Goal: Transaction & Acquisition: Book appointment/travel/reservation

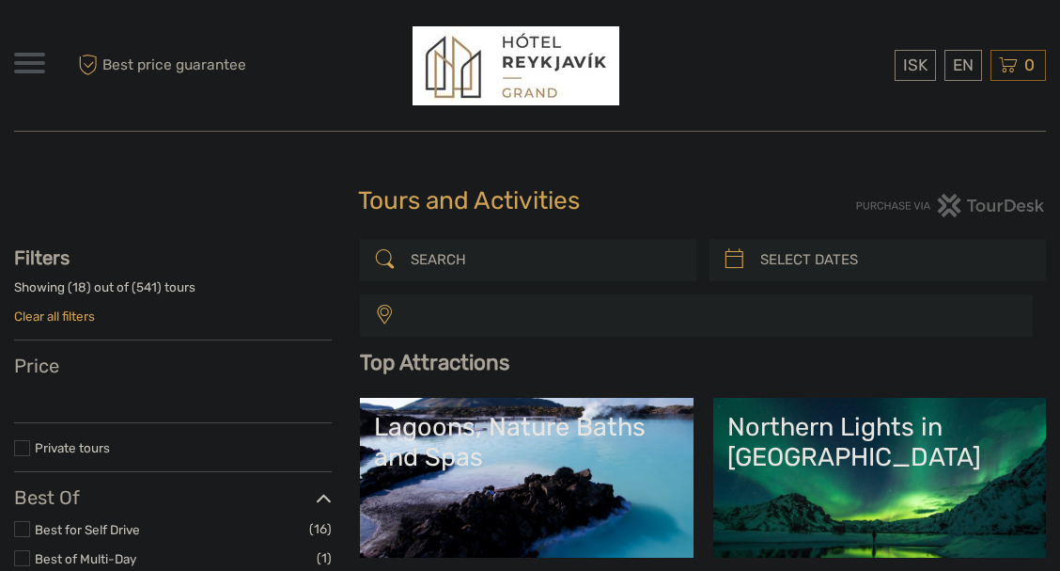
select select
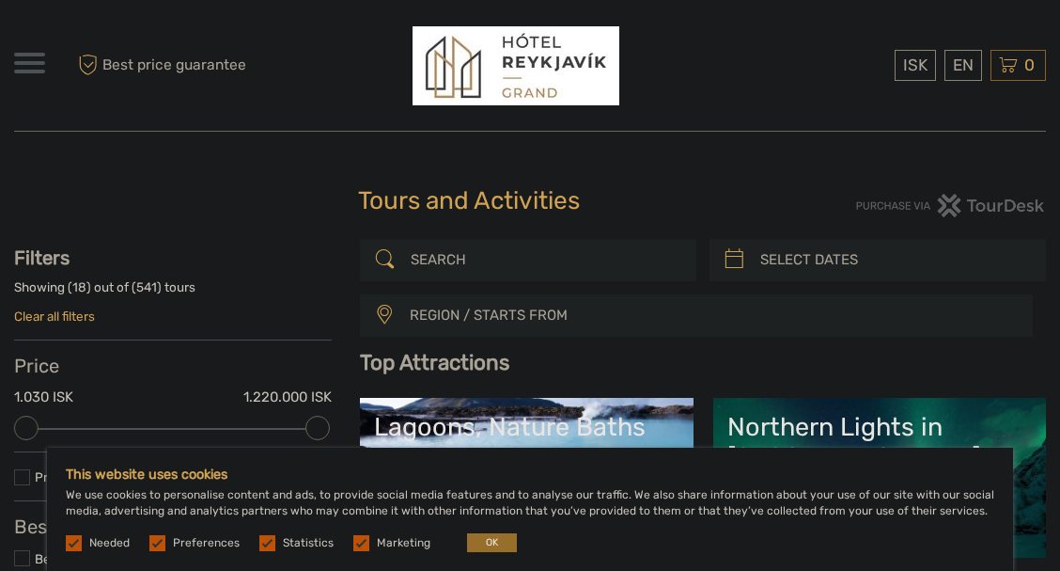
click at [353, 546] on label at bounding box center [361, 543] width 16 height 16
click at [0, 0] on input "checkbox" at bounding box center [0, 0] width 0 height 0
click at [263, 543] on label at bounding box center [267, 543] width 16 height 16
click at [0, 0] on input "checkbox" at bounding box center [0, 0] width 0 height 0
click at [158, 544] on label at bounding box center [157, 543] width 16 height 16
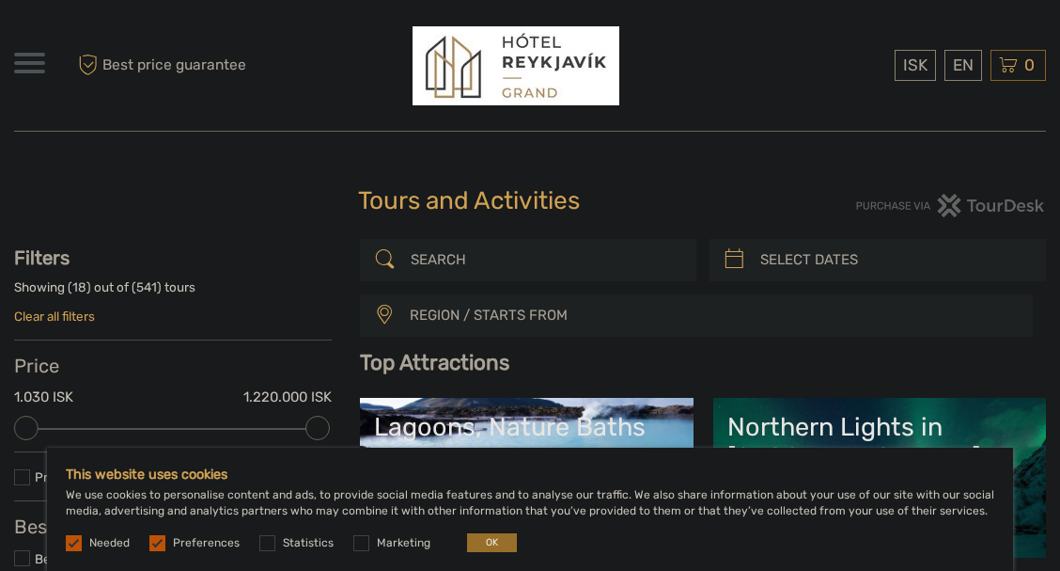
click at [0, 0] on input "checkbox" at bounding box center [0, 0] width 0 height 0
click at [74, 542] on label at bounding box center [74, 543] width 16 height 16
click at [68, 544] on label at bounding box center [74, 543] width 16 height 16
click at [487, 544] on button "OK" at bounding box center [492, 542] width 50 height 19
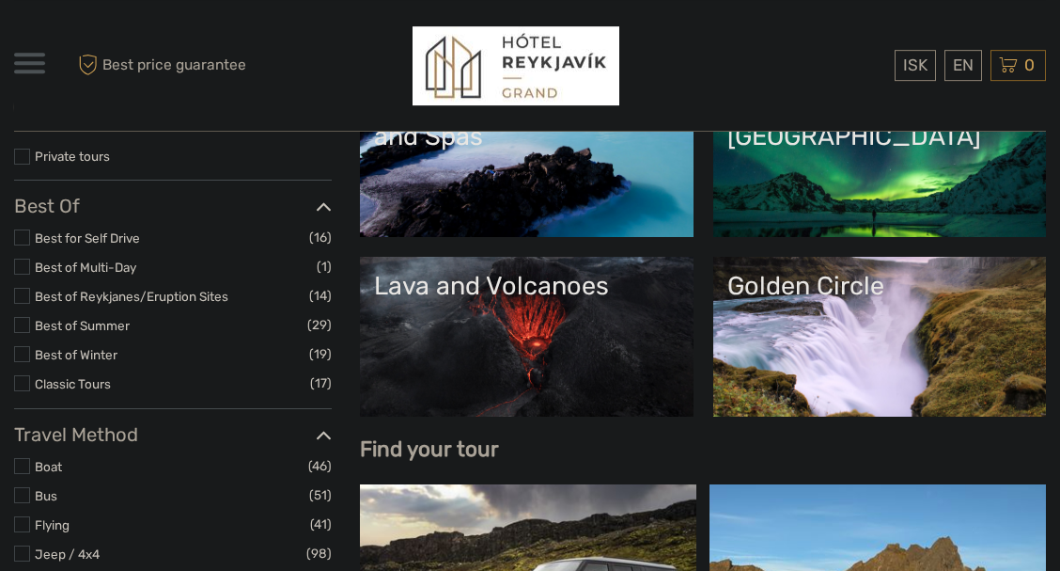
scroll to position [321, 0]
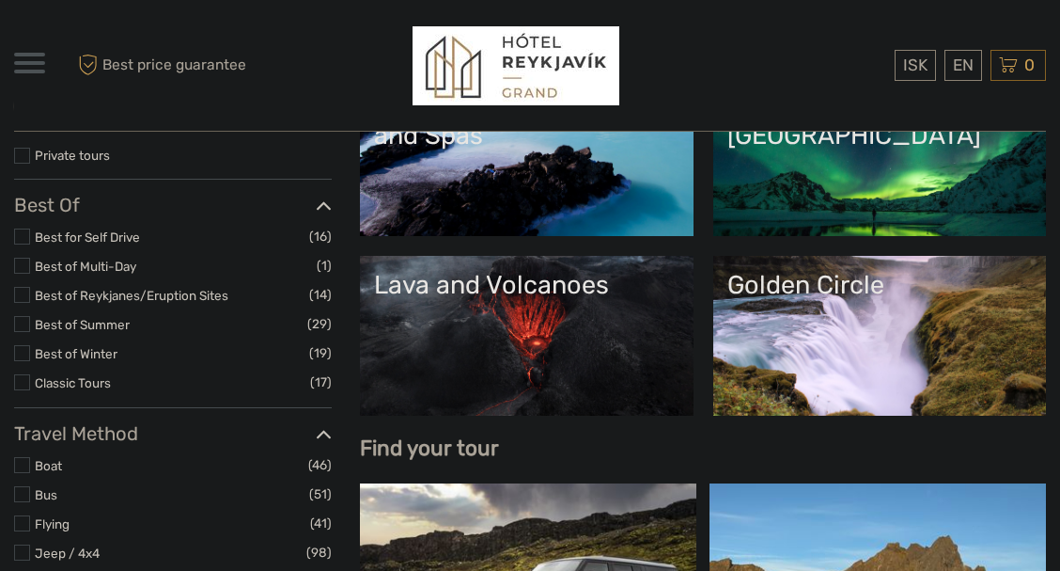
click at [529, 336] on link "Lava and Volcanoes" at bounding box center [526, 336] width 305 height 132
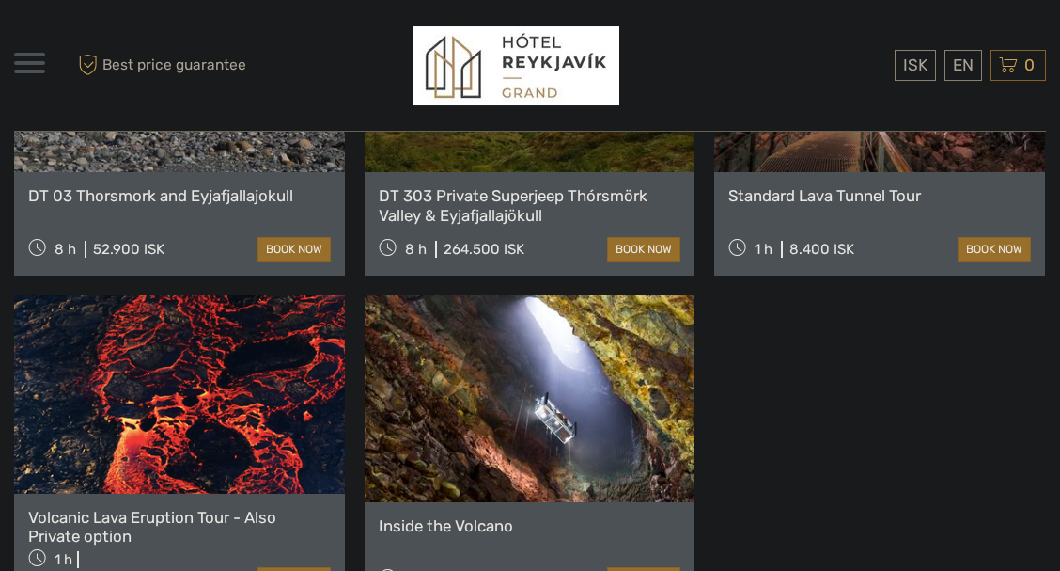
scroll to position [1714, 0]
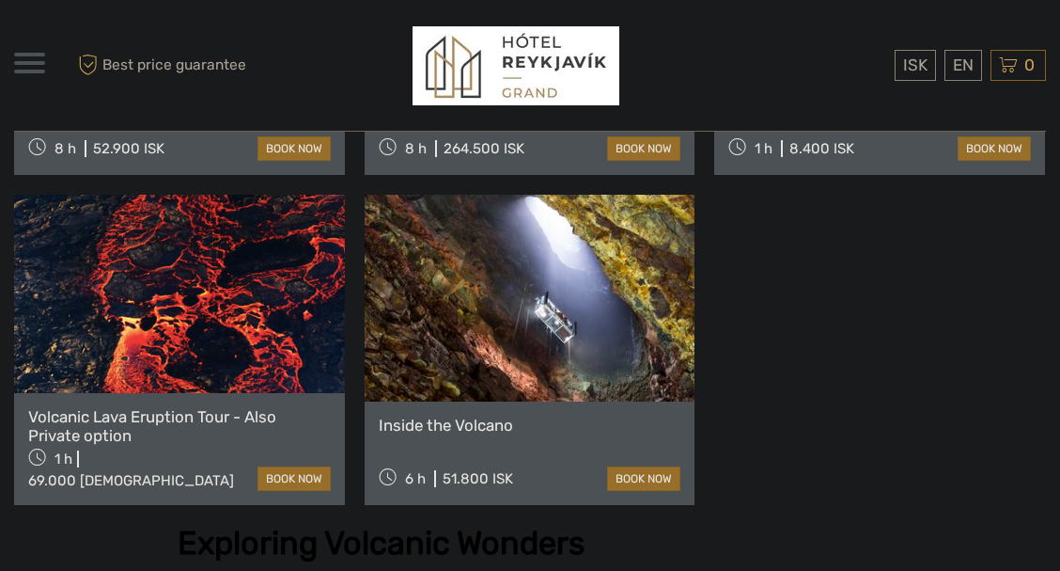
click at [174, 344] on link at bounding box center [179, 293] width 331 height 197
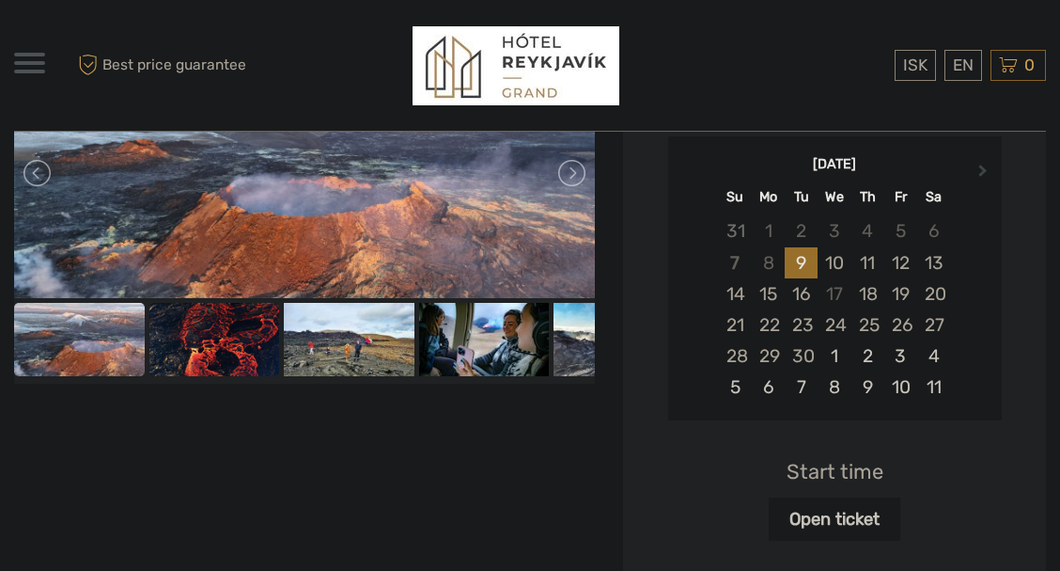
click at [227, 342] on img at bounding box center [214, 339] width 131 height 73
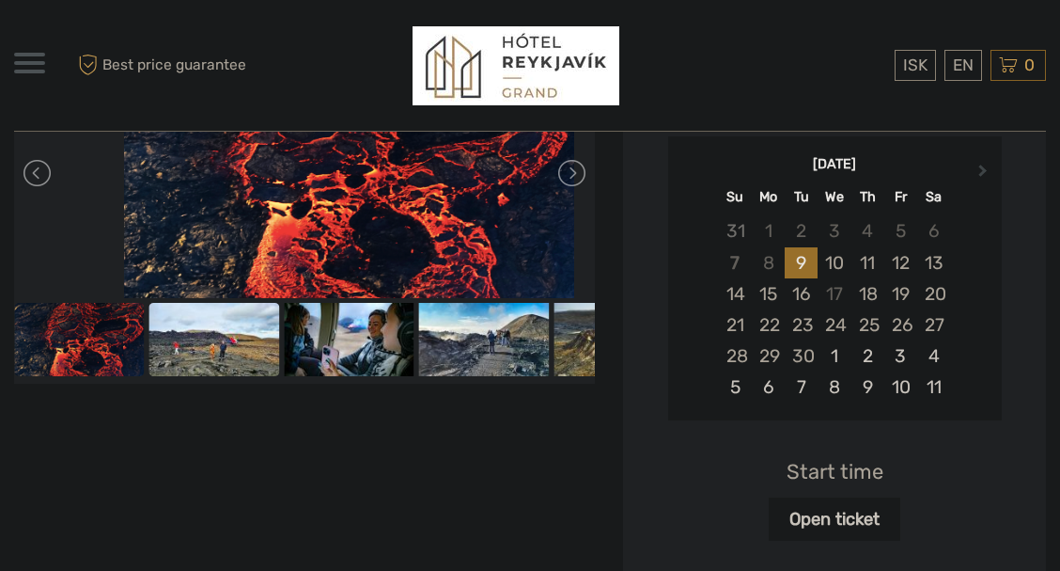
click at [253, 344] on img at bounding box center [214, 339] width 131 height 73
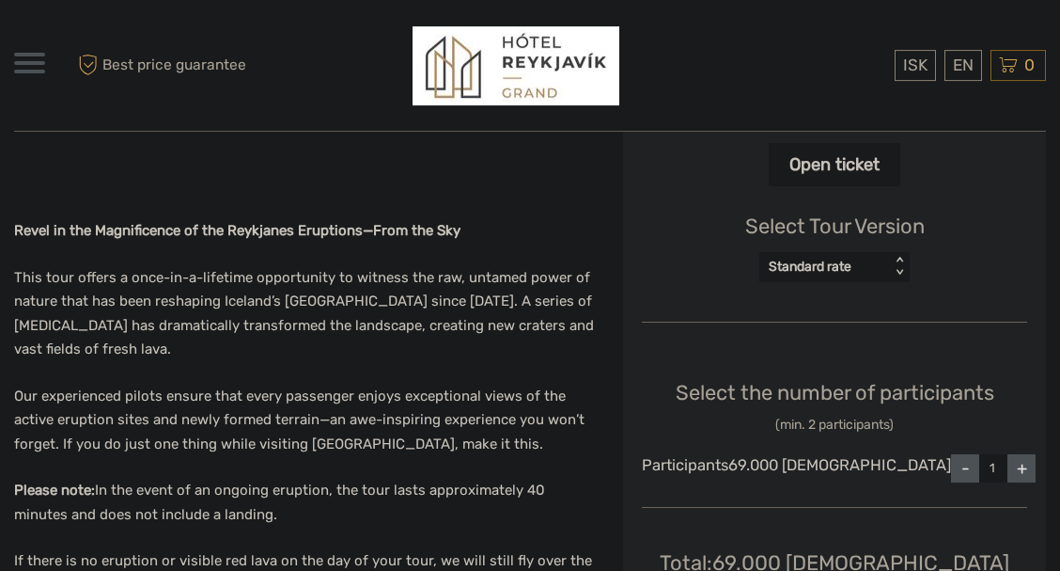
scroll to position [643, 0]
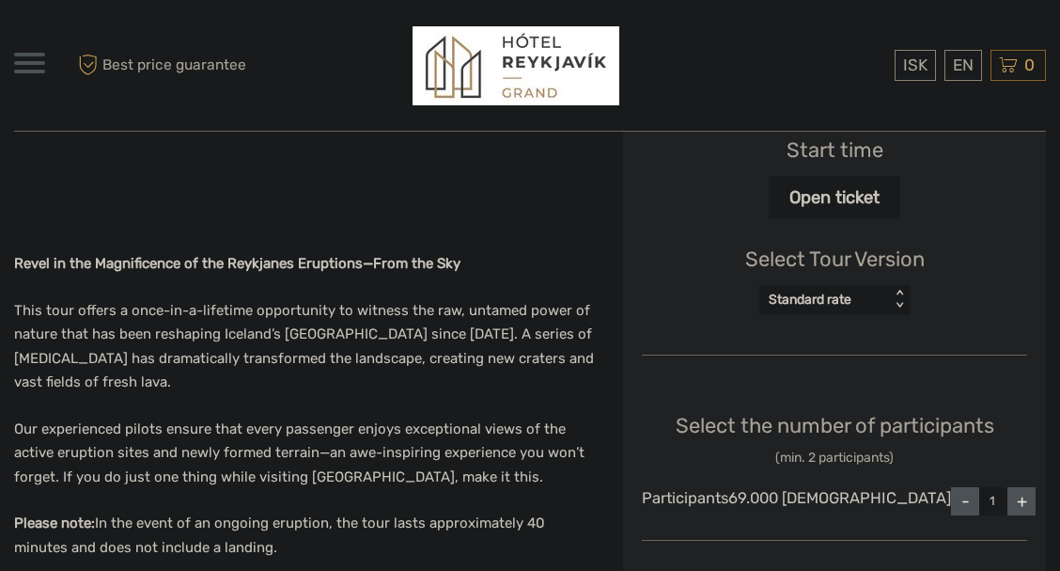
drag, startPoint x: 210, startPoint y: 334, endPoint x: 285, endPoint y: 339, distance: 75.4
click at [235, 334] on p "This tour offers a once-in-a-lifetime opportunity to witness the raw, untamed p…" at bounding box center [304, 347] width 581 height 96
copy p "Reykjanes"
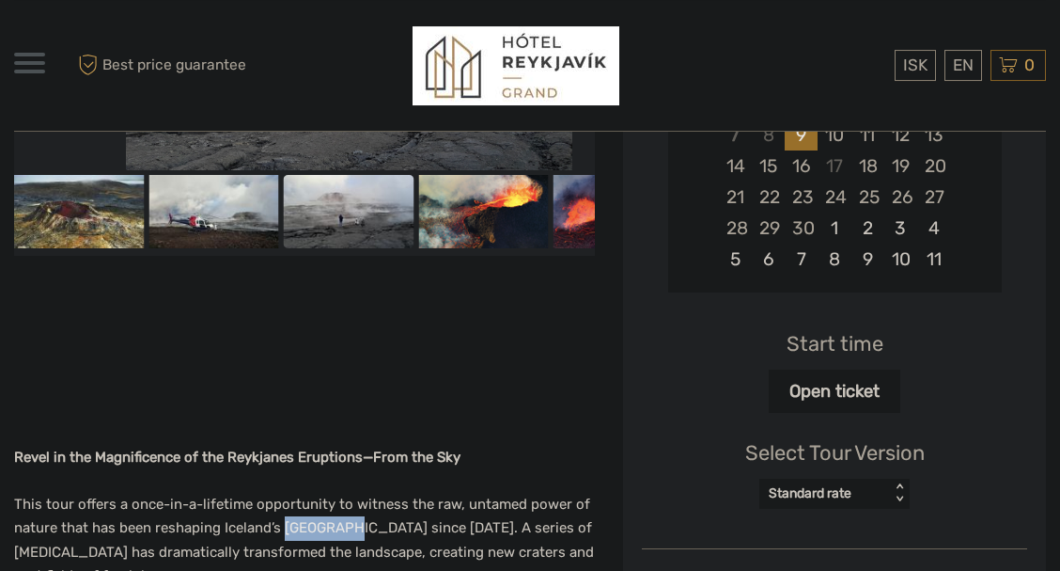
scroll to position [429, 0]
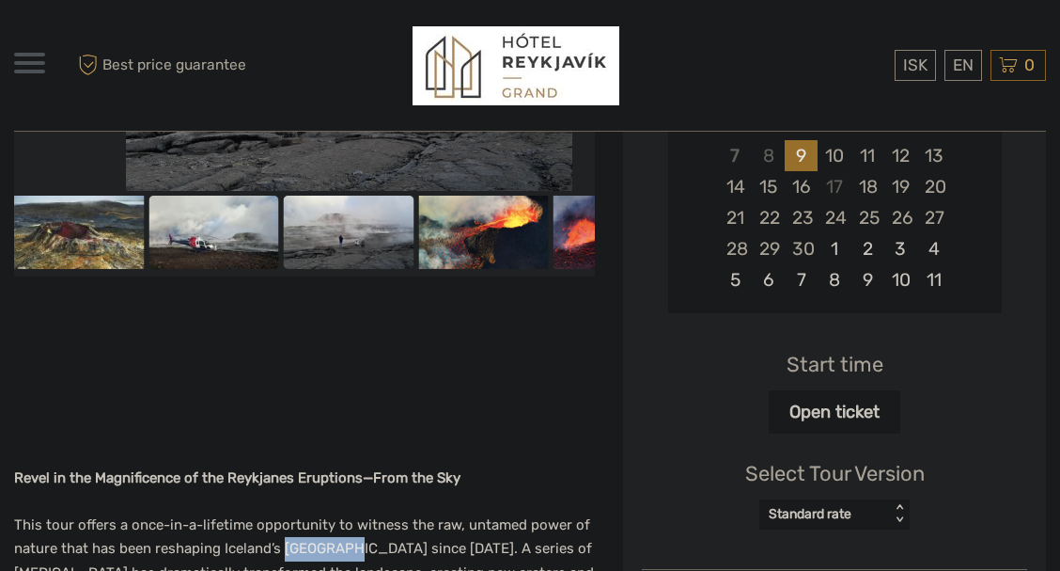
click at [209, 227] on img at bounding box center [214, 231] width 131 height 73
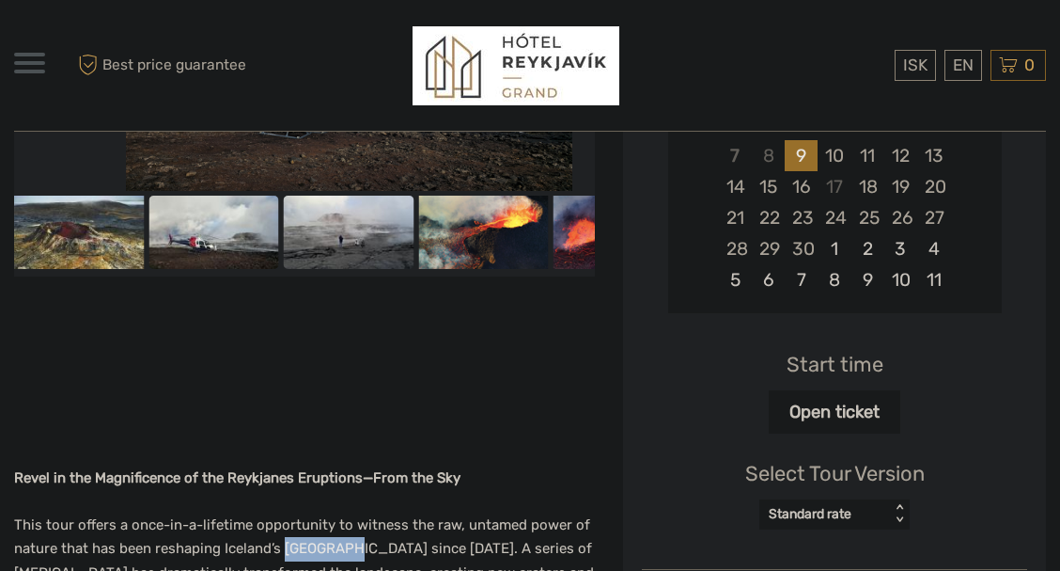
click at [325, 240] on img at bounding box center [349, 231] width 131 height 73
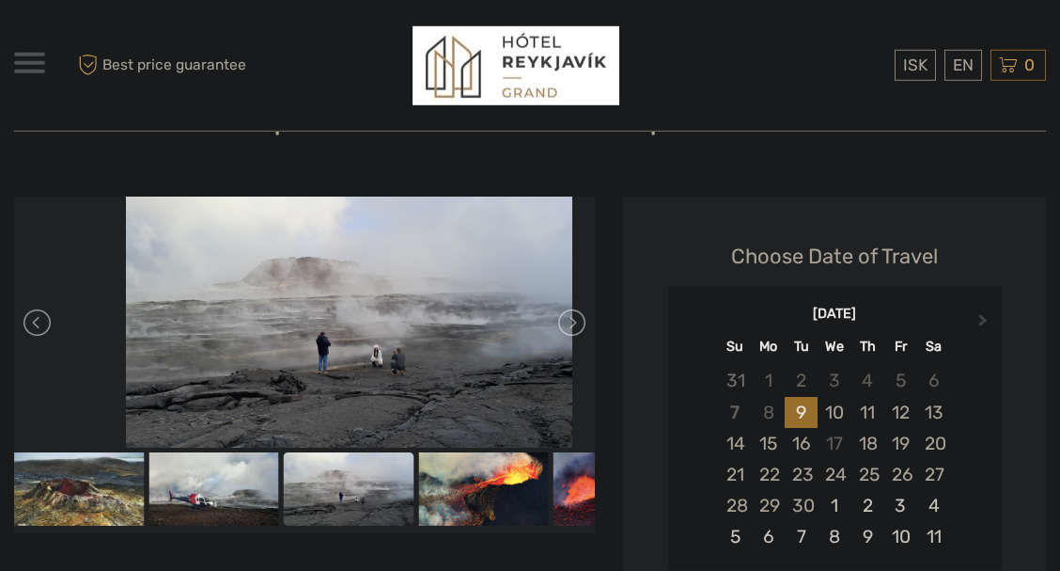
scroll to position [214, 0]
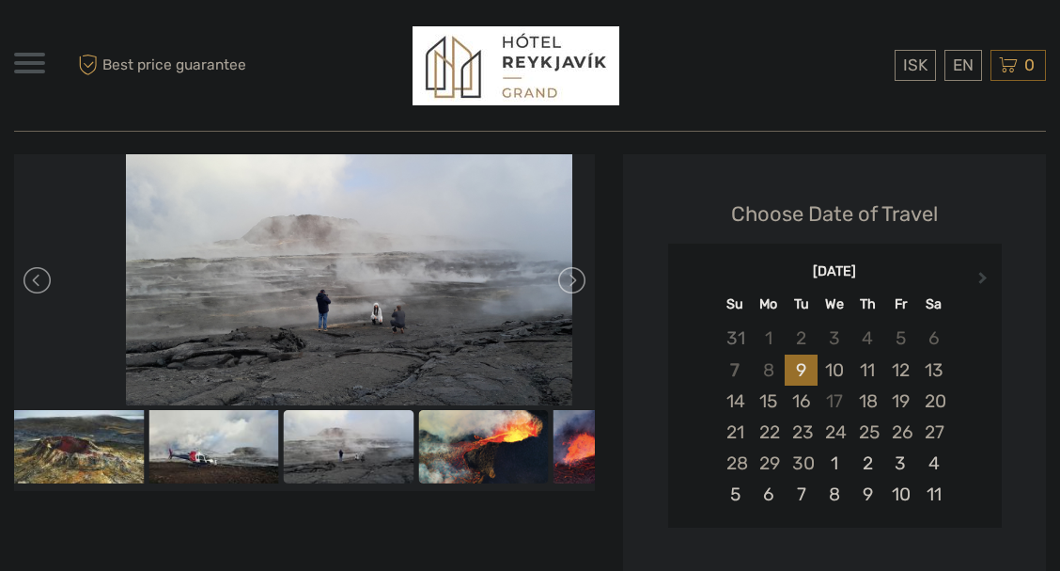
click at [476, 451] on img at bounding box center [483, 446] width 131 height 73
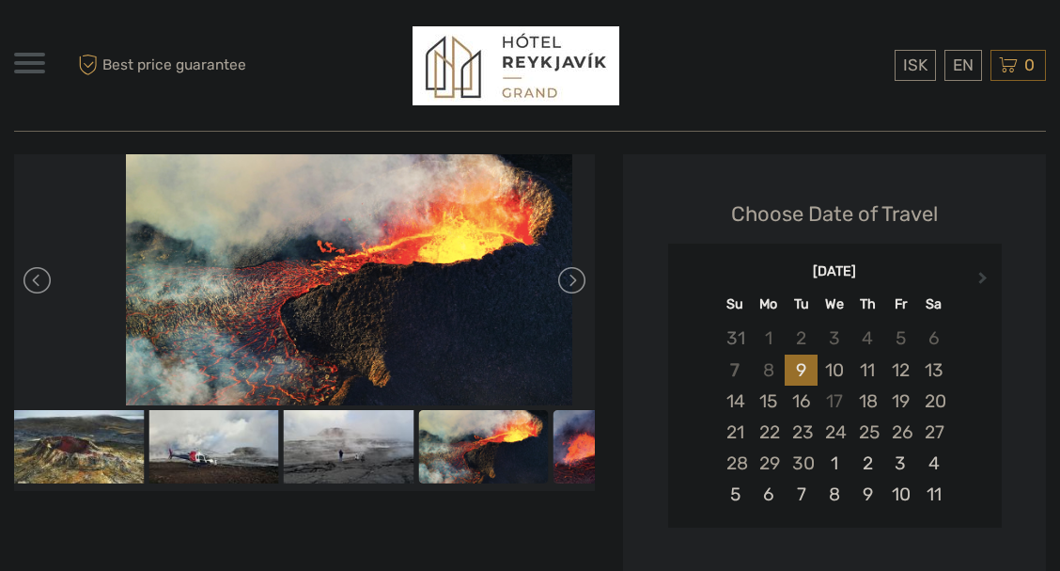
click at [616, 453] on img at bounding box center [619, 446] width 131 height 73
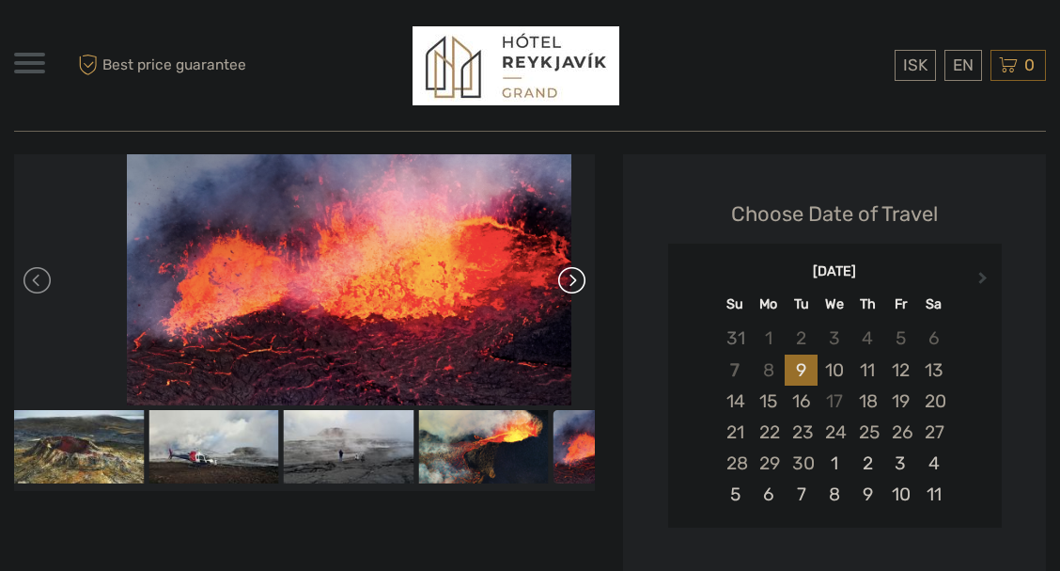
click at [586, 279] on link at bounding box center [570, 280] width 30 height 30
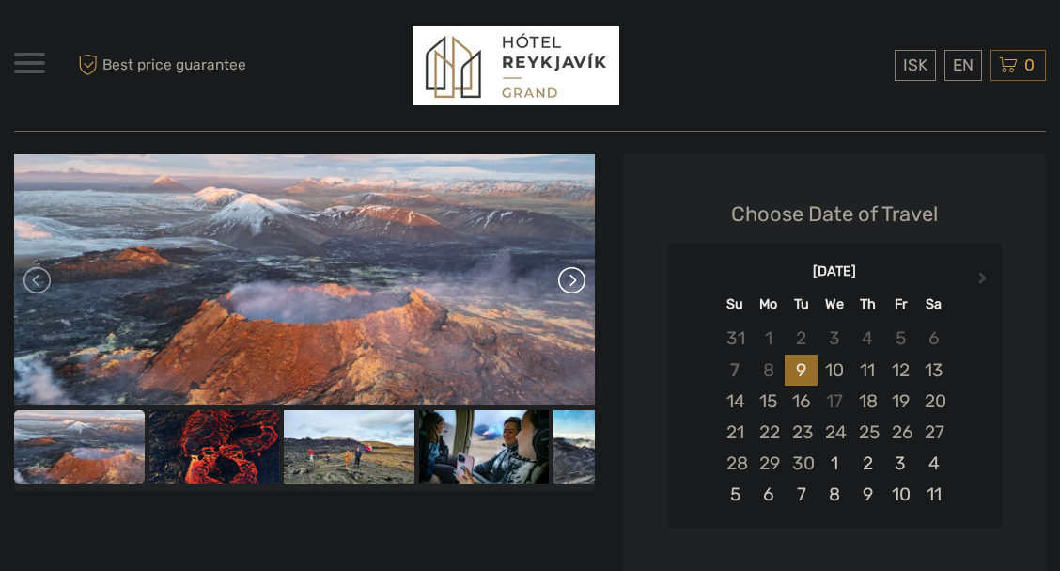
click at [586, 279] on link at bounding box center [570, 280] width 30 height 30
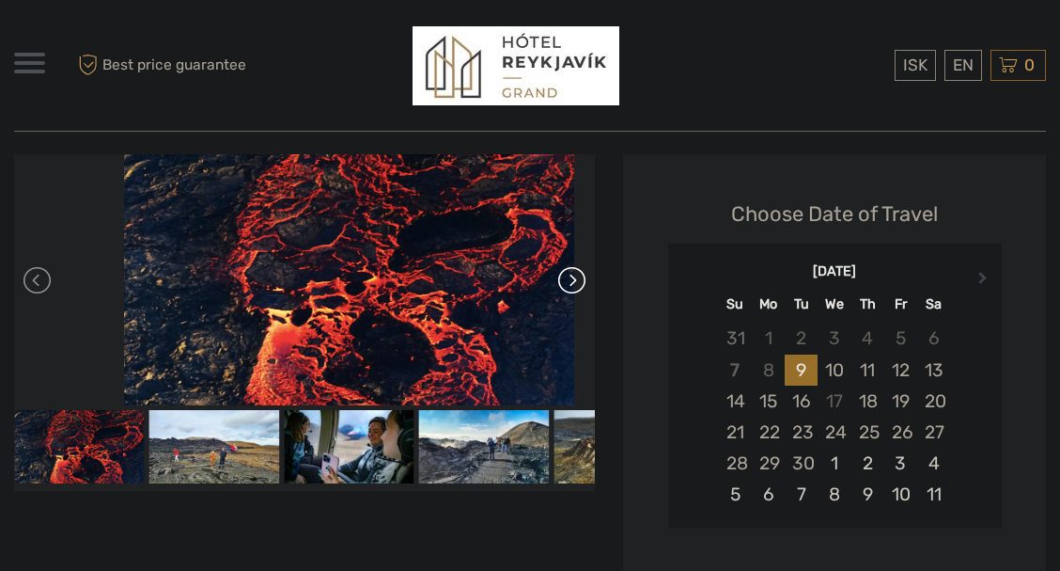
click at [586, 279] on link at bounding box center [570, 280] width 30 height 30
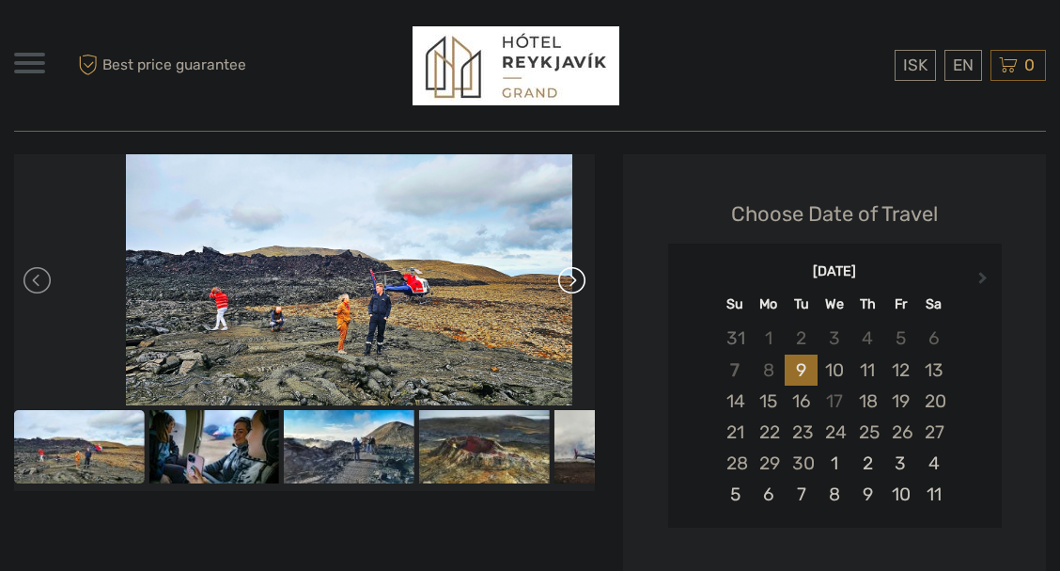
click at [586, 279] on link at bounding box center [570, 280] width 30 height 30
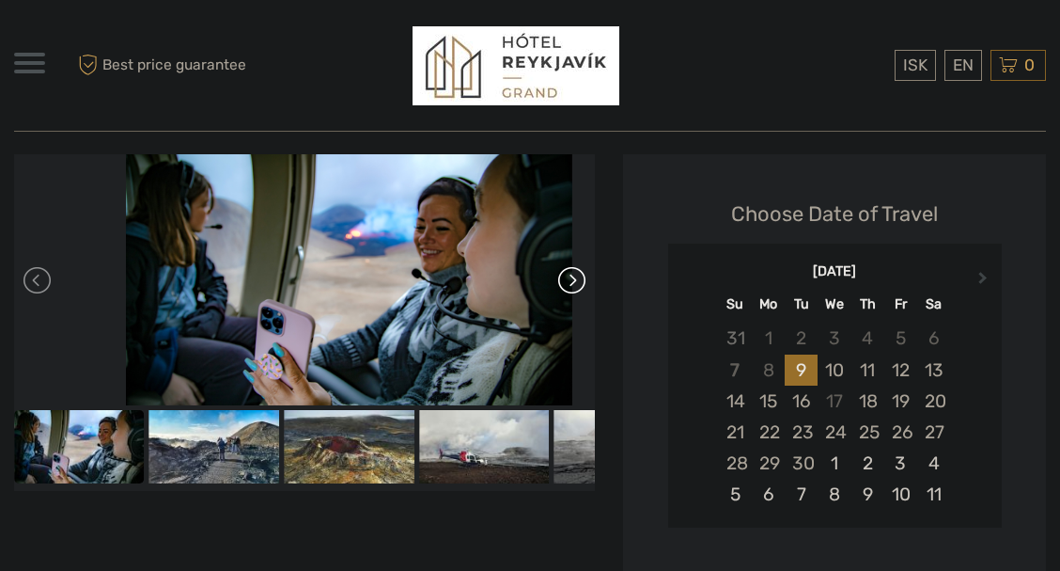
click at [586, 279] on link at bounding box center [570, 280] width 30 height 30
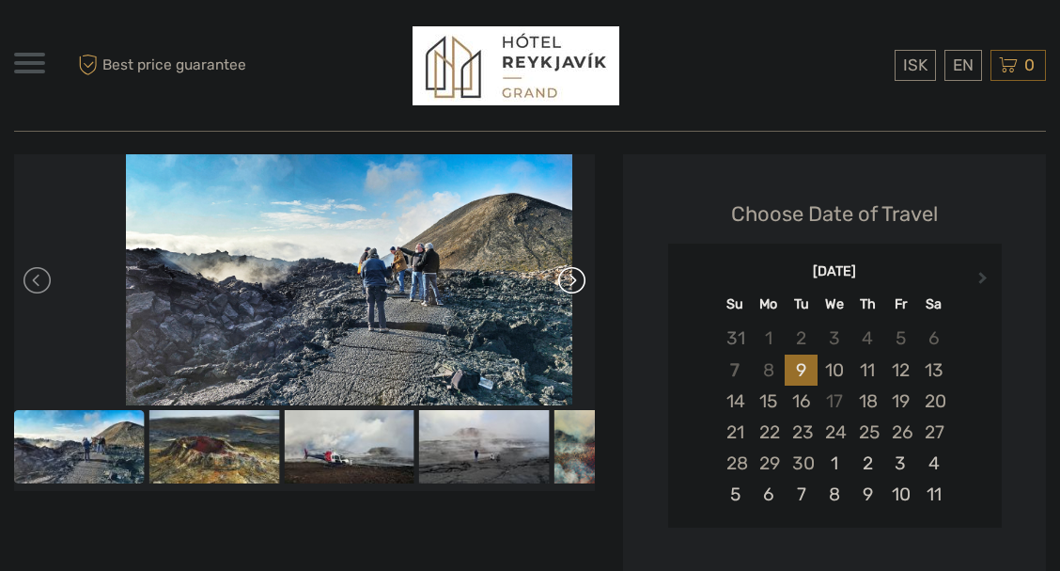
click at [586, 279] on link at bounding box center [570, 280] width 30 height 30
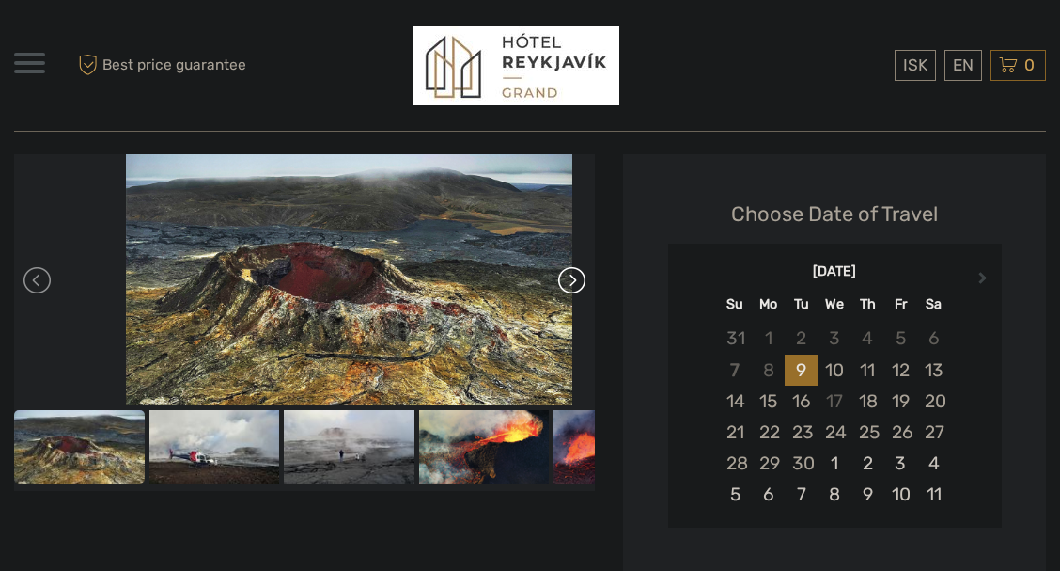
click at [586, 279] on link at bounding box center [570, 280] width 30 height 30
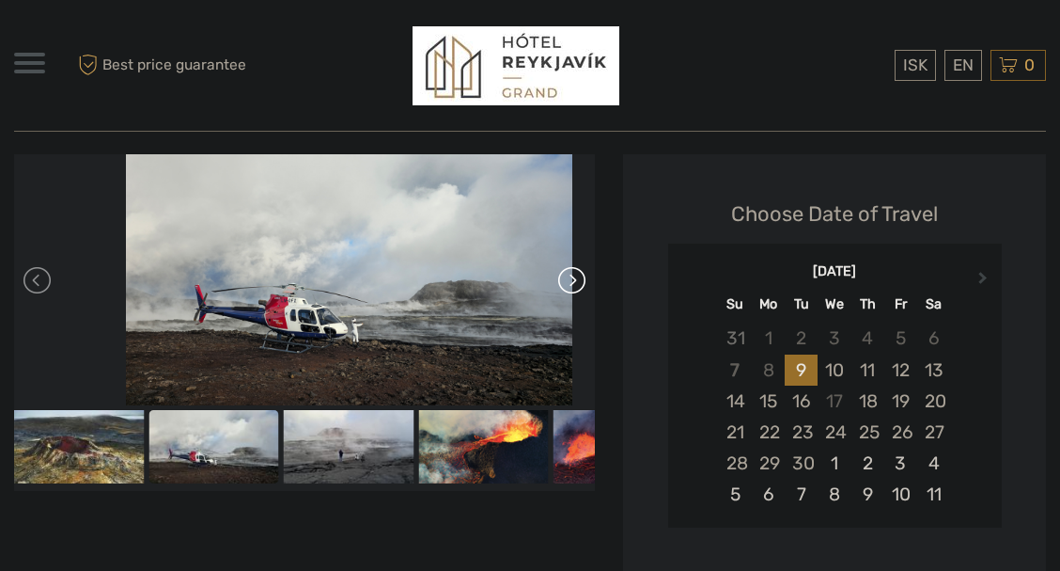
click at [586, 279] on link at bounding box center [570, 280] width 30 height 30
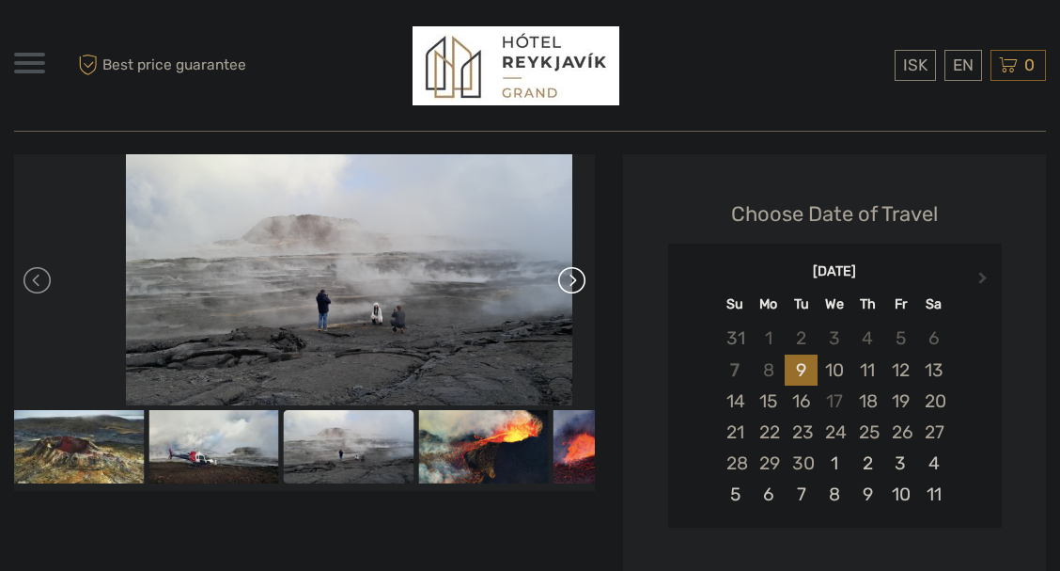
click at [586, 279] on link at bounding box center [570, 280] width 30 height 30
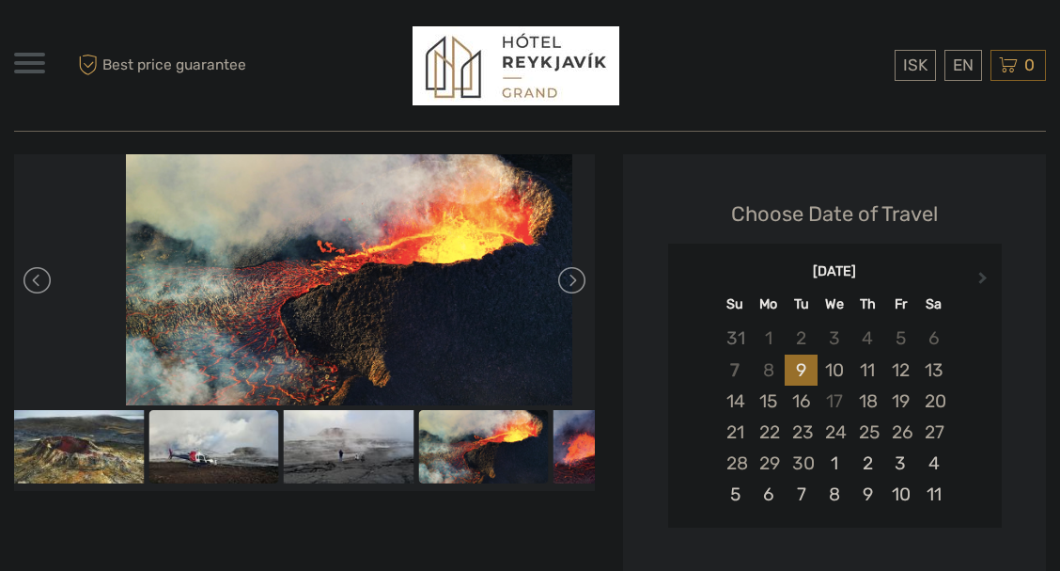
click at [218, 448] on img at bounding box center [214, 446] width 131 height 73
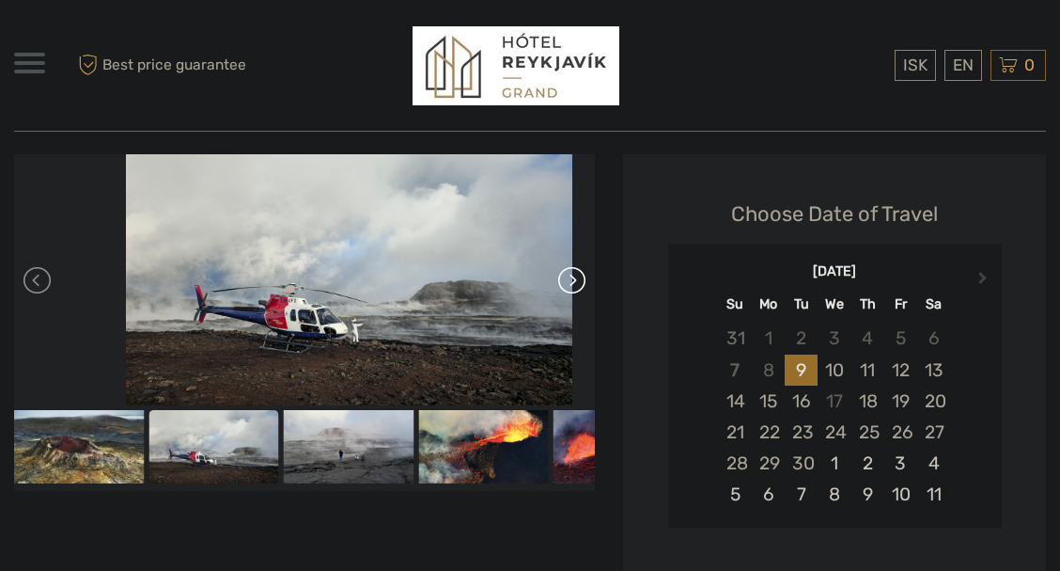
click at [586, 286] on link at bounding box center [570, 280] width 30 height 30
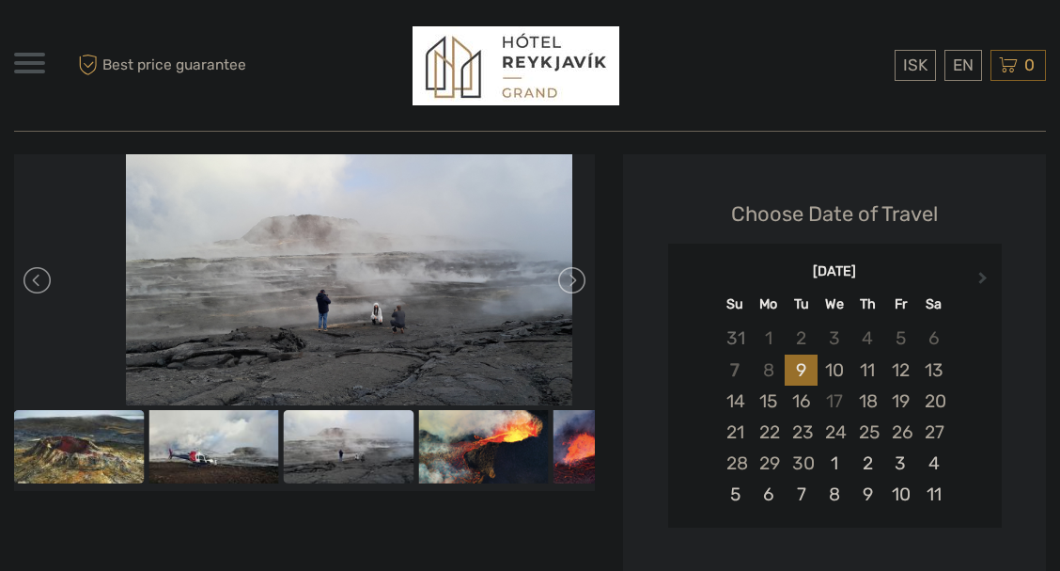
click at [43, 449] on img at bounding box center [78, 446] width 131 height 73
click at [46, 63] on div "ISK ISK € $ £ EN English Español Deutsch Tours Transfers Car rental More Travel…" at bounding box center [143, 65] width 258 height 102
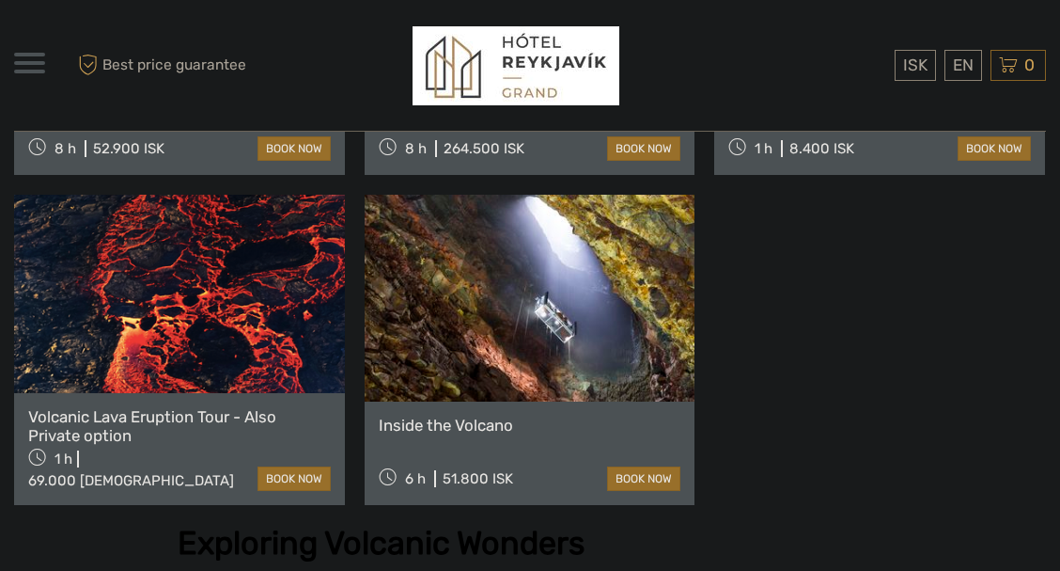
click at [520, 301] on link at bounding box center [530, 298] width 331 height 207
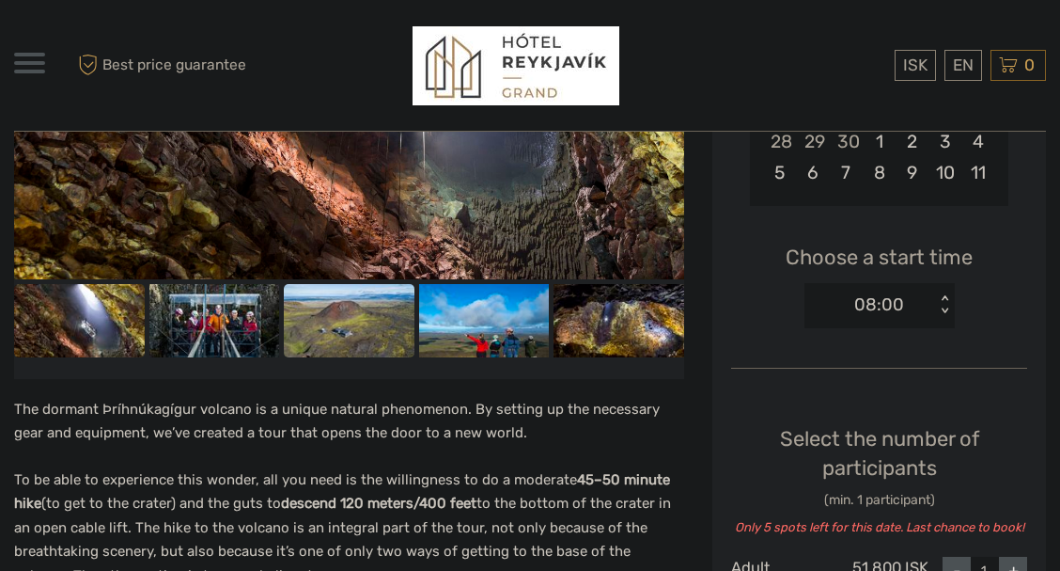
click at [358, 331] on img at bounding box center [349, 320] width 131 height 73
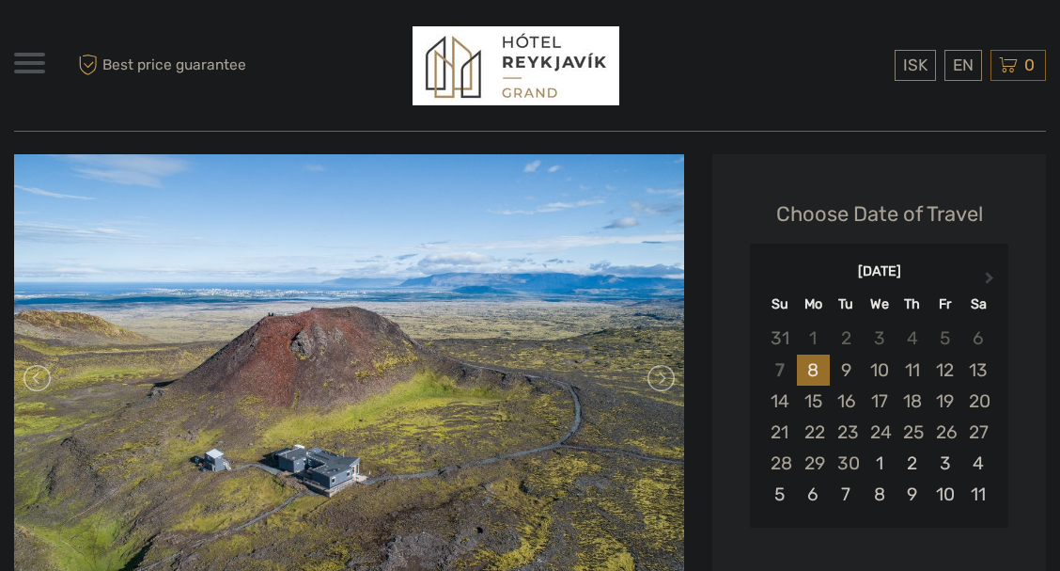
scroll to position [321, 0]
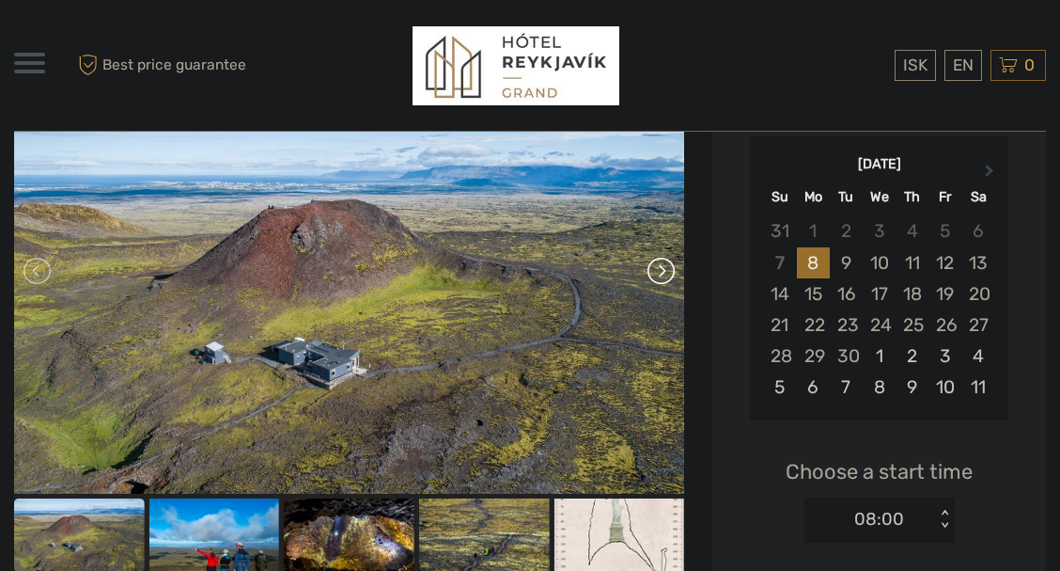
click at [657, 273] on link at bounding box center [660, 271] width 30 height 30
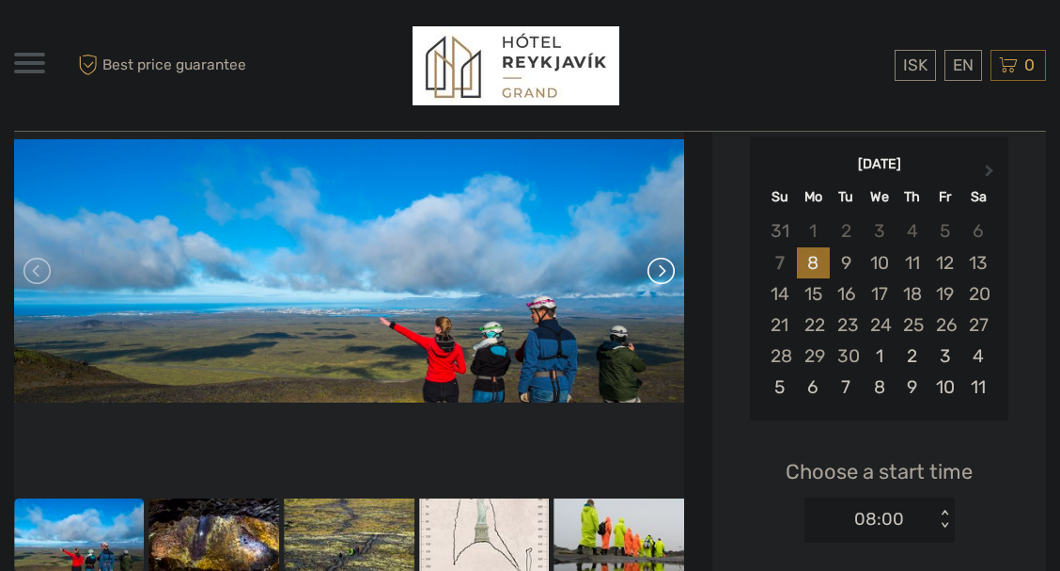
click at [657, 273] on link at bounding box center [660, 271] width 30 height 30
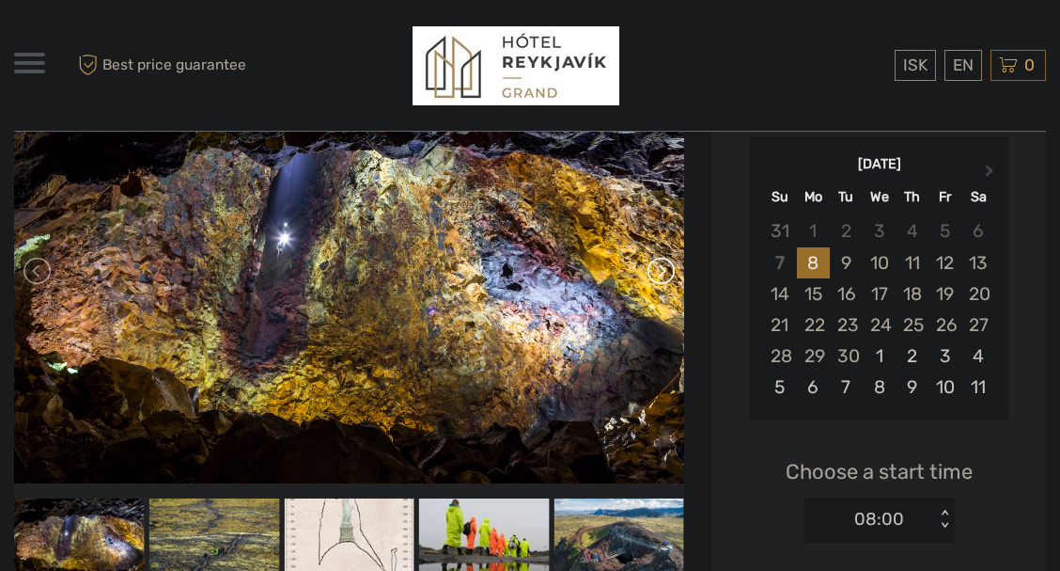
click at [657, 273] on link at bounding box center [660, 271] width 30 height 30
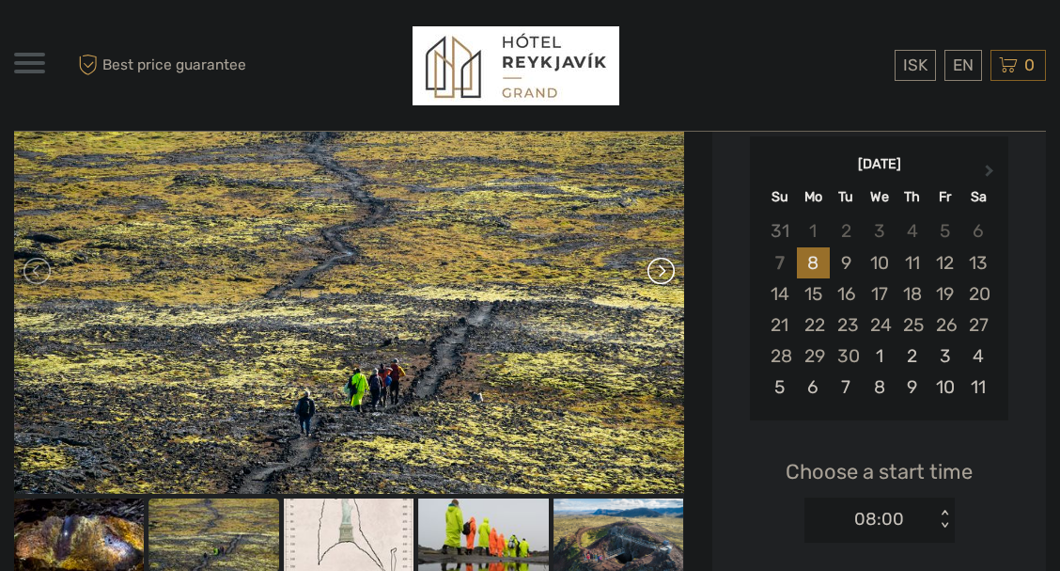
click at [657, 273] on link at bounding box center [660, 271] width 30 height 30
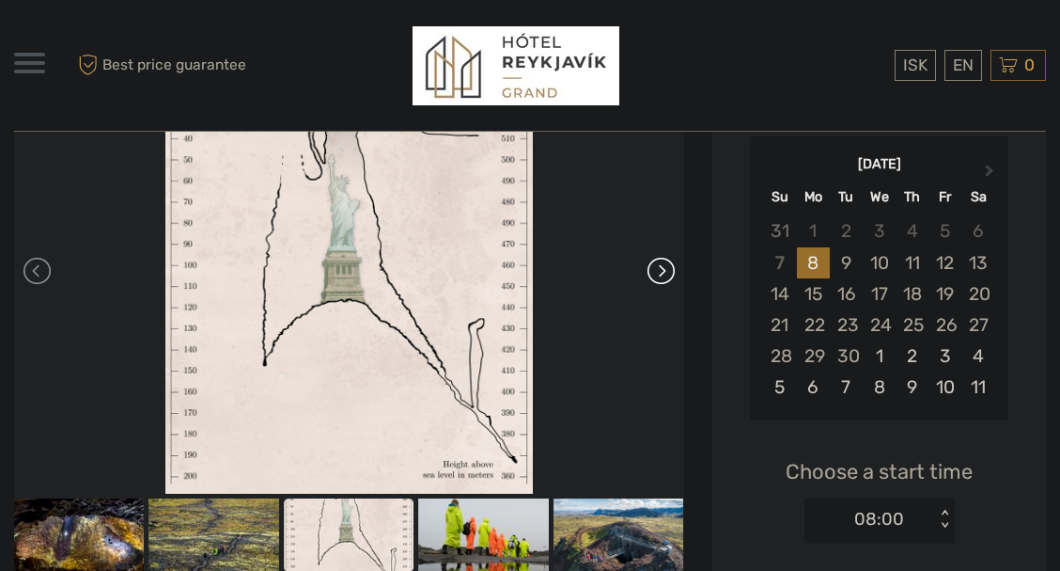
click at [657, 273] on link at bounding box center [660, 271] width 30 height 30
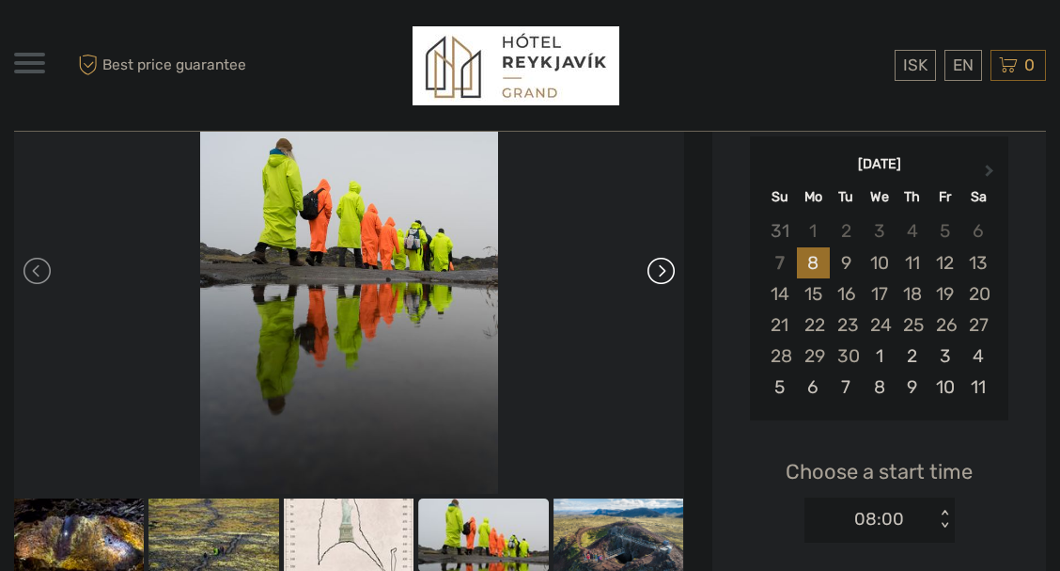
click at [657, 273] on link at bounding box center [660, 271] width 30 height 30
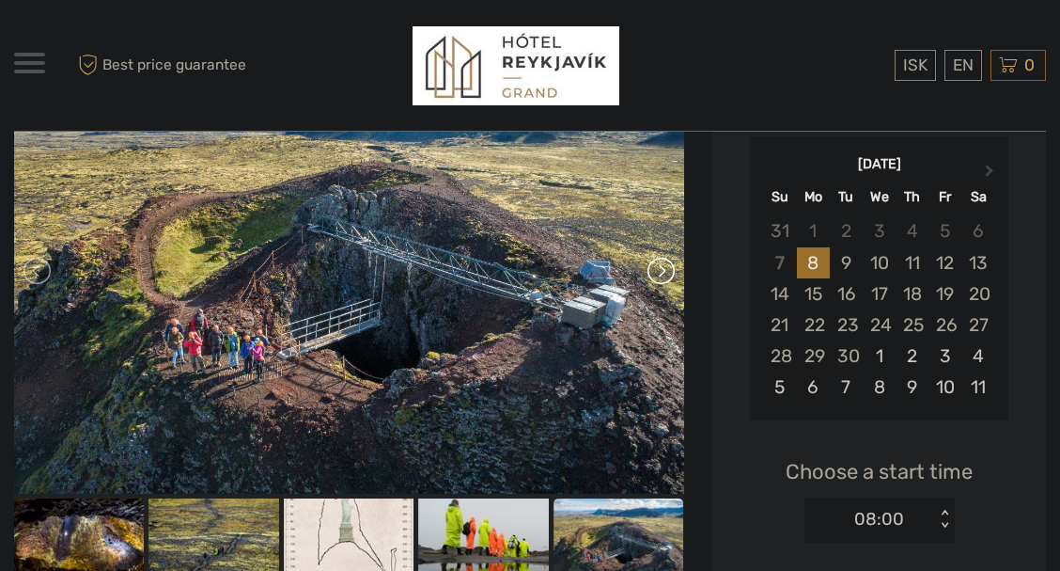
click at [657, 273] on link at bounding box center [660, 271] width 30 height 30
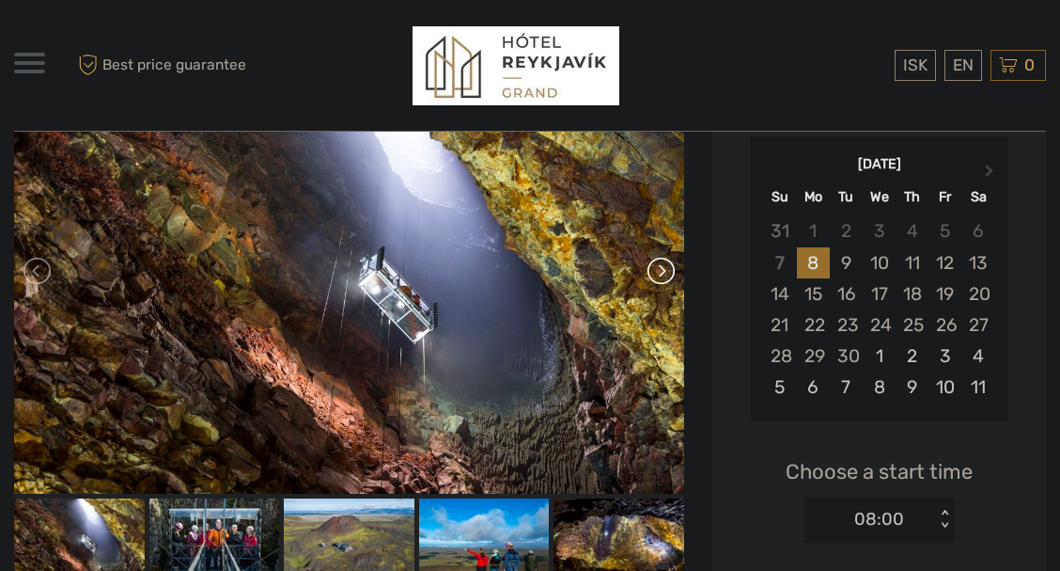
click at [656, 276] on link at bounding box center [660, 271] width 30 height 30
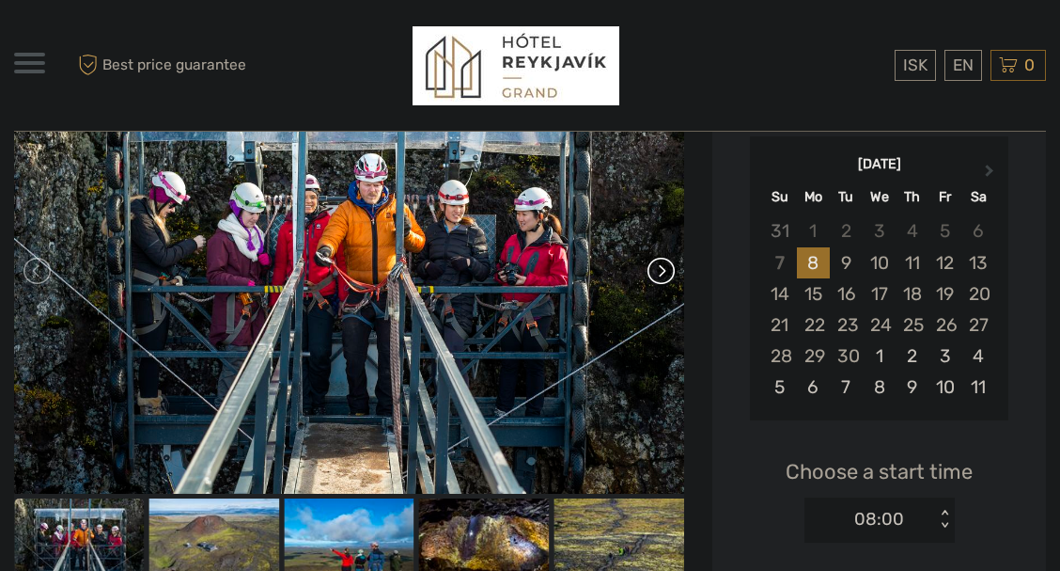
click at [656, 276] on link at bounding box center [660, 271] width 30 height 30
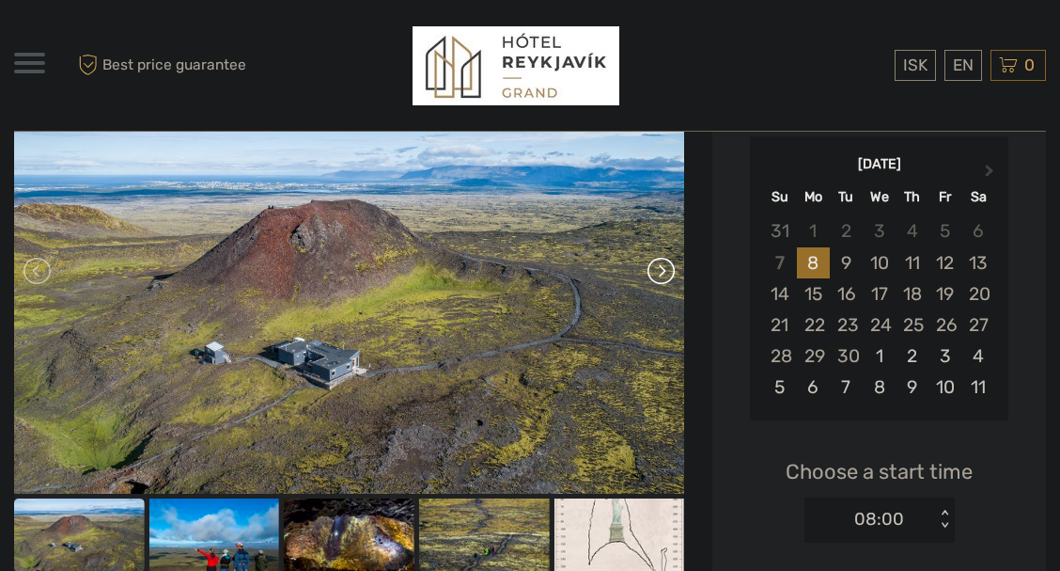
click at [656, 276] on link at bounding box center [660, 271] width 30 height 30
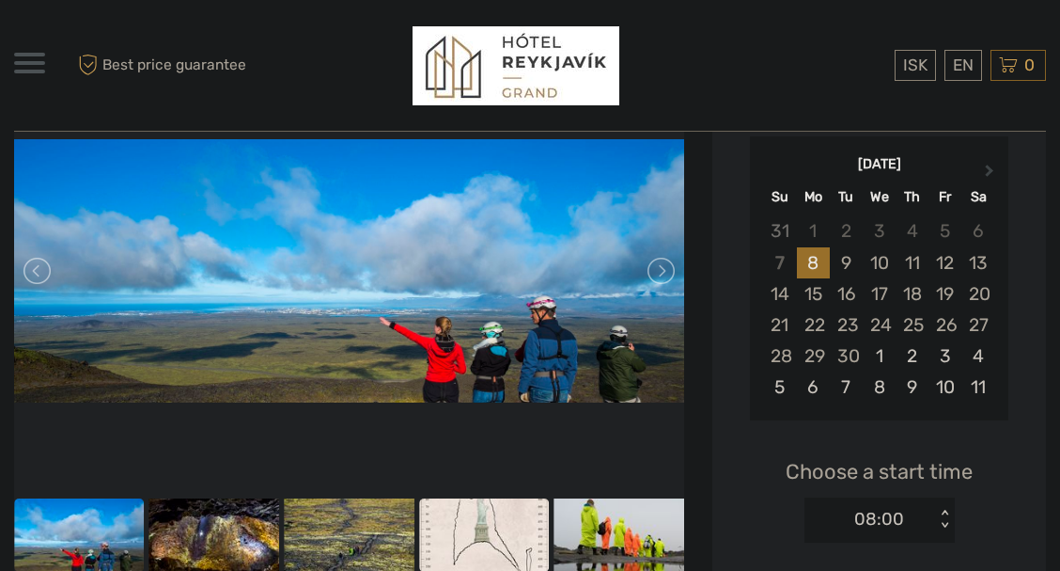
click at [493, 512] on img at bounding box center [484, 534] width 131 height 73
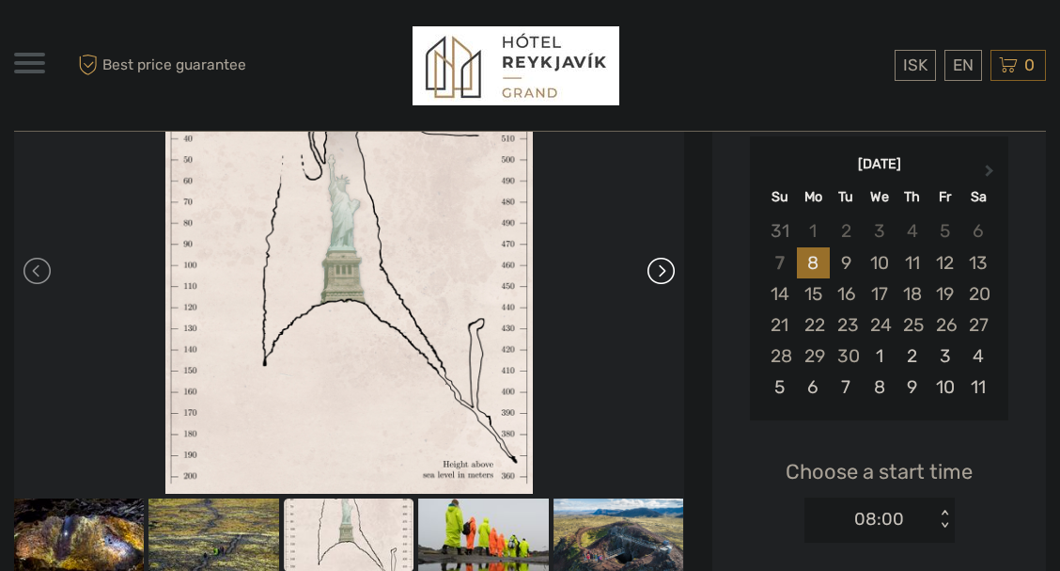
click at [660, 274] on link at bounding box center [660, 271] width 30 height 30
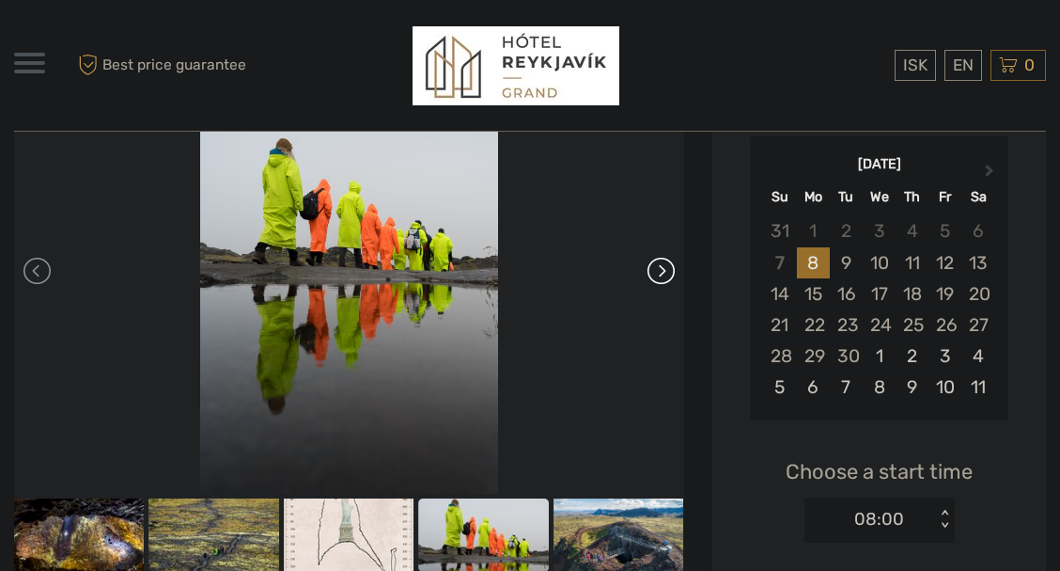
click at [660, 274] on link at bounding box center [660, 271] width 30 height 30
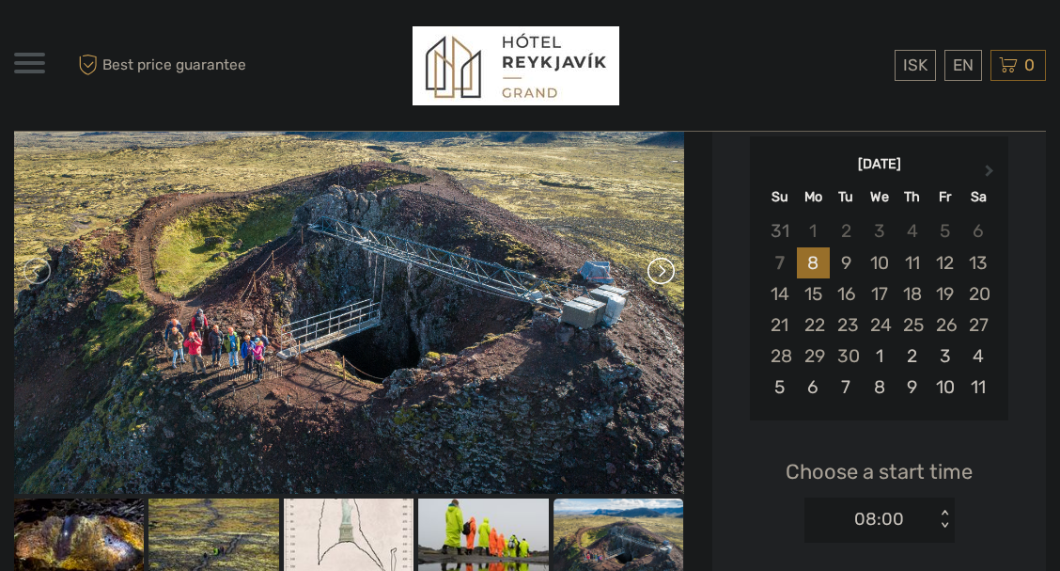
click at [663, 273] on link at bounding box center [660, 271] width 30 height 30
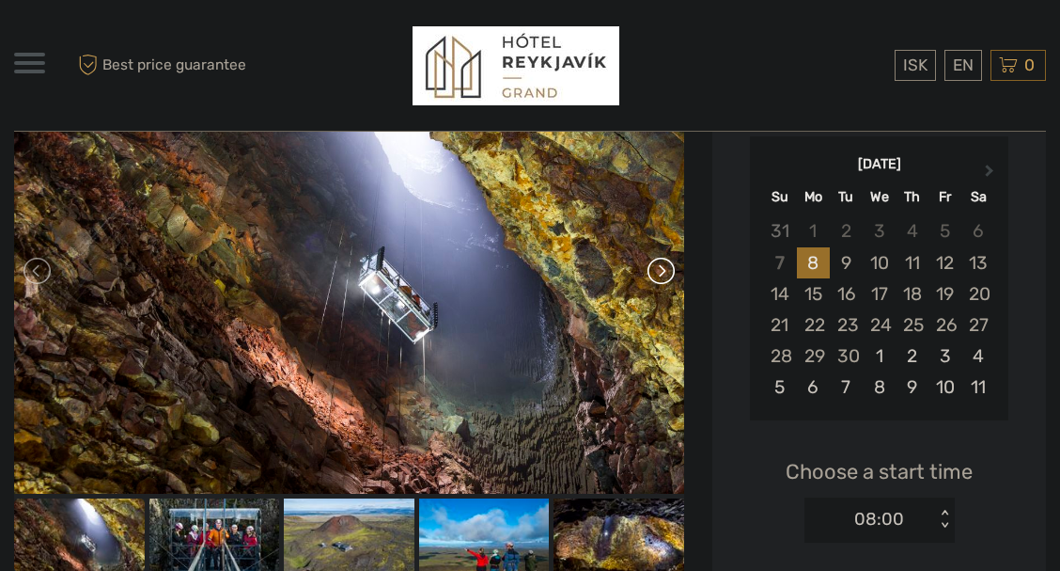
click at [663, 273] on link at bounding box center [660, 271] width 30 height 30
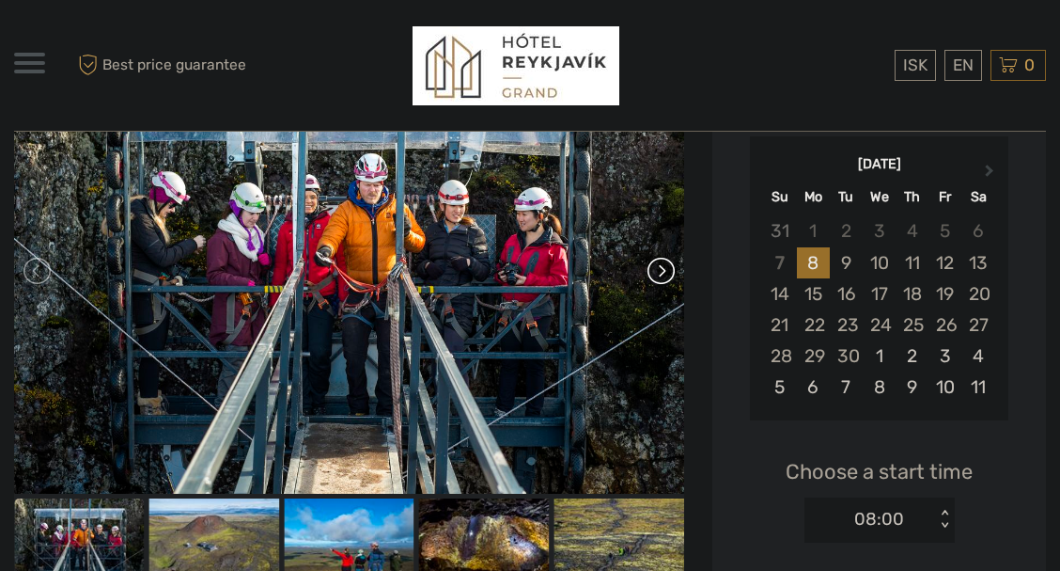
click at [663, 273] on link at bounding box center [660, 271] width 30 height 30
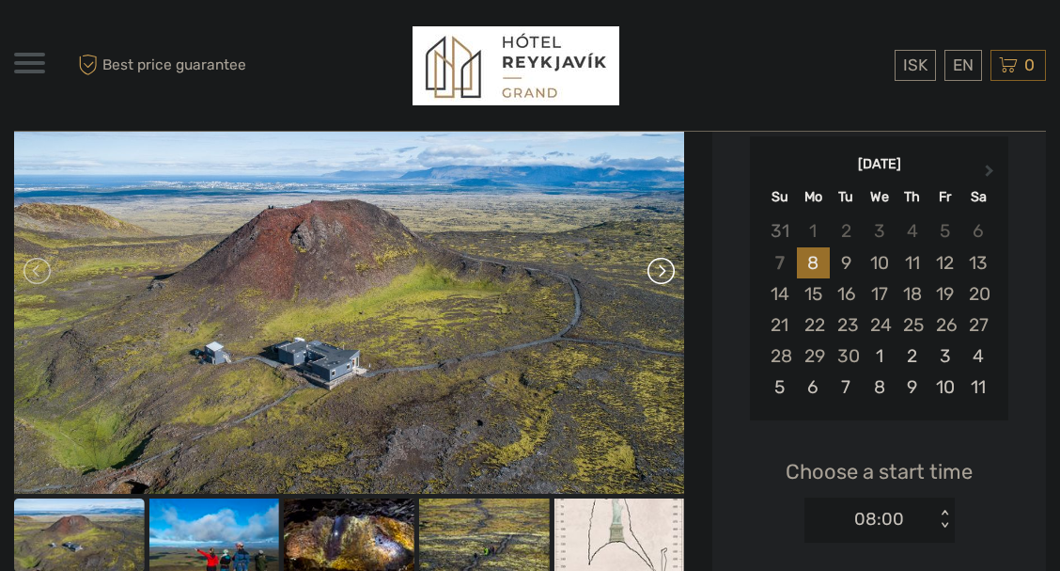
click at [663, 273] on link at bounding box center [660, 271] width 30 height 30
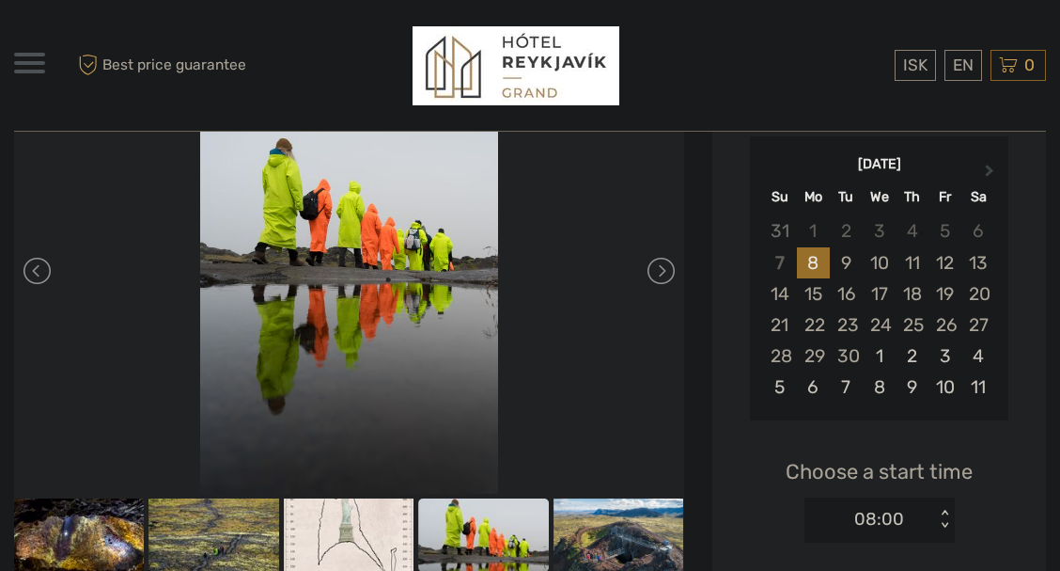
scroll to position [0, 0]
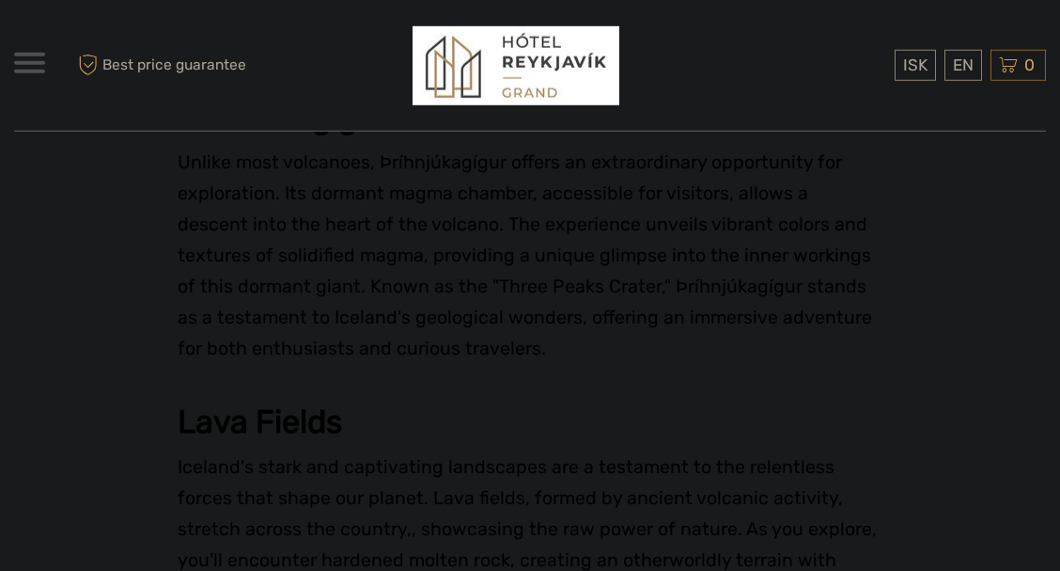
scroll to position [2679, 0]
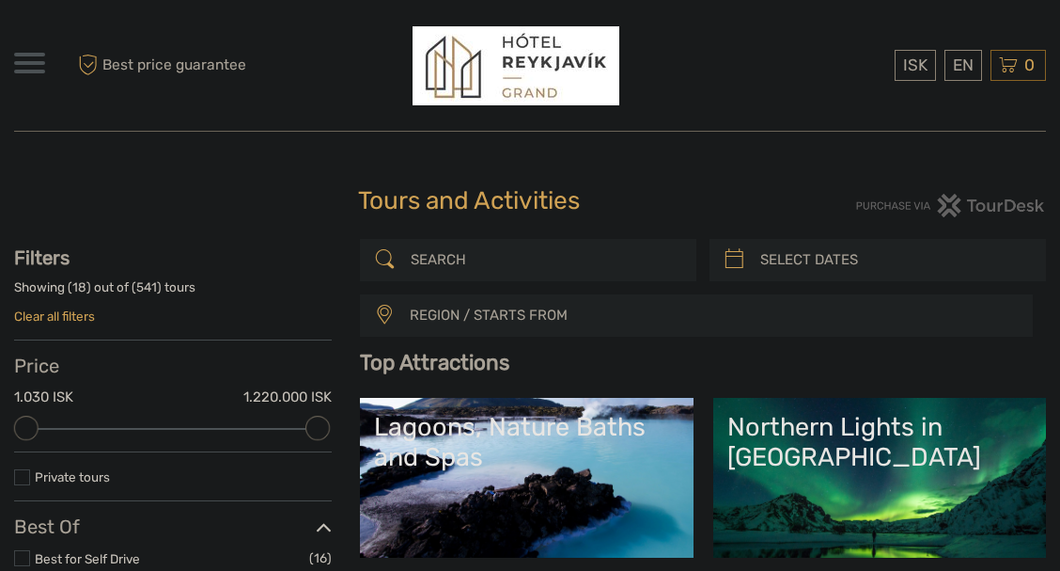
select select
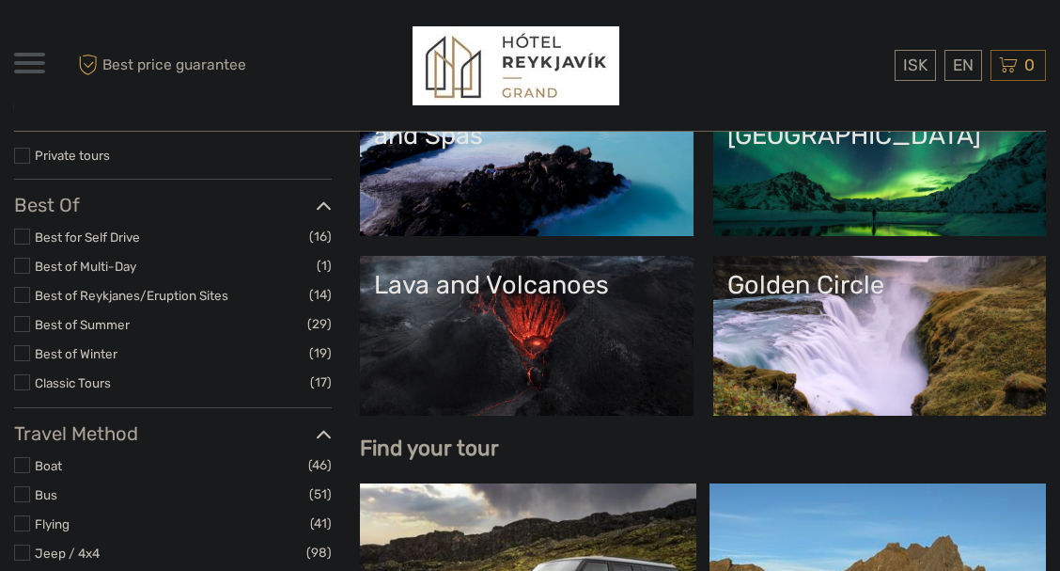
click at [862, 344] on link "Golden Circle" at bounding box center [879, 336] width 305 height 132
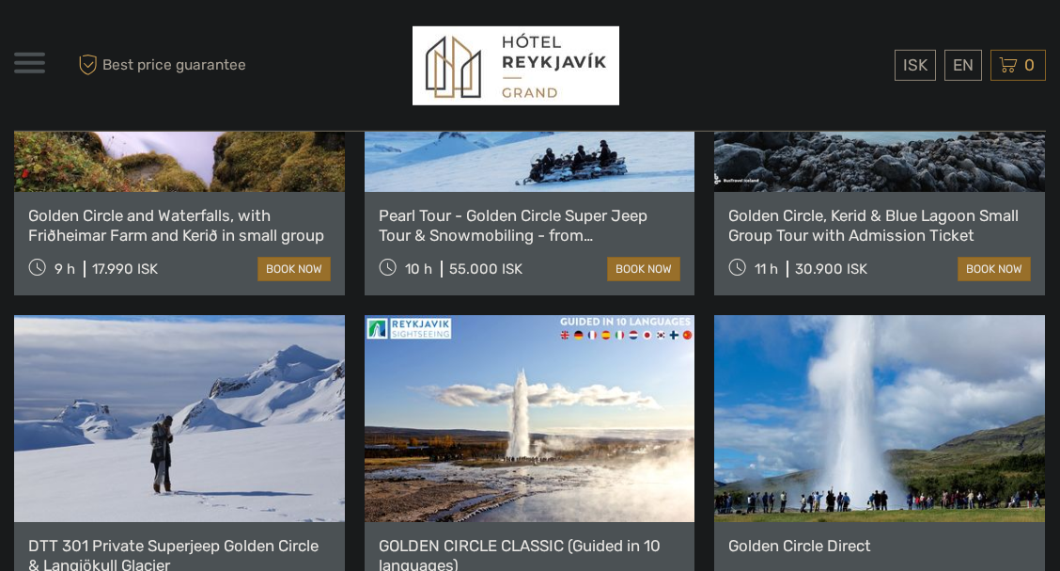
scroll to position [1179, 0]
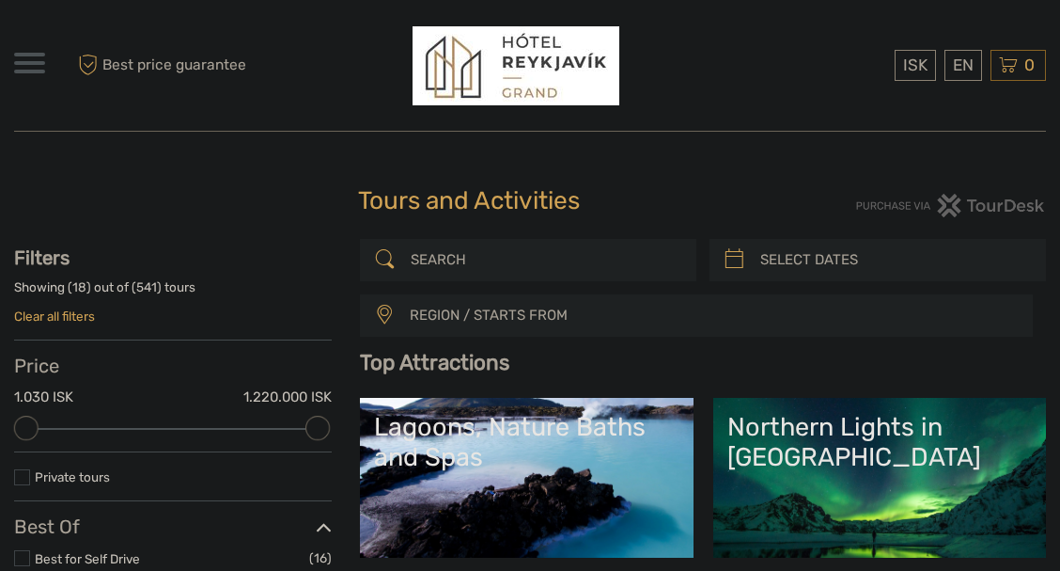
select select
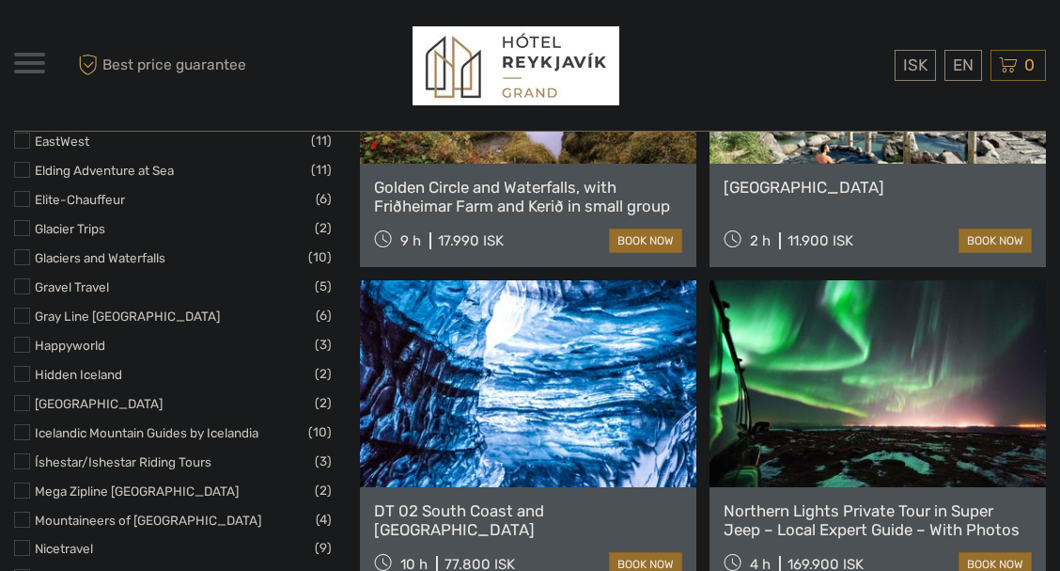
scroll to position [2357, 0]
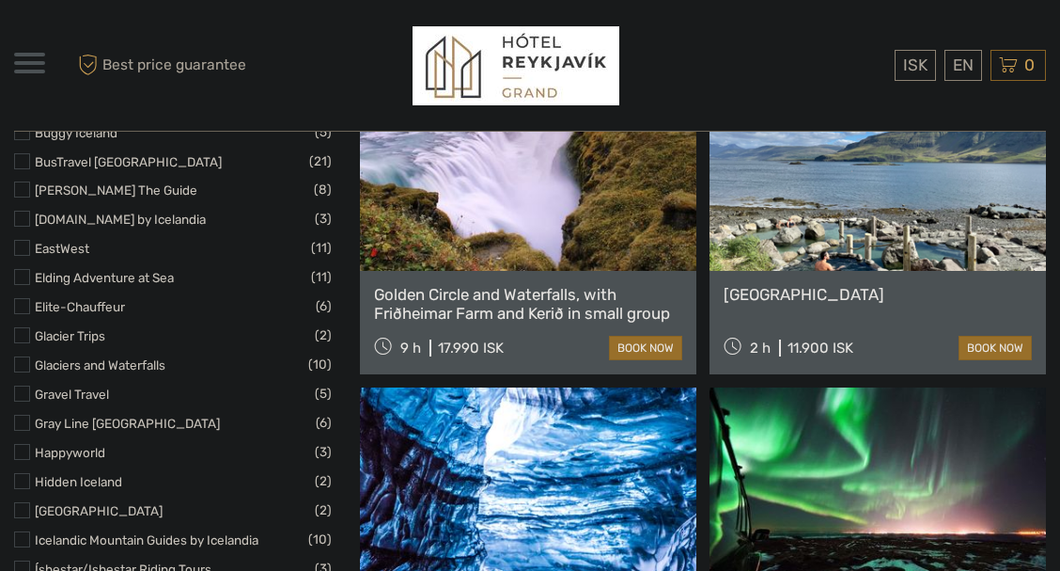
click at [502, 245] on link at bounding box center [528, 167] width 336 height 207
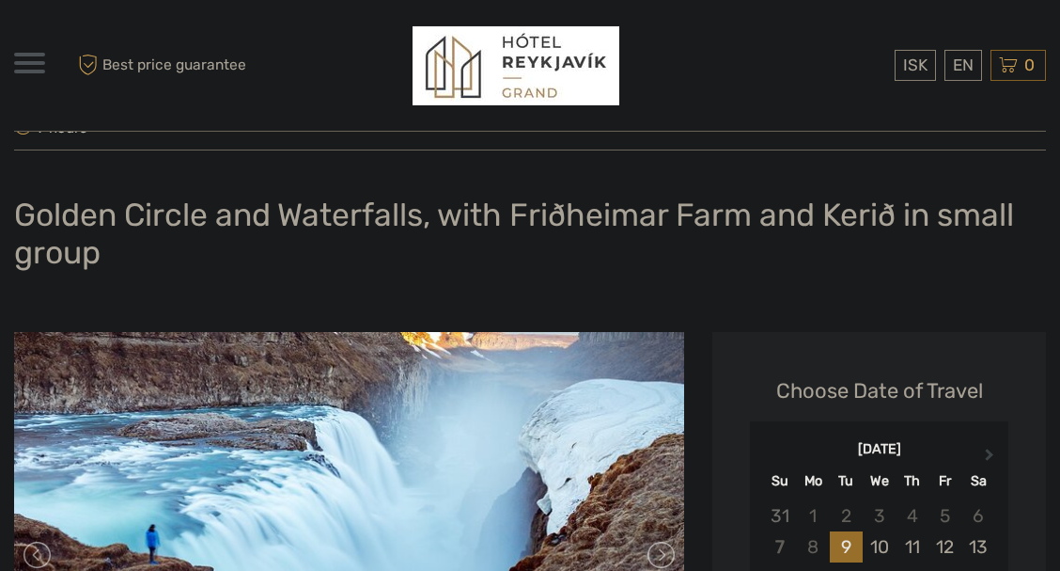
scroll to position [107, 0]
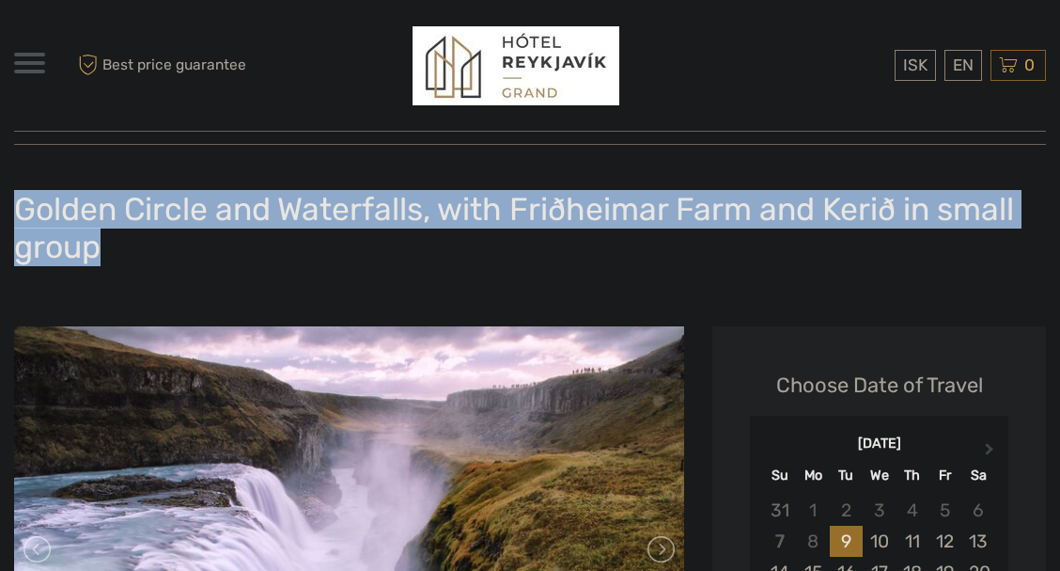
drag, startPoint x: 101, startPoint y: 251, endPoint x: 22, endPoint y: 217, distance: 85.9
click at [22, 217] on h1 "Golden Circle and Waterfalls, with Friðheimar Farm and Kerið in small group" at bounding box center [530, 228] width 1032 height 76
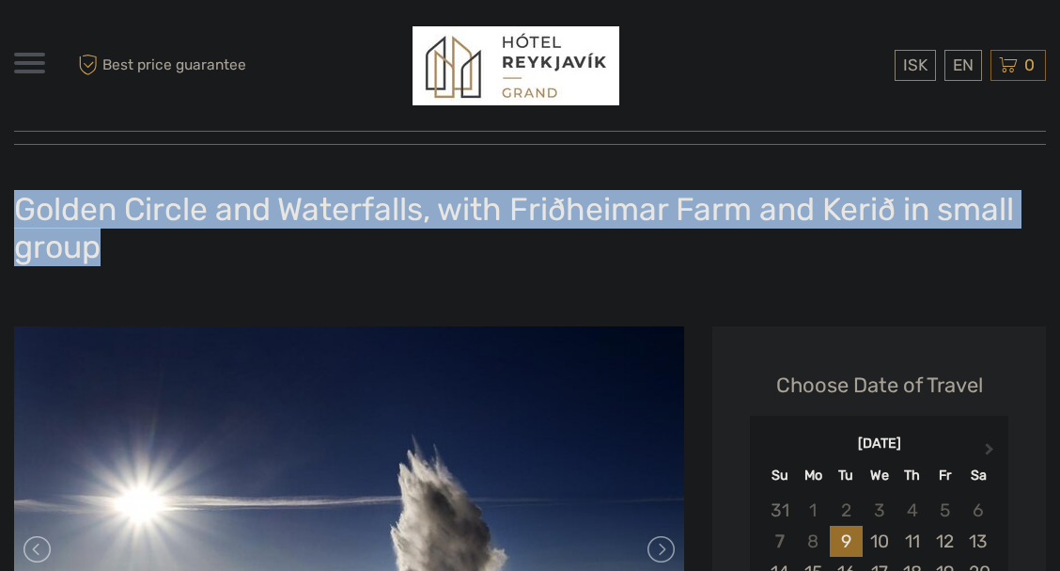
copy h1 "Golden Circle and Waterfalls, with Friðheimar Farm and Kerið in small group"
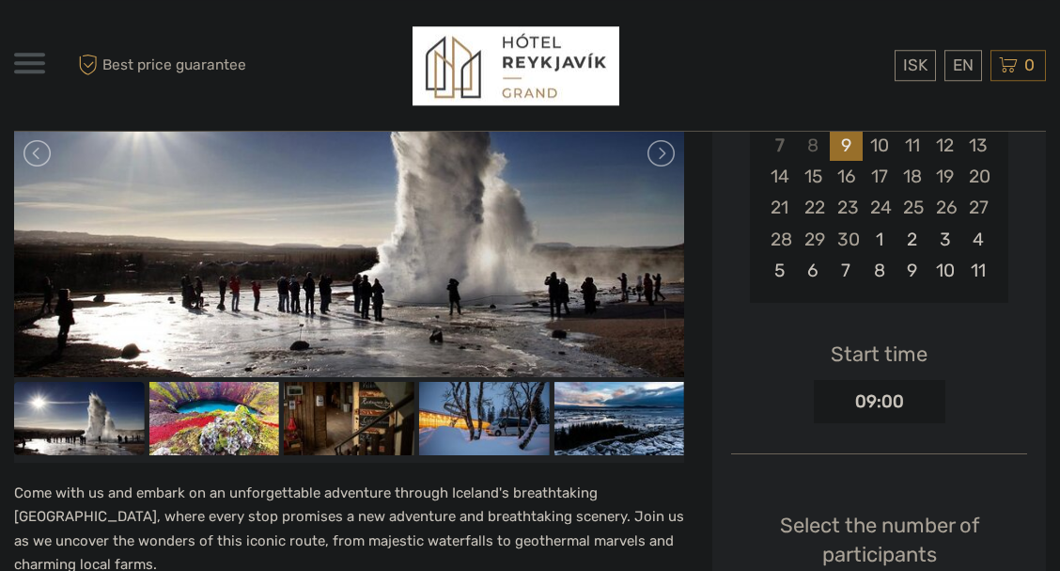
scroll to position [536, 0]
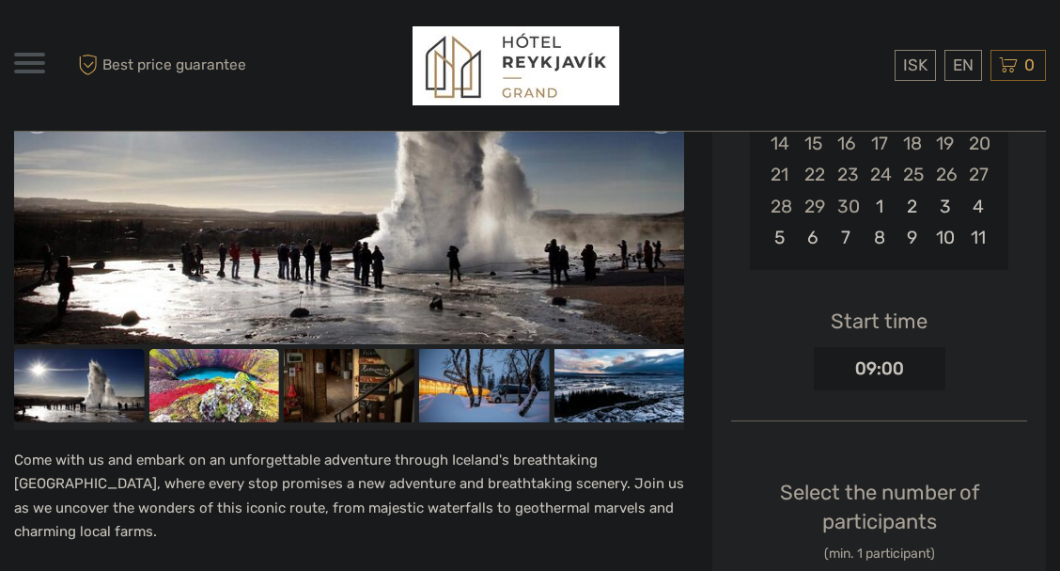
click at [196, 393] on img at bounding box center [214, 385] width 131 height 73
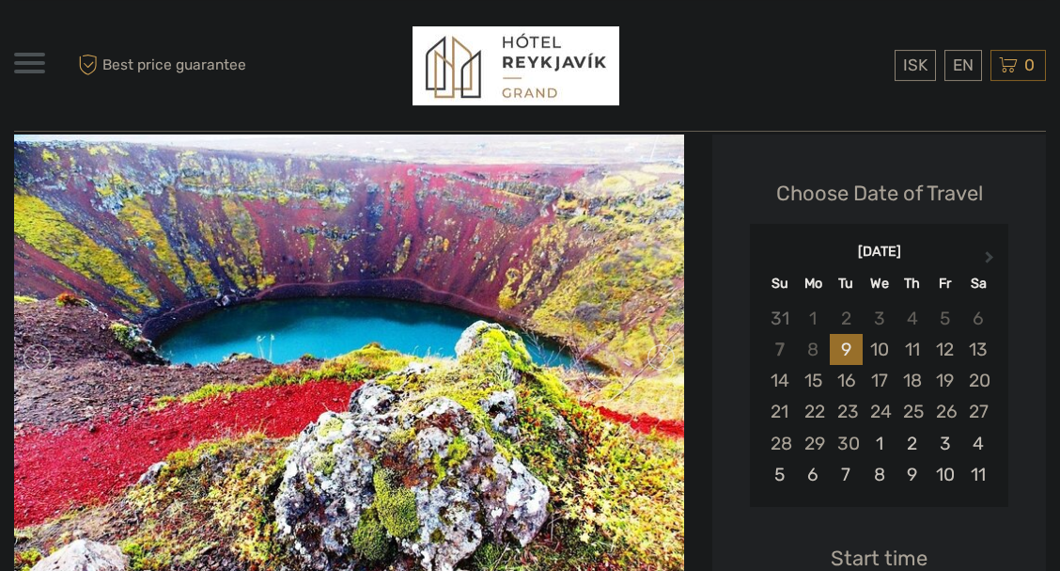
scroll to position [321, 0]
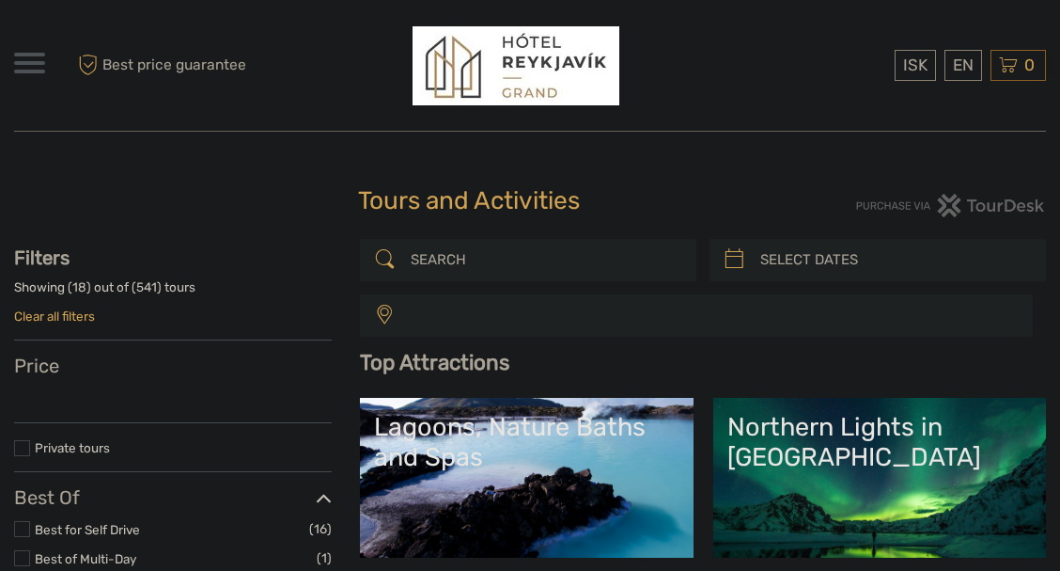
select select
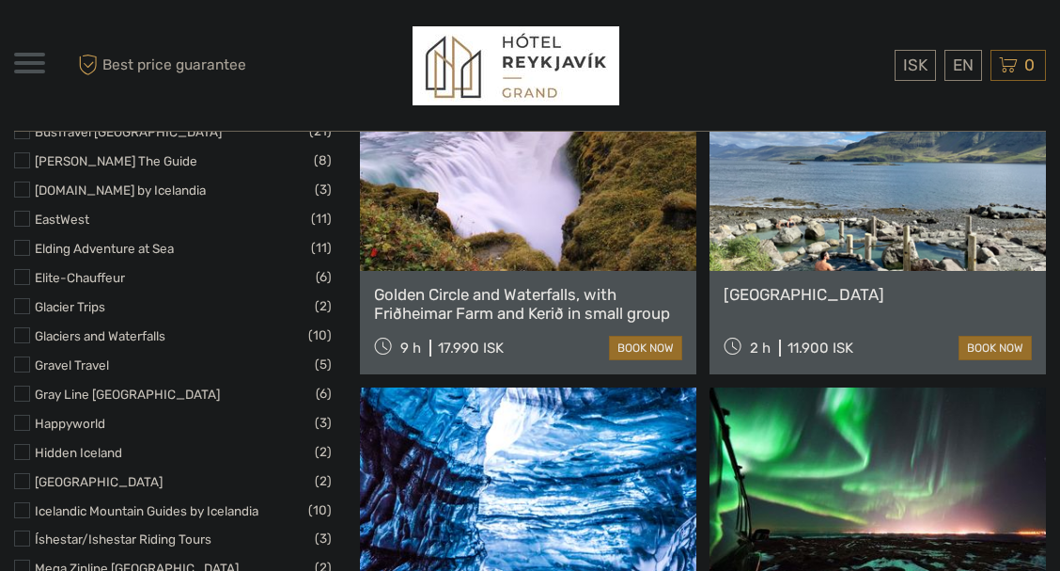
select select
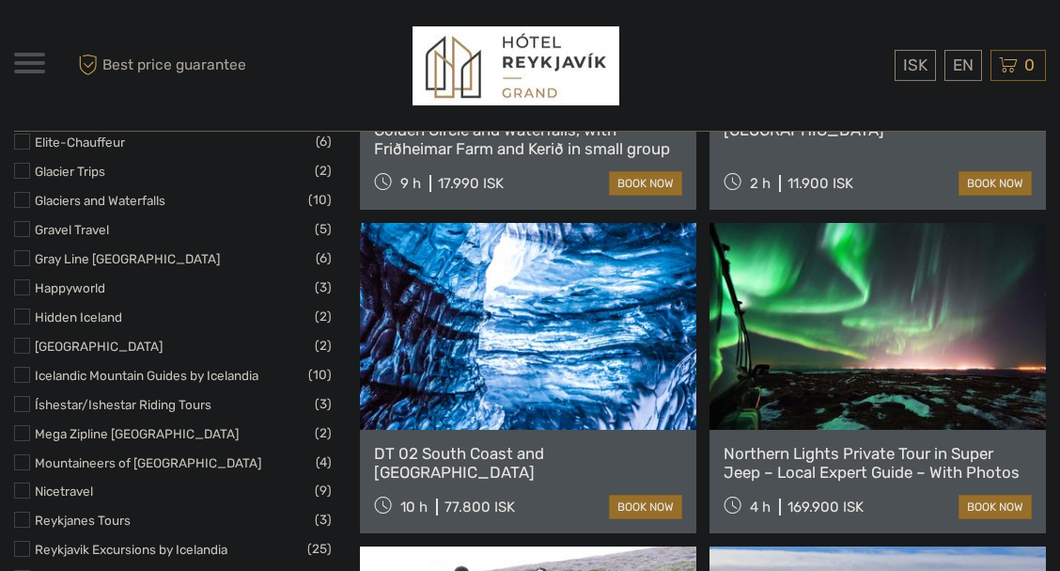
scroll to position [2571, 0]
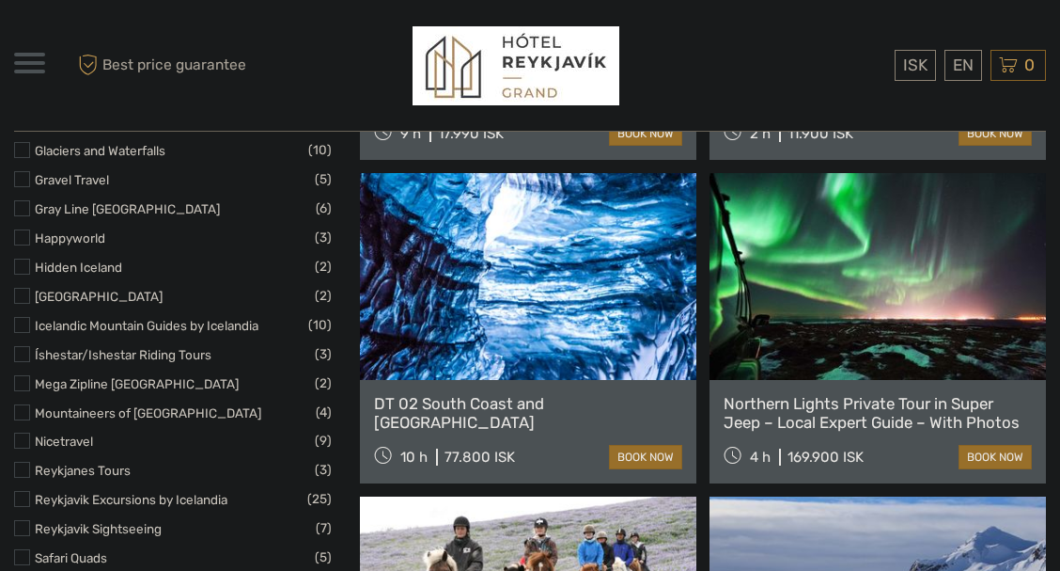
click at [847, 364] on link at bounding box center [878, 276] width 336 height 207
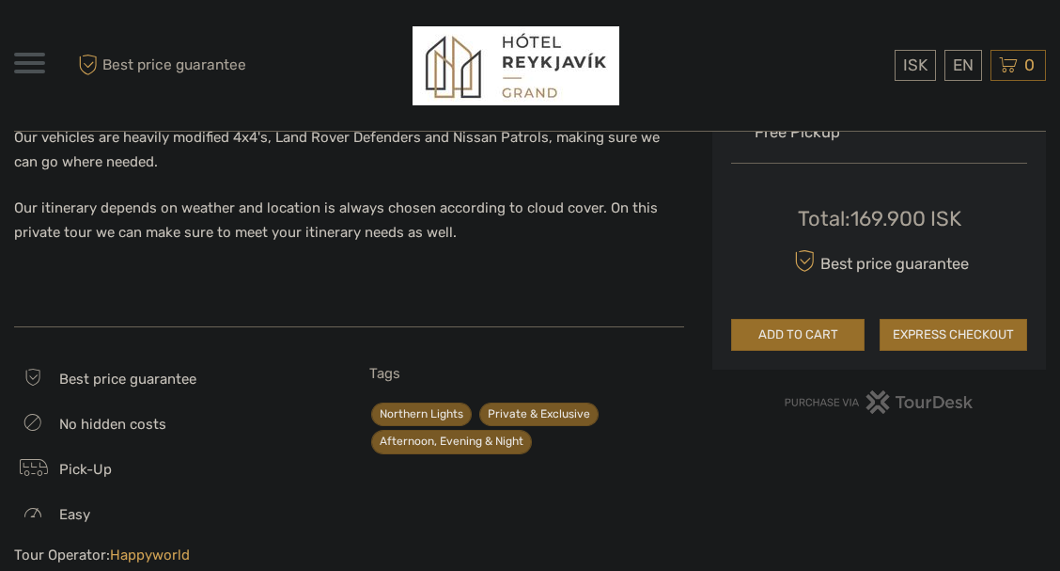
scroll to position [964, 0]
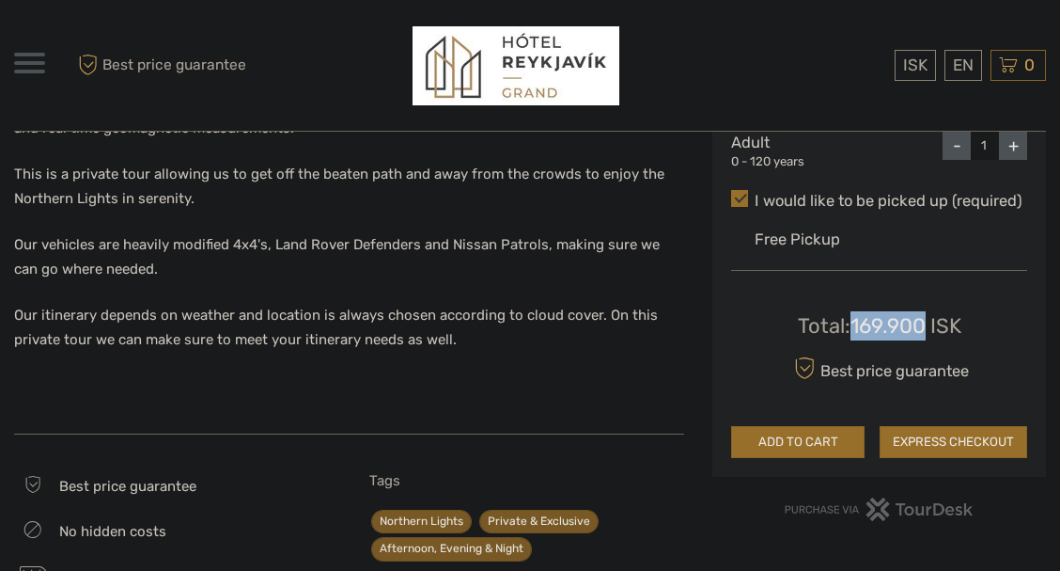
drag, startPoint x: 928, startPoint y: 326, endPoint x: 855, endPoint y: 326, distance: 72.4
click at [855, 326] on div "Total : 169.900 ISK" at bounding box center [880, 325] width 164 height 29
copy div "169.900"
click at [855, 326] on div "Total : 169.900 ISK" at bounding box center [880, 325] width 164 height 29
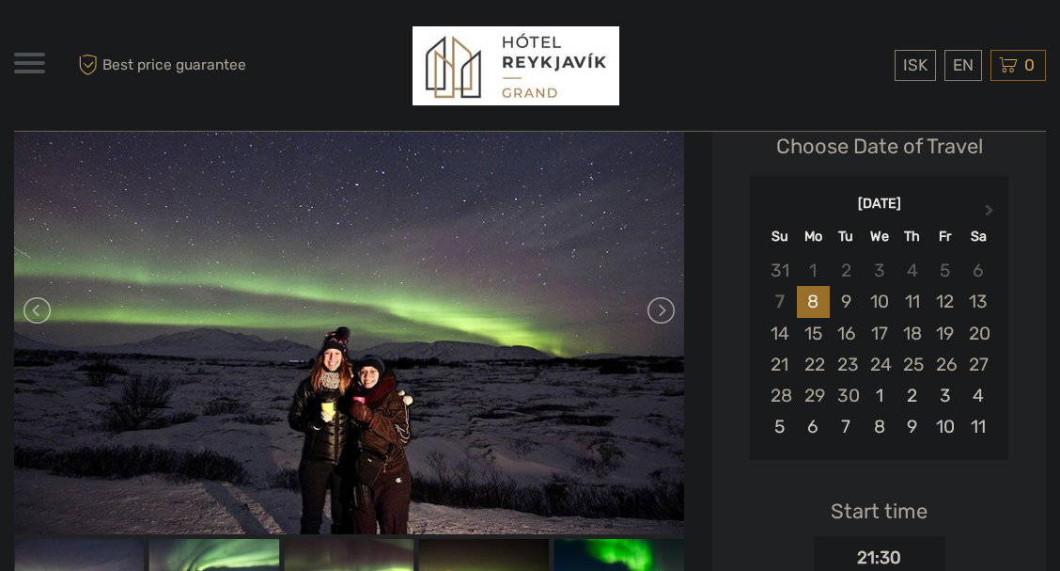
scroll to position [321, 0]
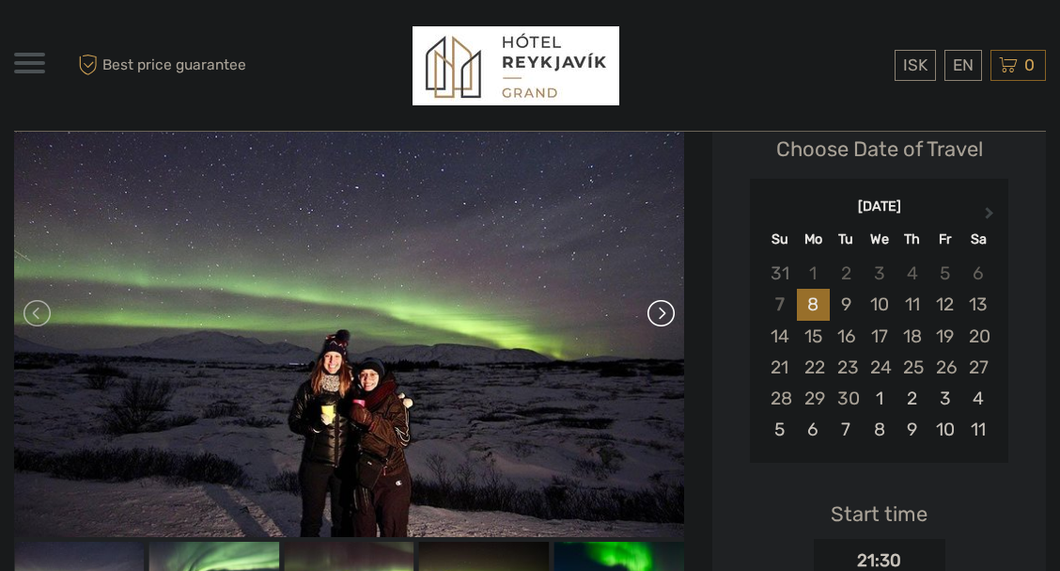
click at [659, 312] on link at bounding box center [660, 313] width 30 height 30
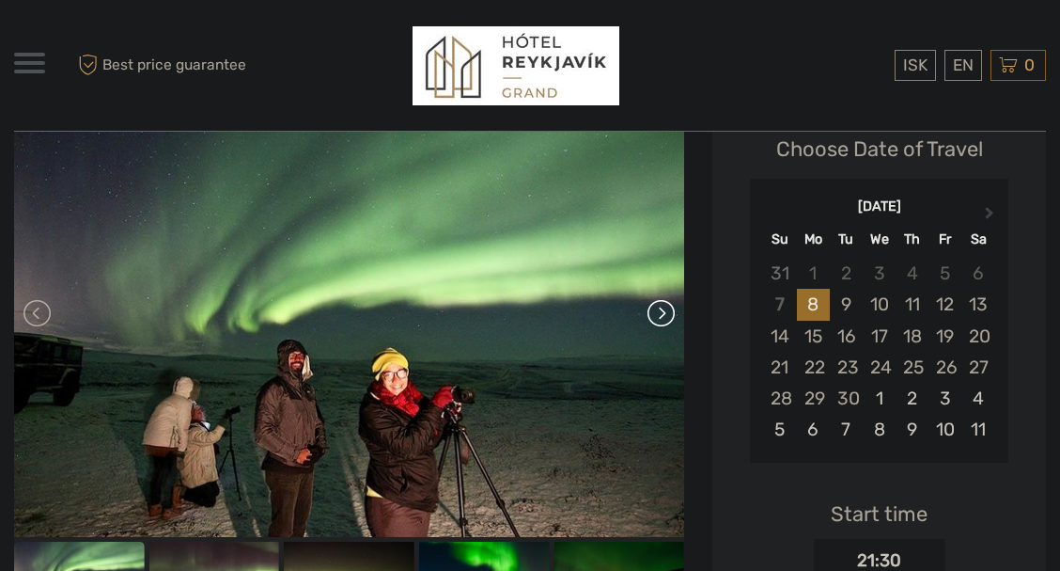
click at [659, 312] on link at bounding box center [660, 313] width 30 height 30
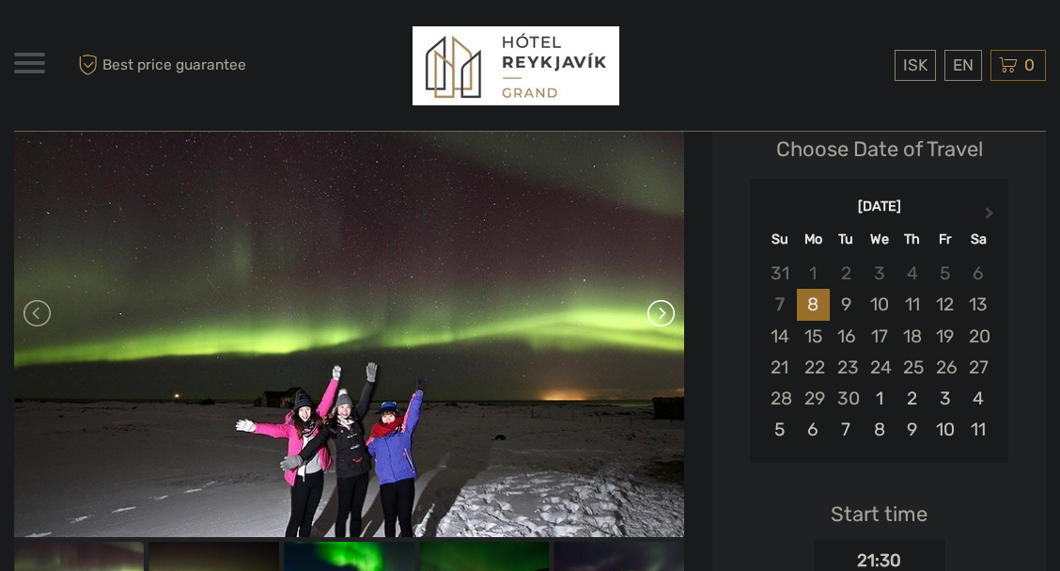
click at [659, 312] on link at bounding box center [660, 313] width 30 height 30
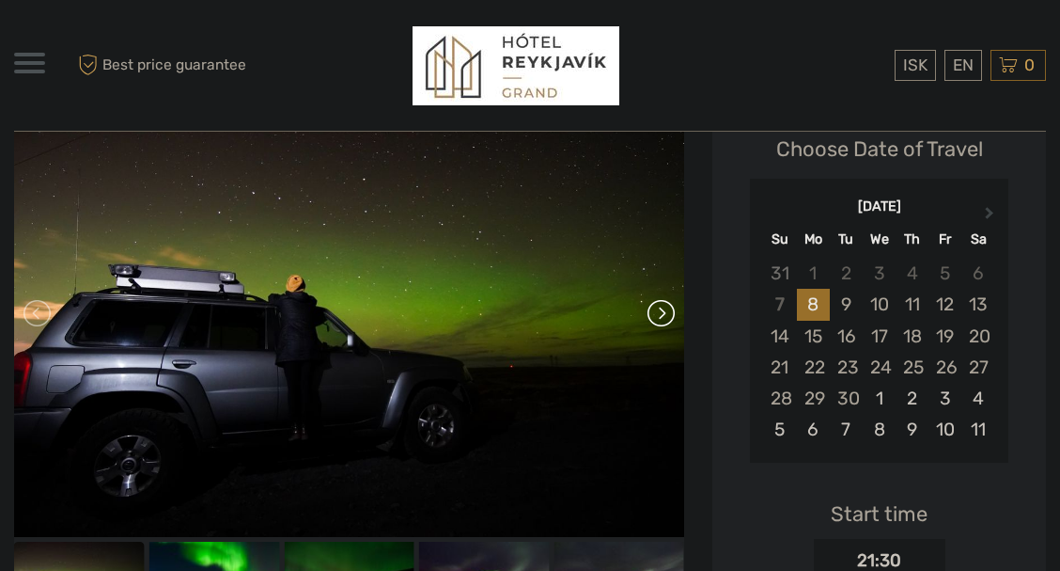
click at [659, 312] on link at bounding box center [660, 313] width 30 height 30
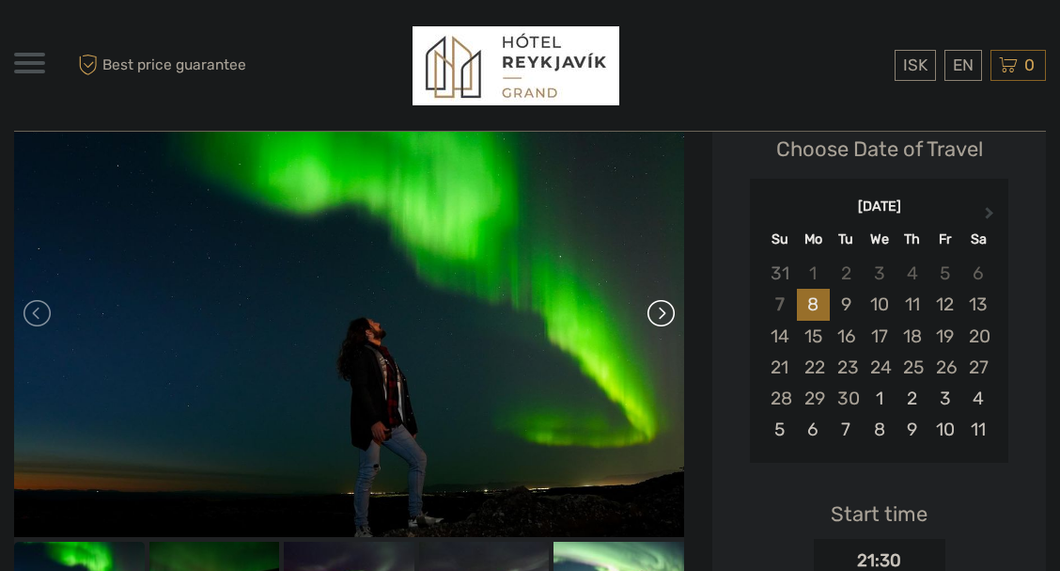
click at [659, 312] on link at bounding box center [660, 313] width 30 height 30
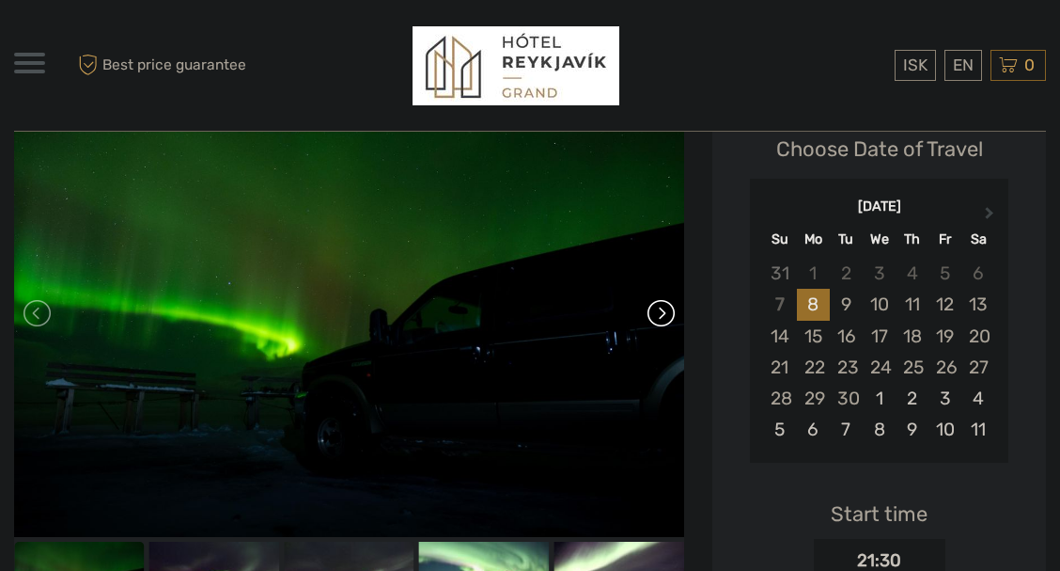
click at [659, 312] on link at bounding box center [660, 313] width 30 height 30
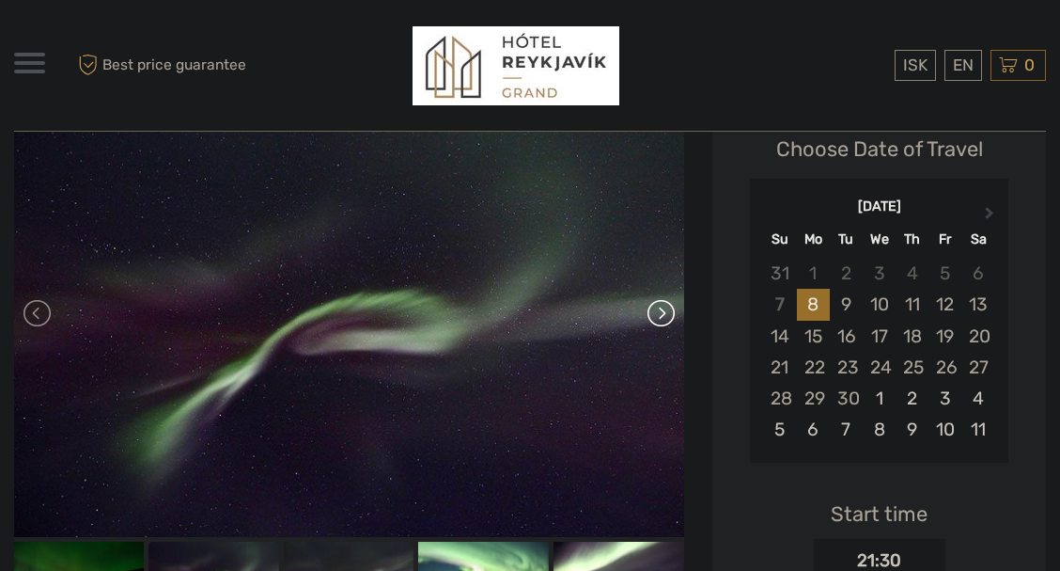
click at [659, 312] on link at bounding box center [660, 313] width 30 height 30
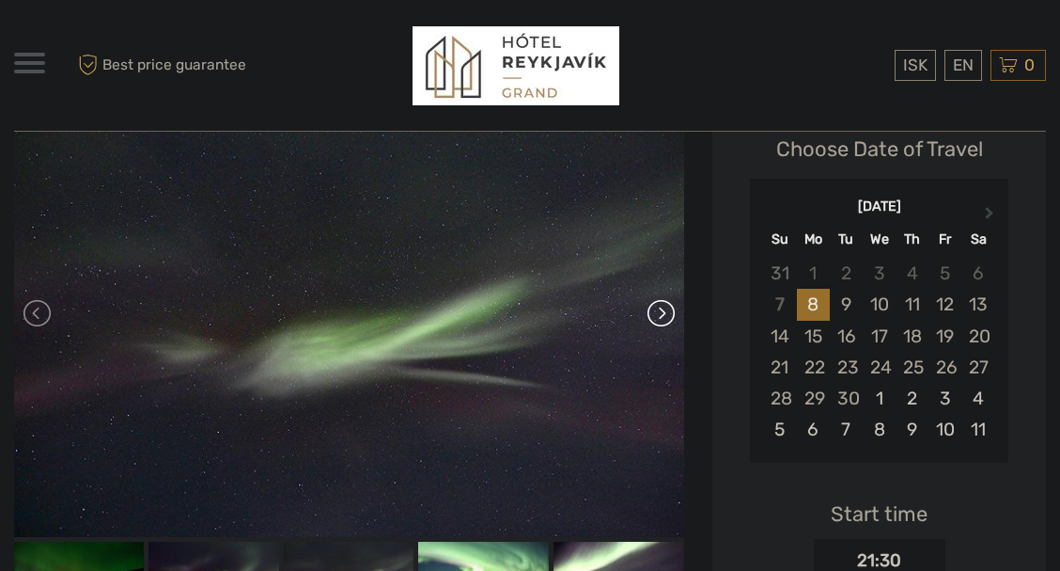
click at [659, 312] on link at bounding box center [660, 313] width 30 height 30
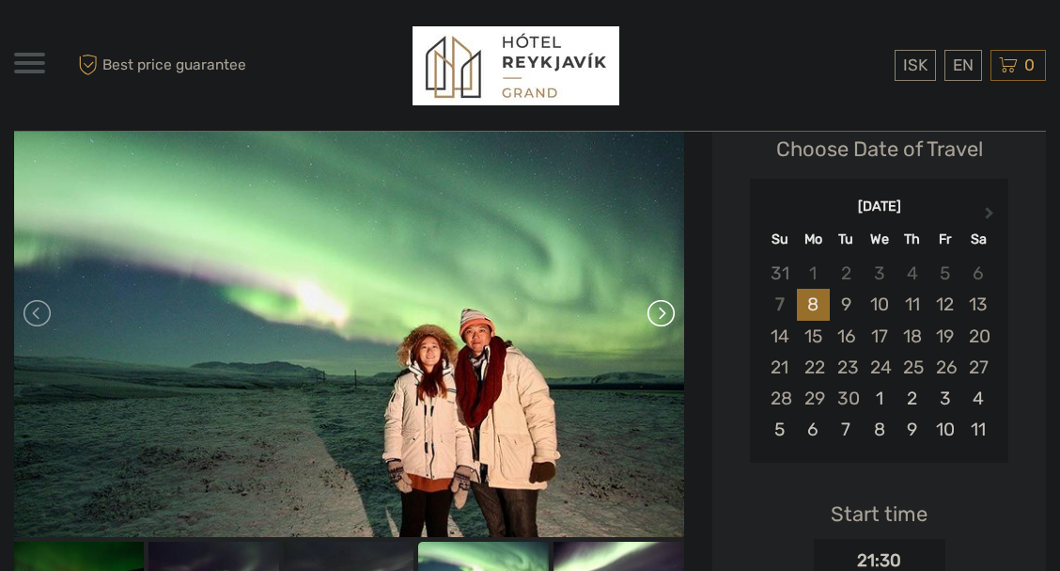
click at [659, 312] on link at bounding box center [660, 313] width 30 height 30
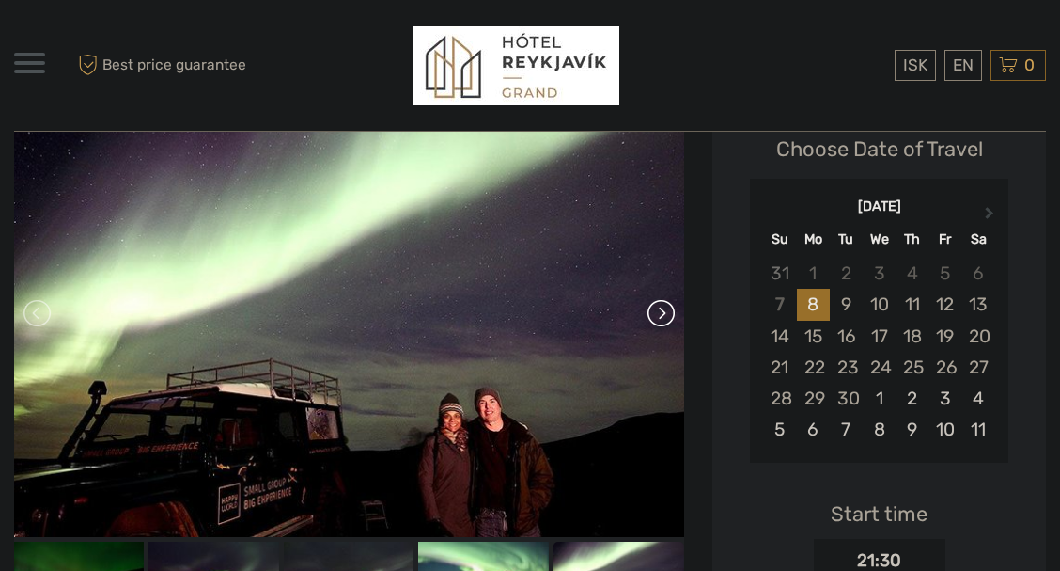
click at [659, 312] on link at bounding box center [660, 313] width 30 height 30
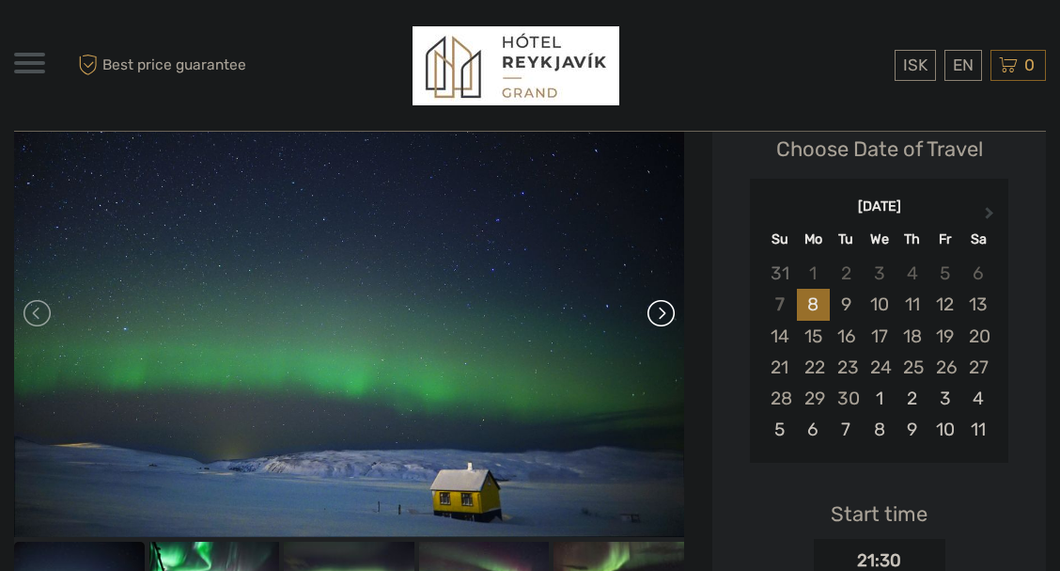
click at [659, 312] on link at bounding box center [660, 313] width 30 height 30
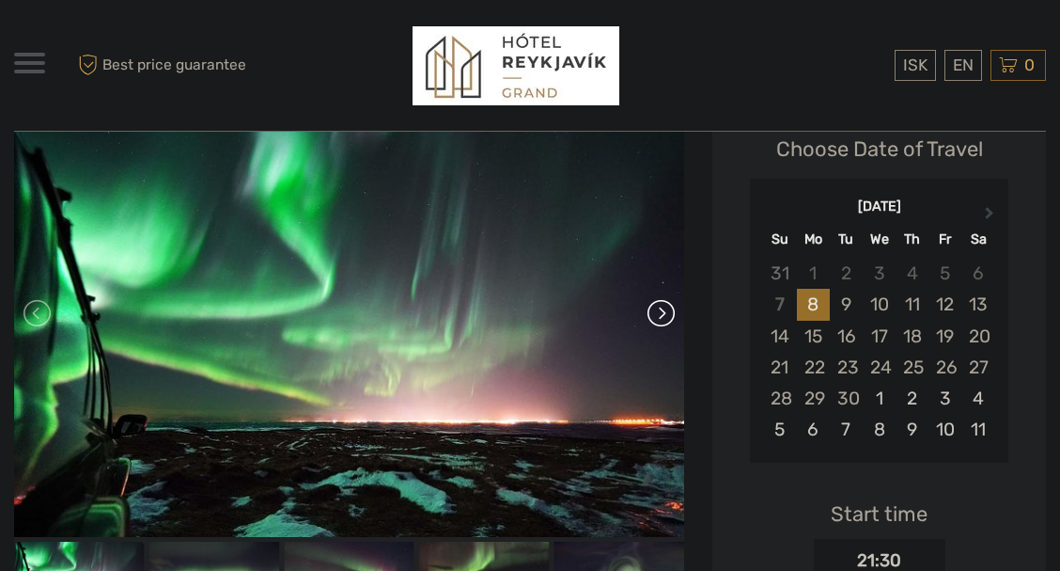
click at [659, 312] on link at bounding box center [660, 313] width 30 height 30
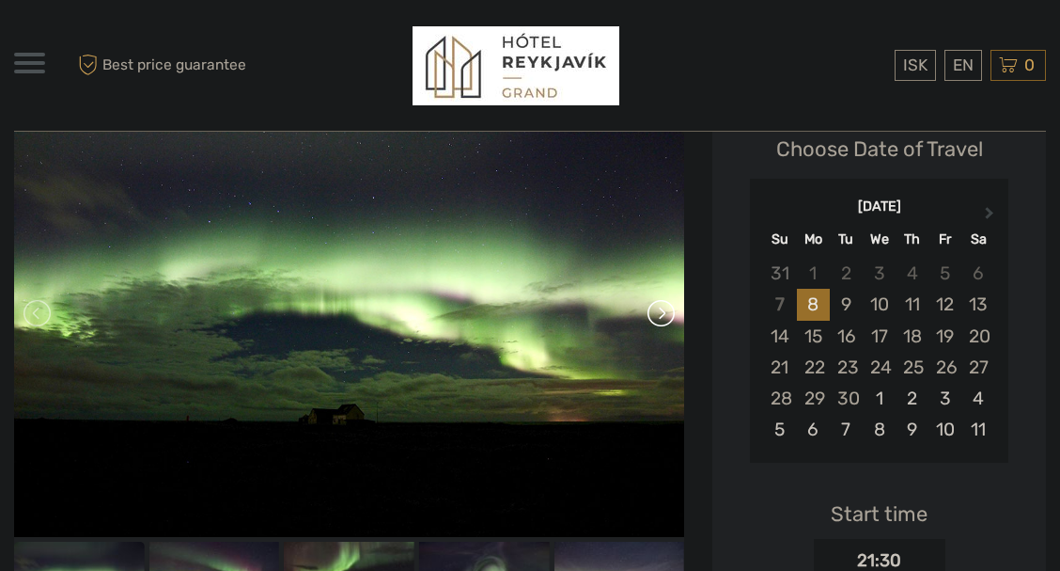
click at [659, 312] on link at bounding box center [660, 313] width 30 height 30
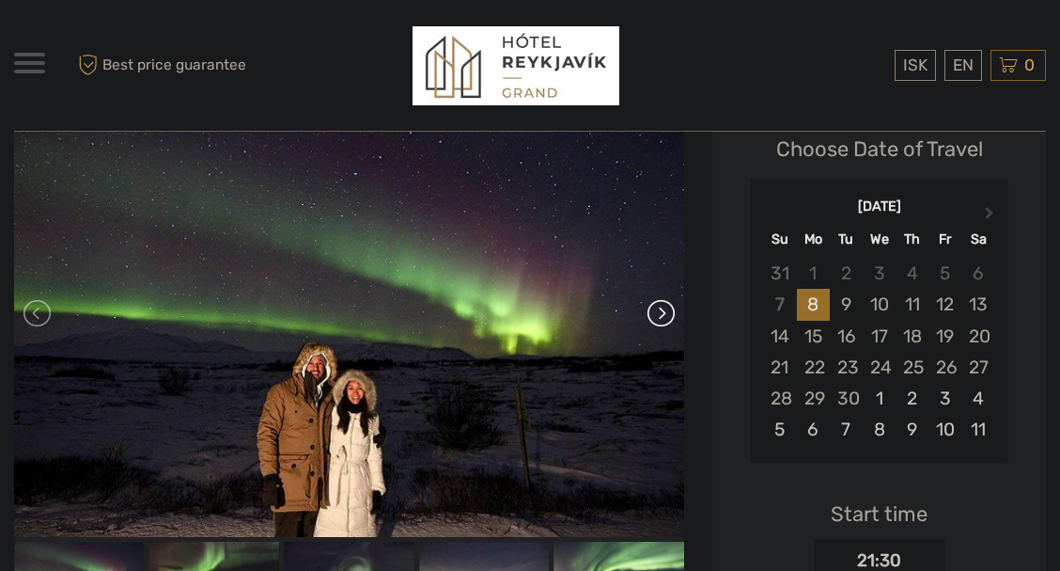
click at [659, 312] on link at bounding box center [660, 313] width 30 height 30
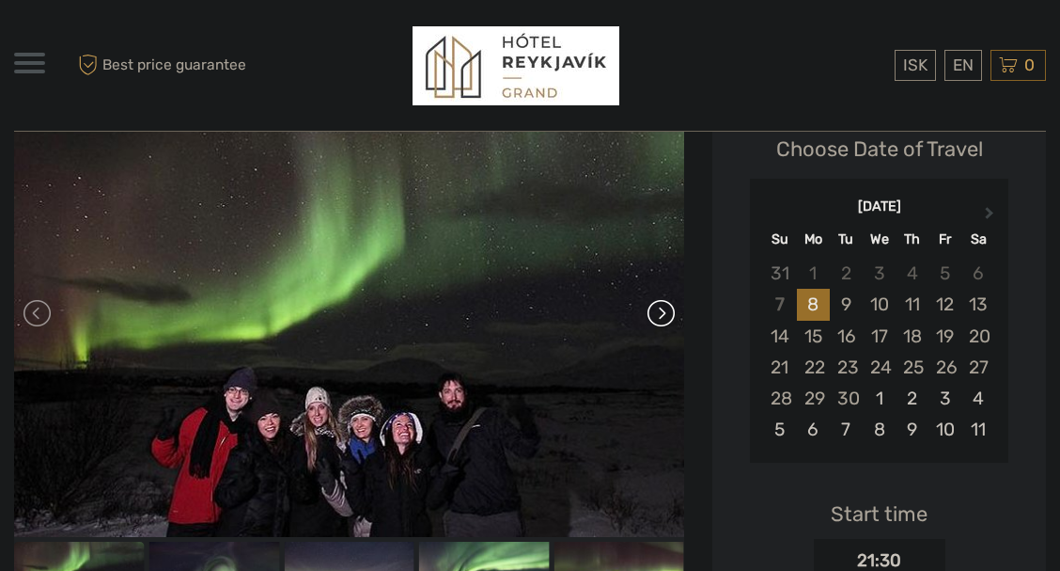
click at [659, 312] on link at bounding box center [660, 313] width 30 height 30
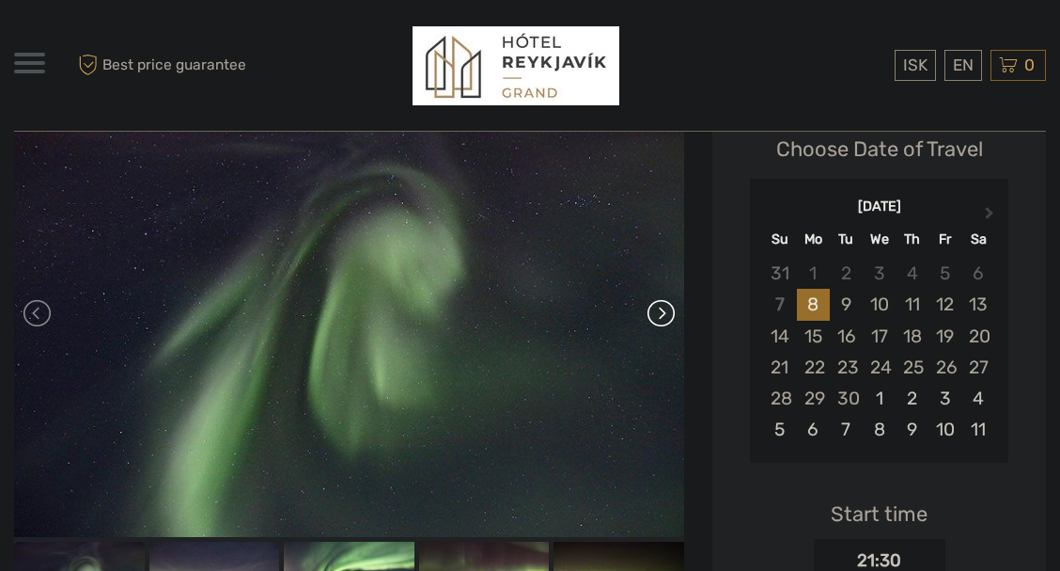
click at [659, 312] on link at bounding box center [660, 313] width 30 height 30
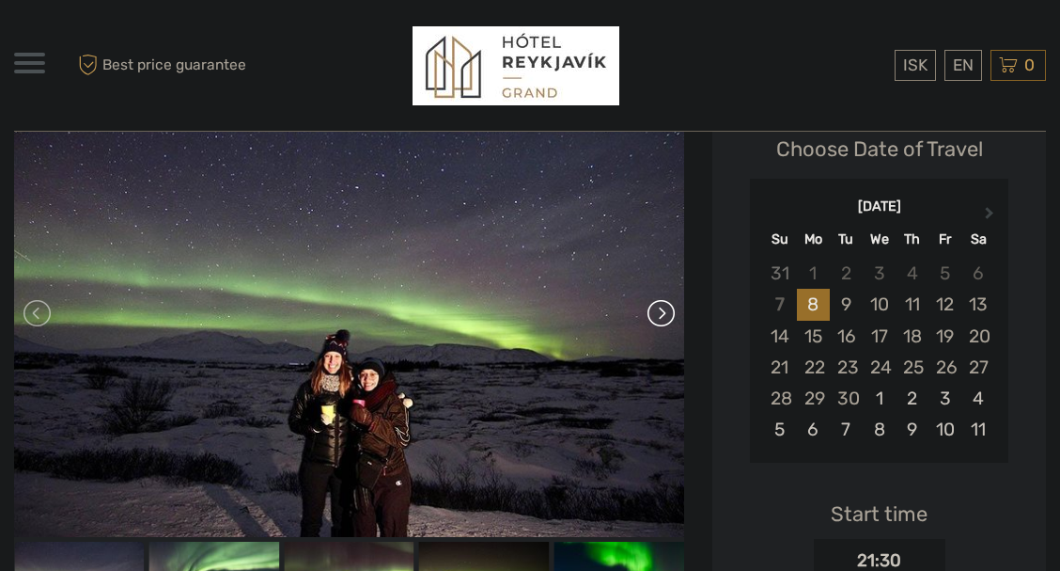
click at [659, 312] on link at bounding box center [660, 313] width 30 height 30
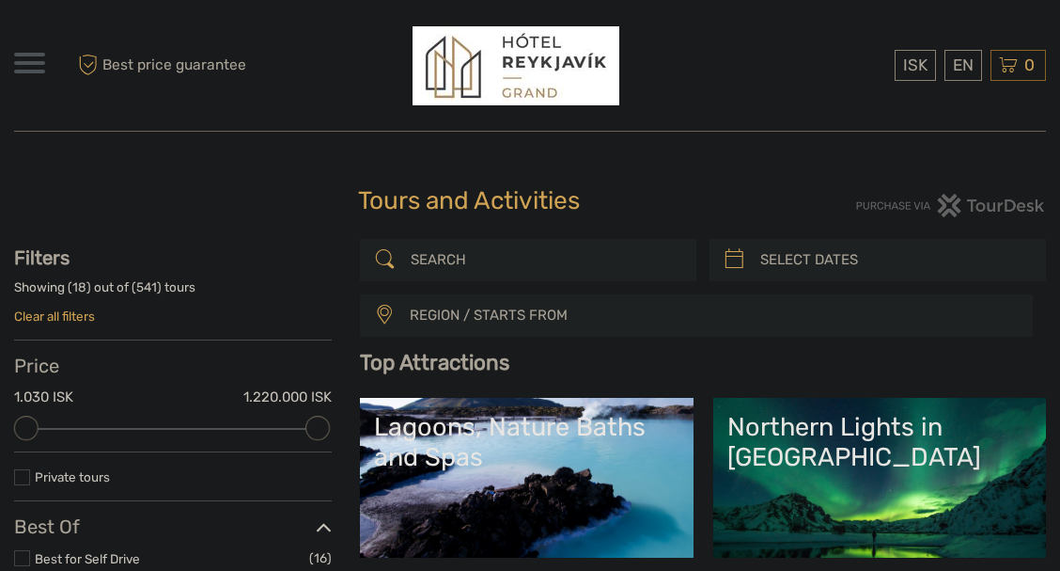
select select
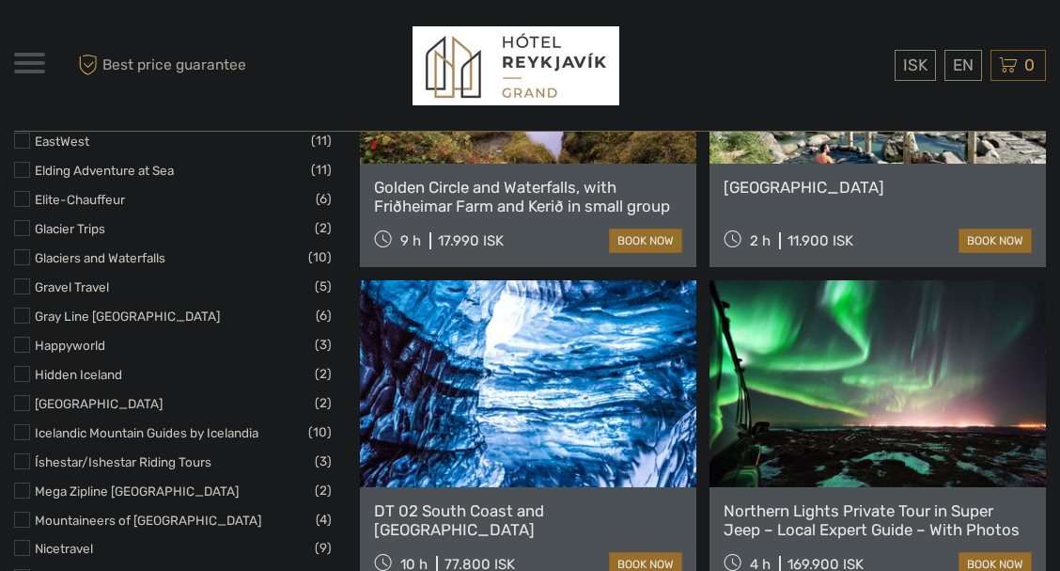
scroll to position [2571, 0]
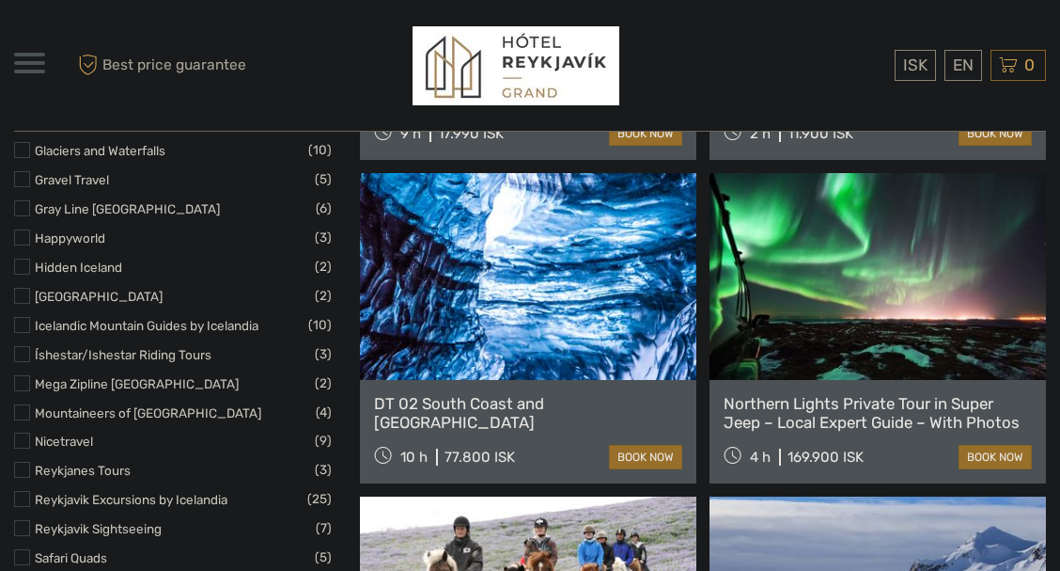
click at [556, 338] on link at bounding box center [528, 276] width 336 height 207
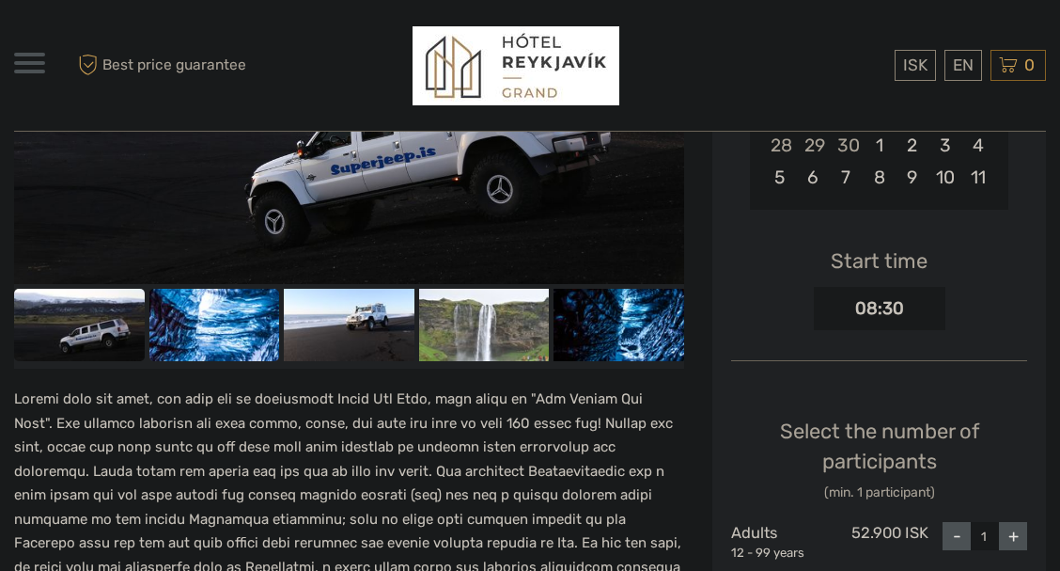
click at [255, 330] on img at bounding box center [214, 325] width 131 height 73
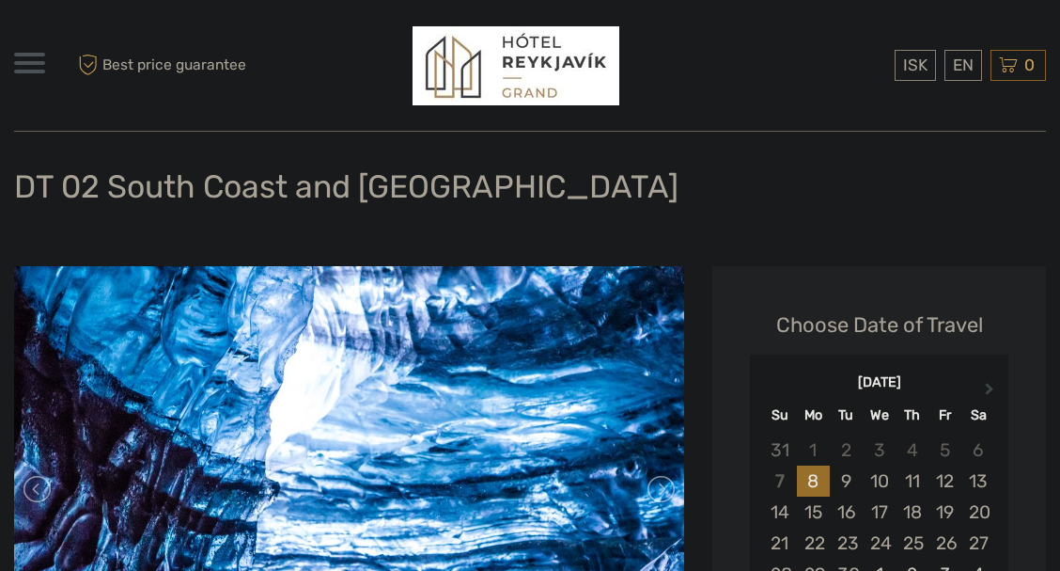
scroll to position [214, 0]
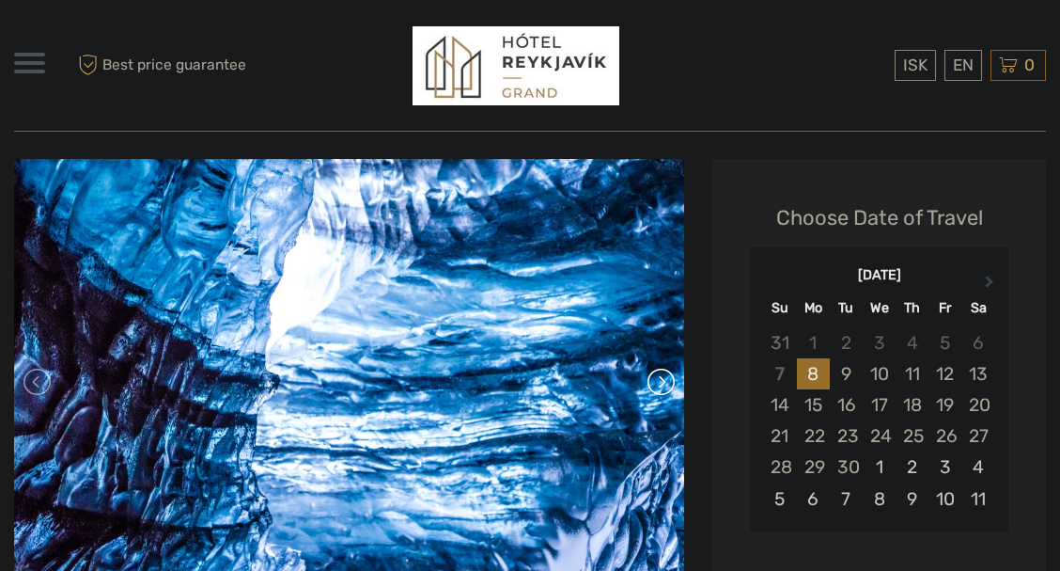
click at [666, 383] on link at bounding box center [660, 382] width 30 height 30
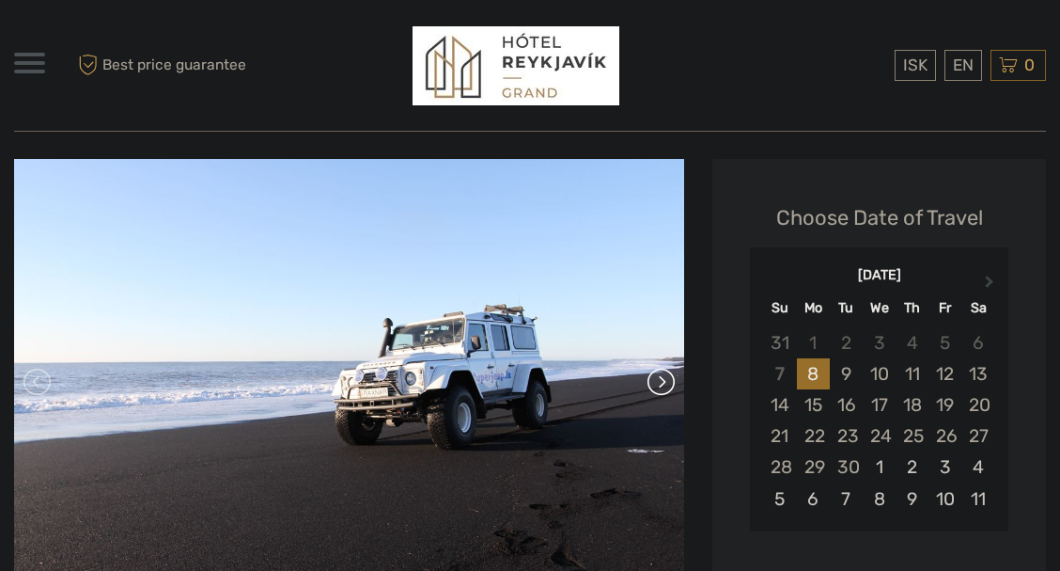
click at [666, 383] on link at bounding box center [660, 382] width 30 height 30
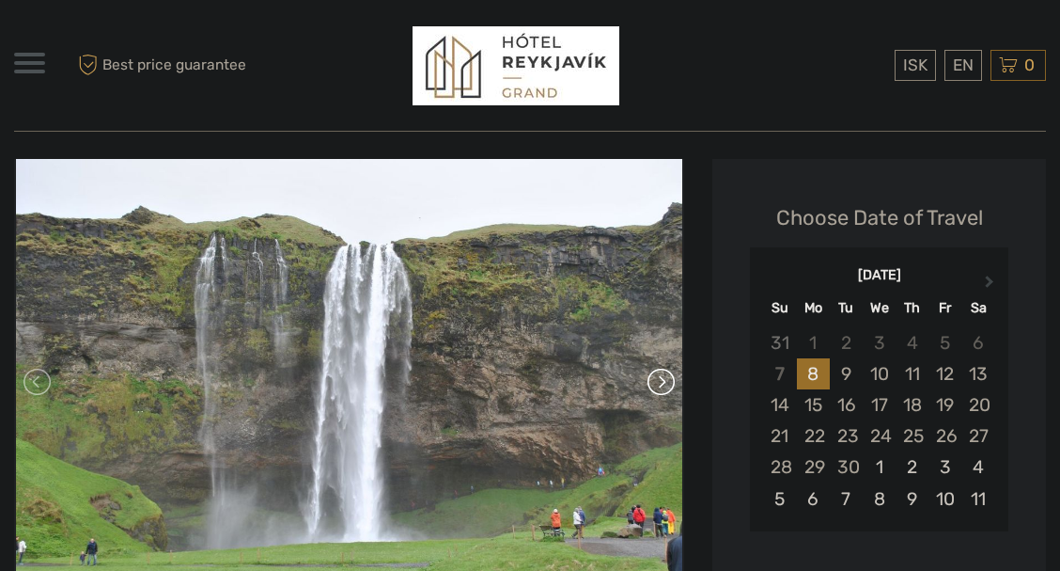
click at [666, 383] on link at bounding box center [660, 382] width 30 height 30
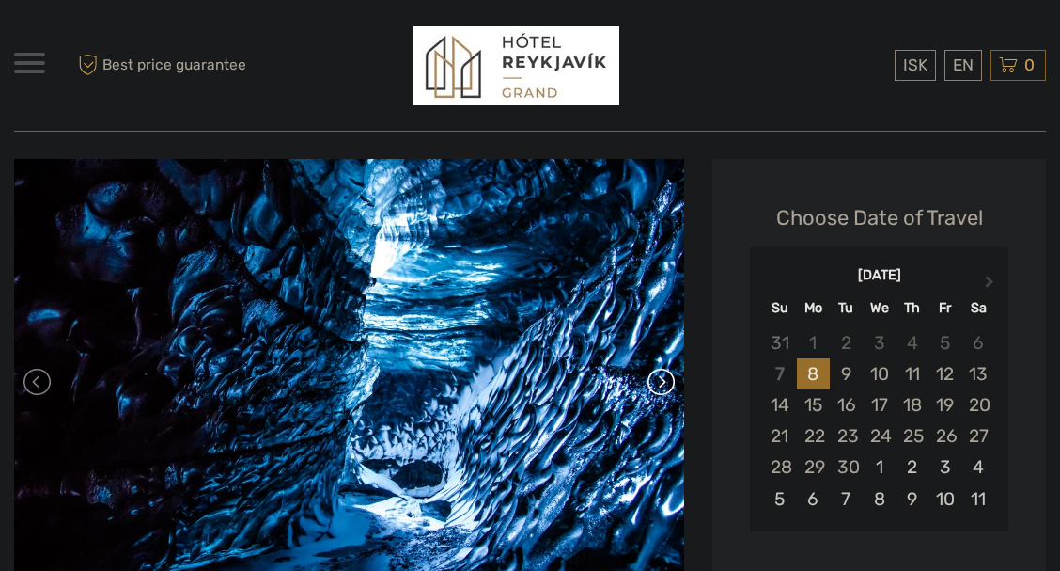
click at [666, 383] on link at bounding box center [660, 382] width 30 height 30
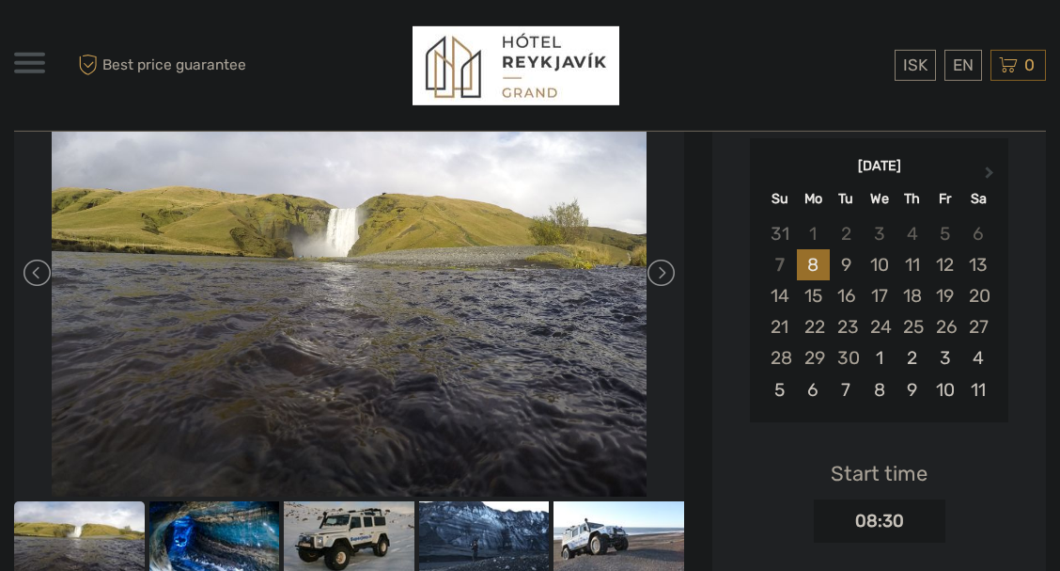
scroll to position [321, 0]
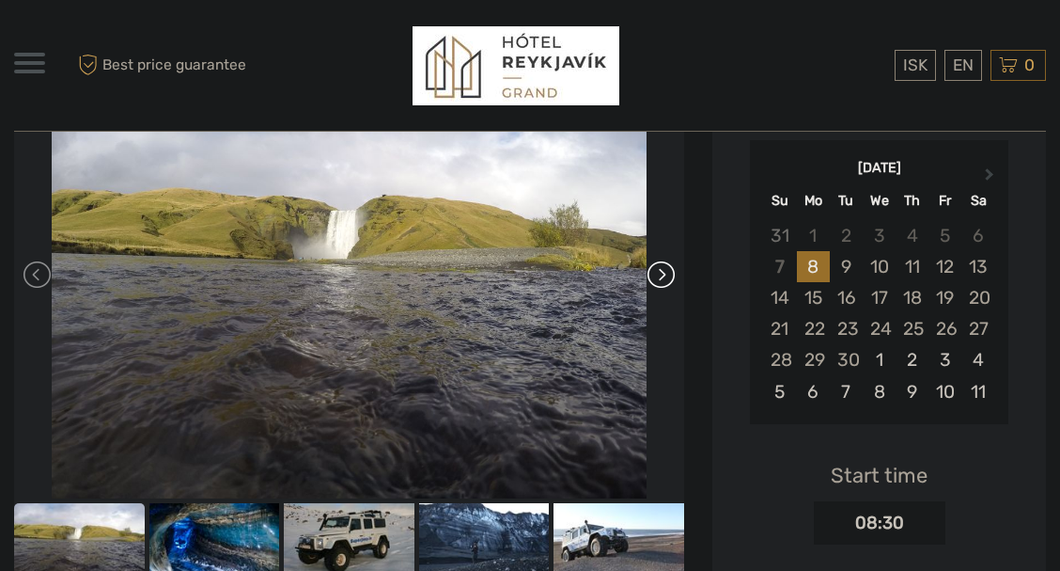
click at [664, 276] on link at bounding box center [660, 274] width 30 height 30
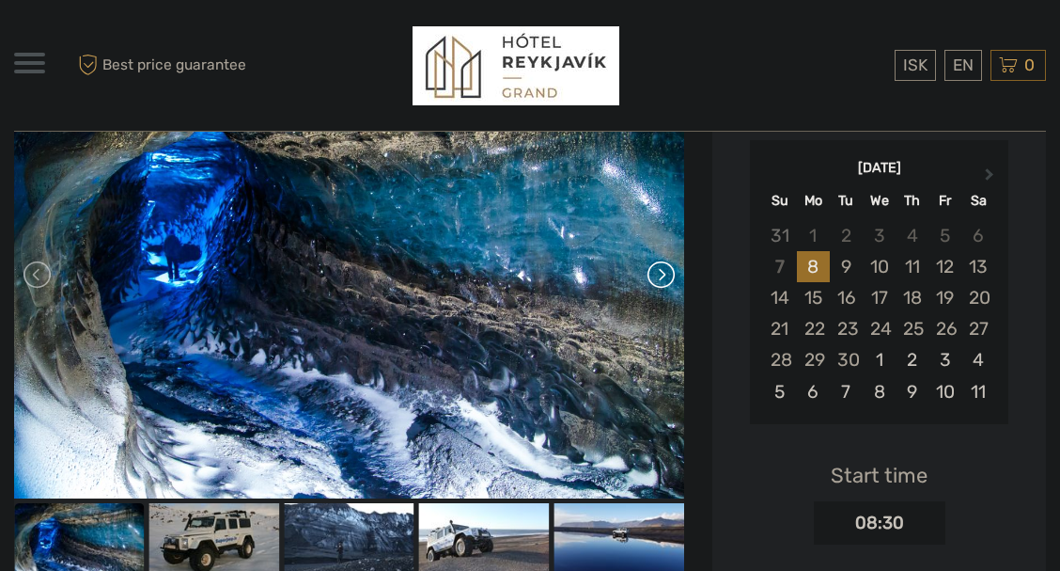
click at [664, 276] on link at bounding box center [660, 274] width 30 height 30
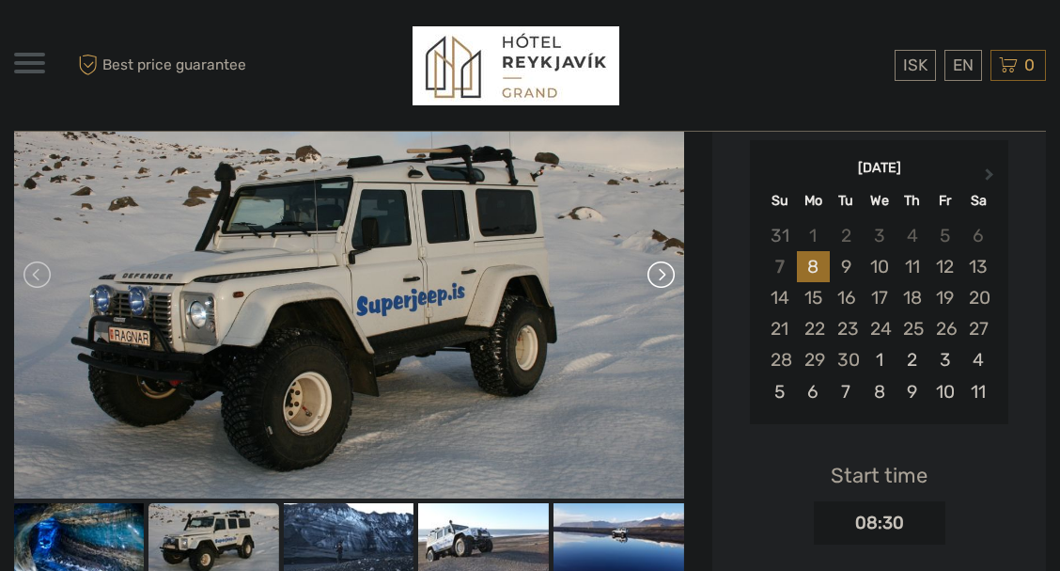
click at [664, 276] on link at bounding box center [660, 274] width 30 height 30
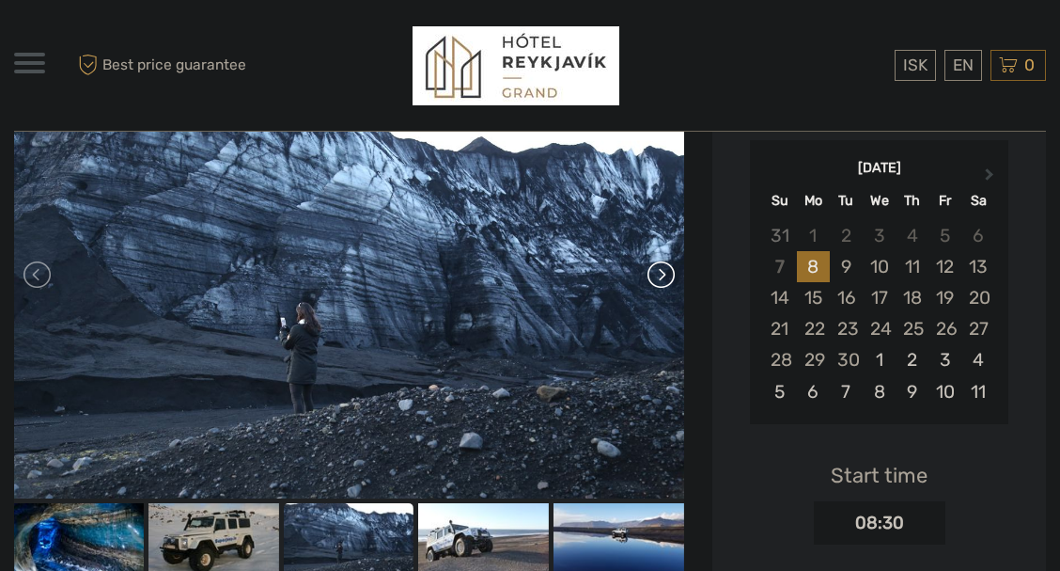
click at [664, 276] on link at bounding box center [660, 274] width 30 height 30
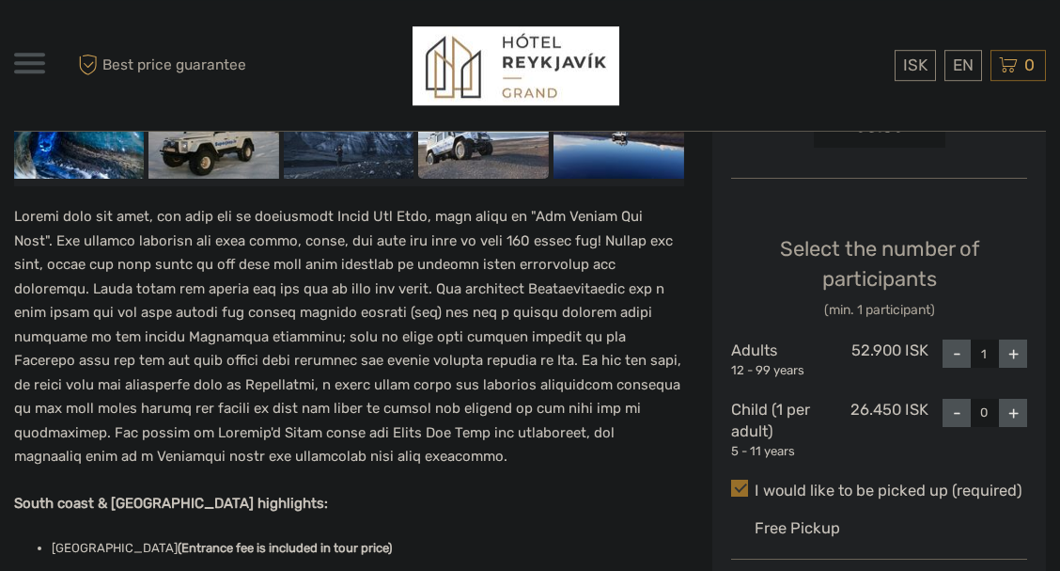
scroll to position [750, 0]
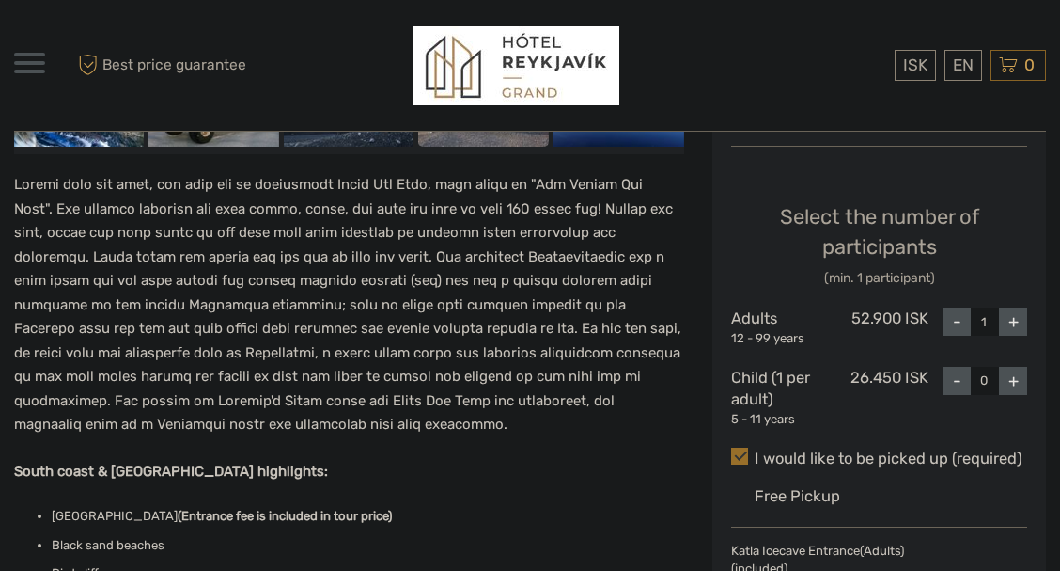
click at [1017, 322] on div "+" at bounding box center [1013, 321] width 28 height 28
click at [1011, 326] on div "+" at bounding box center [1013, 321] width 28 height 28
type input "3"
click at [1009, 389] on div "+" at bounding box center [1013, 381] width 28 height 28
type input "1"
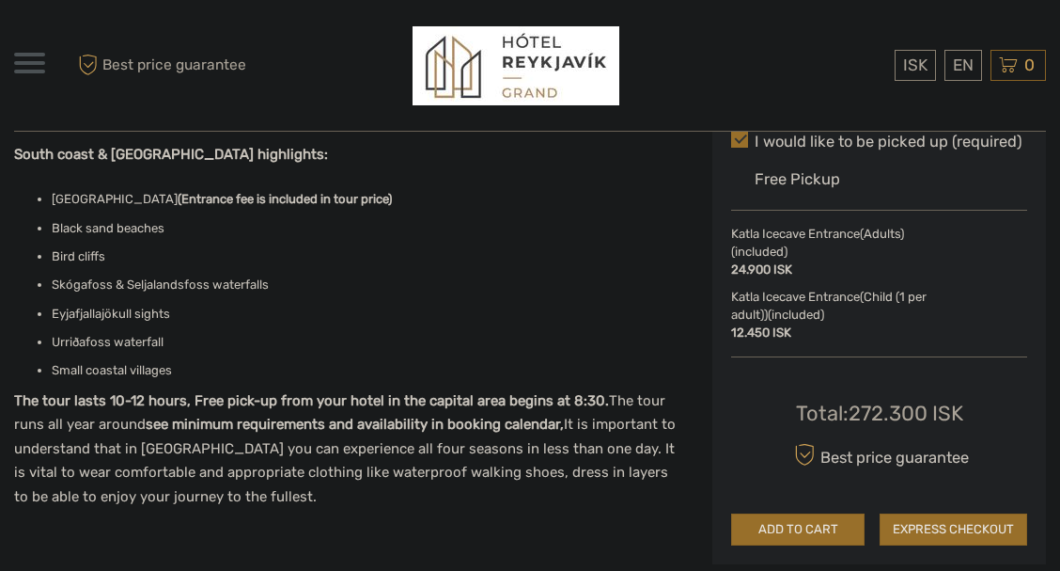
scroll to position [1071, 0]
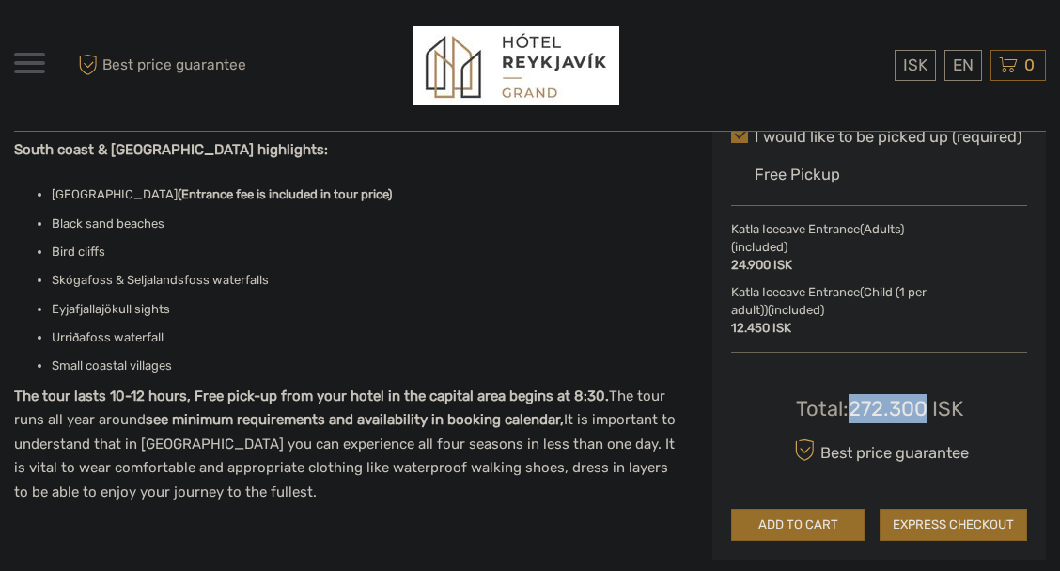
drag, startPoint x: 928, startPoint y: 406, endPoint x: 854, endPoint y: 408, distance: 73.3
click at [854, 408] on div "Total : 272.300 ISK" at bounding box center [879, 408] width 167 height 29
copy div "272.300"
drag, startPoint x: 133, startPoint y: 197, endPoint x: 51, endPoint y: 195, distance: 81.8
click at [52, 195] on li "Katla Ice Cave (Entrance fee is included in tour price)" at bounding box center [368, 194] width 633 height 21
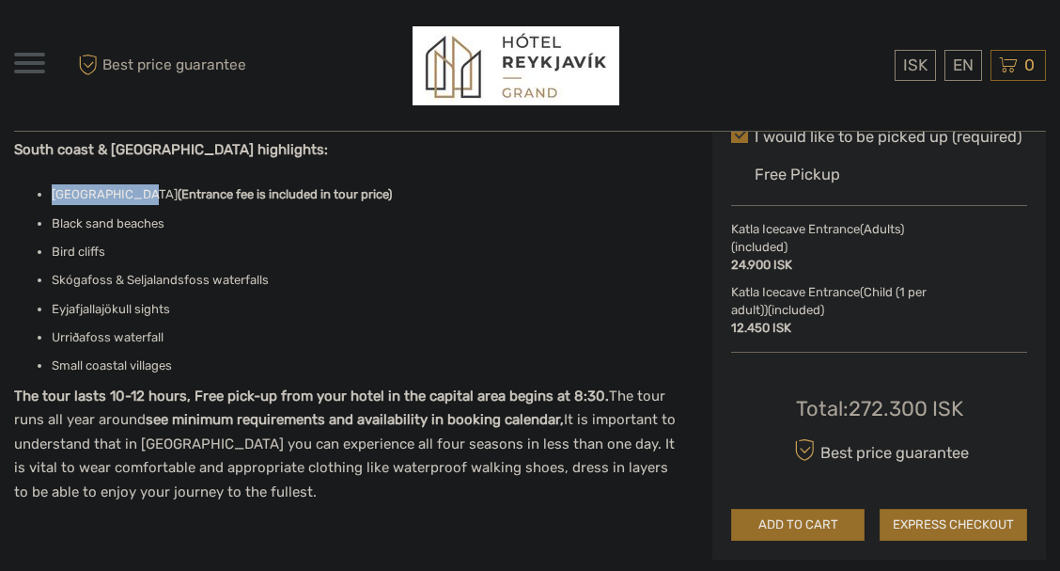
copy li "Katla Ice Cave"
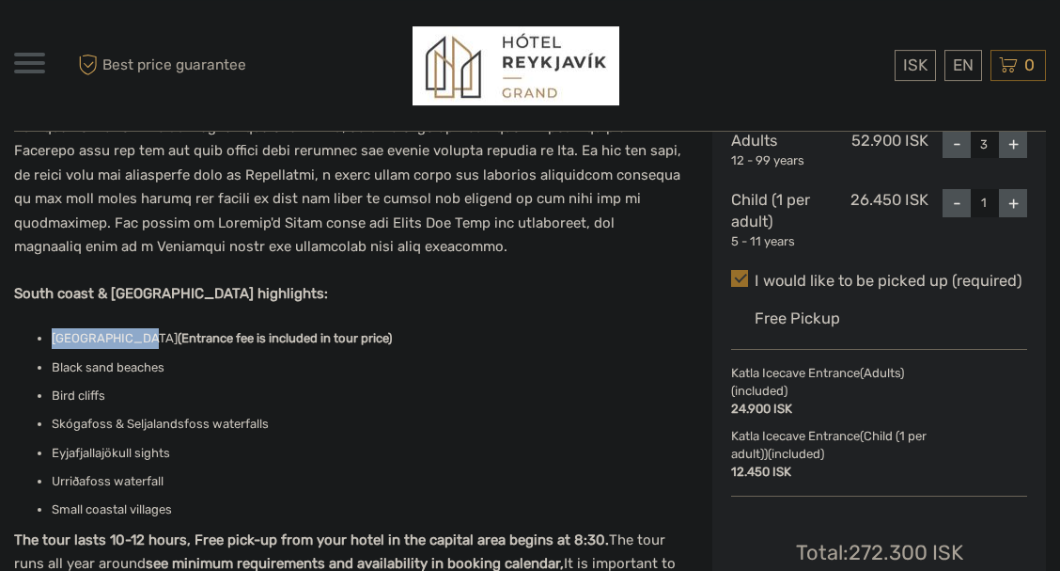
scroll to position [964, 0]
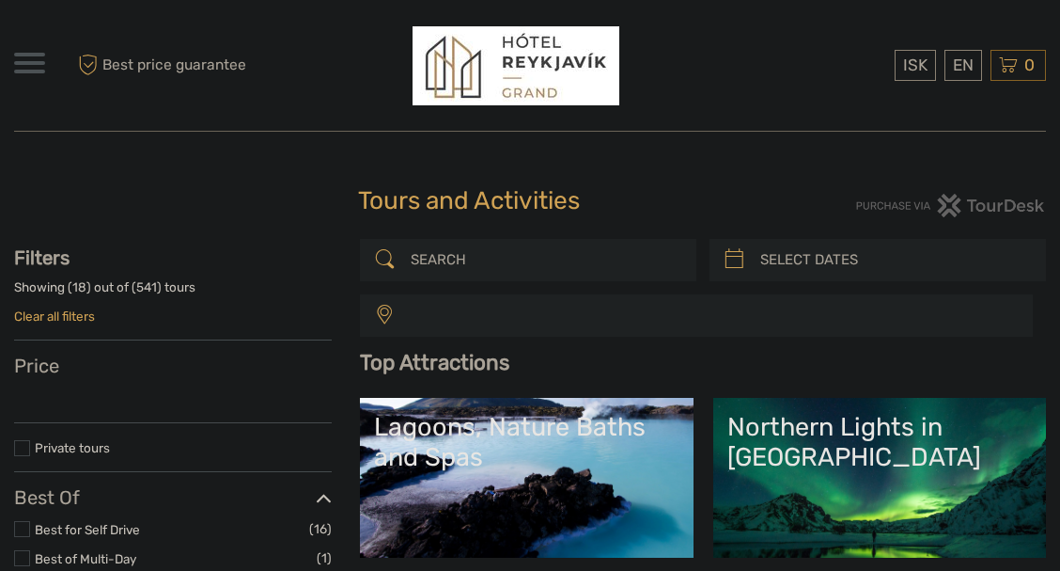
select select
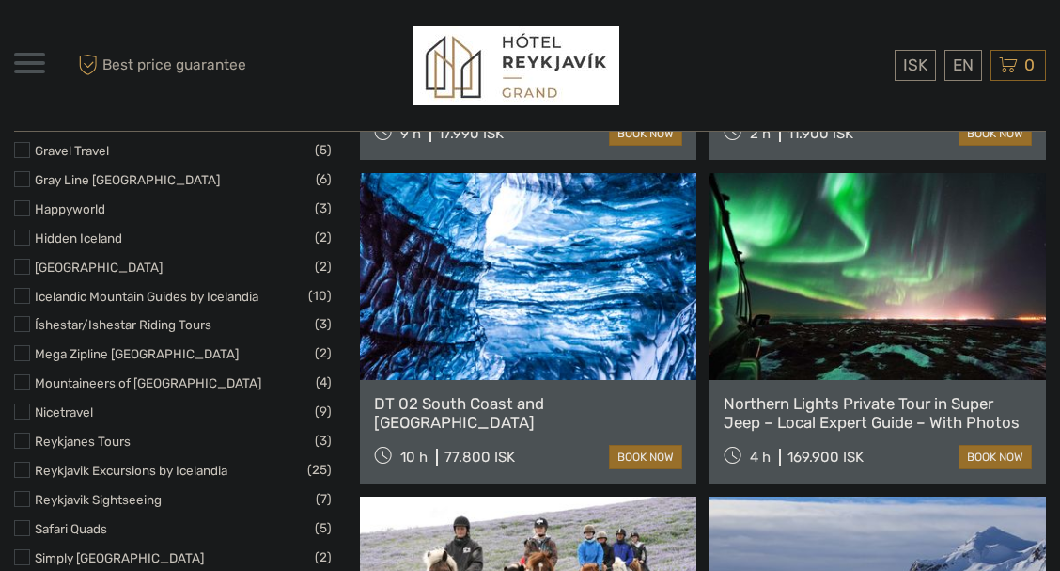
select select
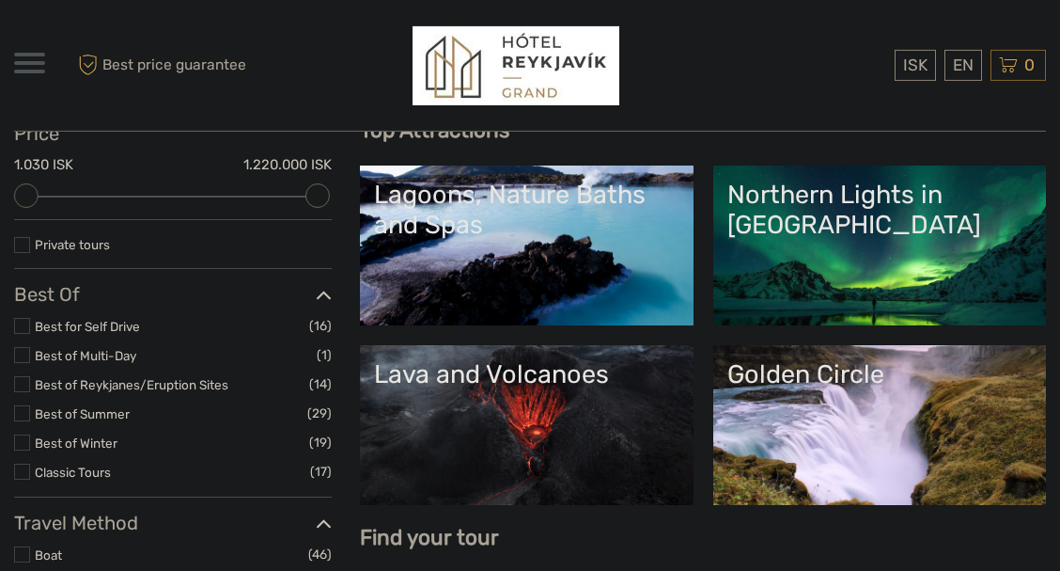
scroll to position [214, 0]
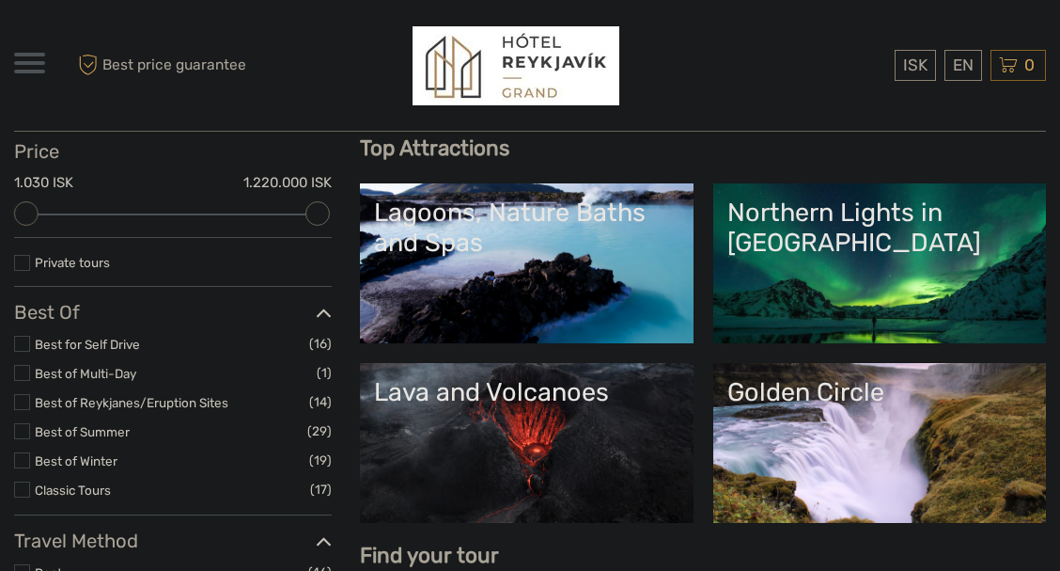
click at [23, 346] on label at bounding box center [22, 344] width 16 height 16
click at [0, 0] on input "checkbox" at bounding box center [0, 0] width 0 height 0
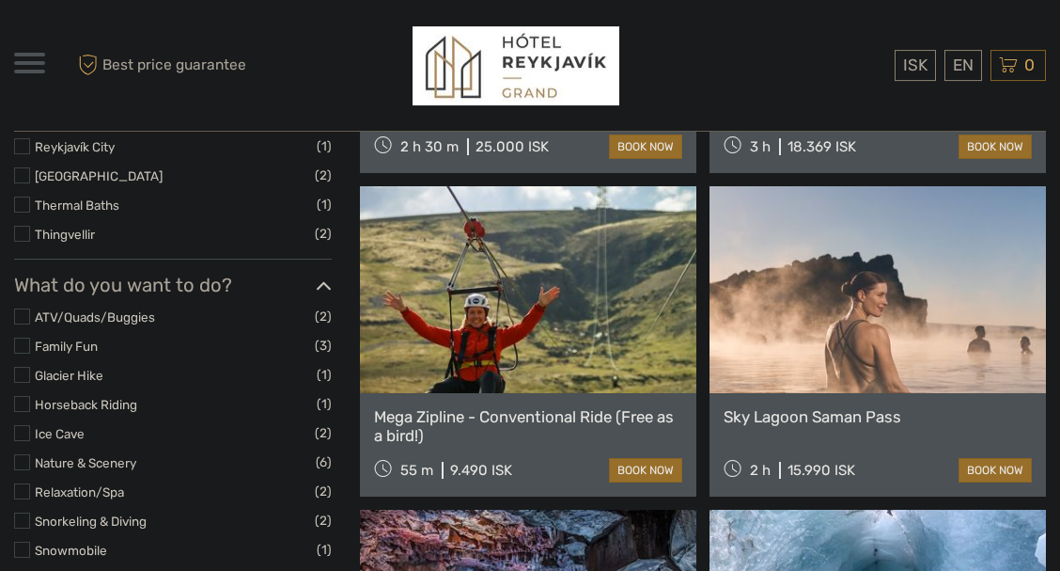
scroll to position [856, 0]
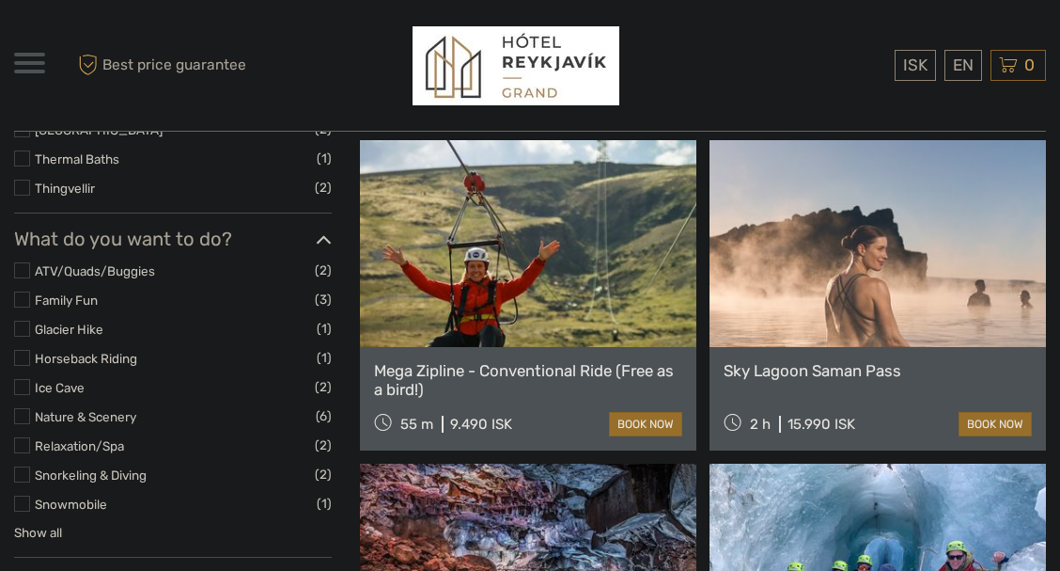
click at [563, 288] on link at bounding box center [528, 243] width 336 height 207
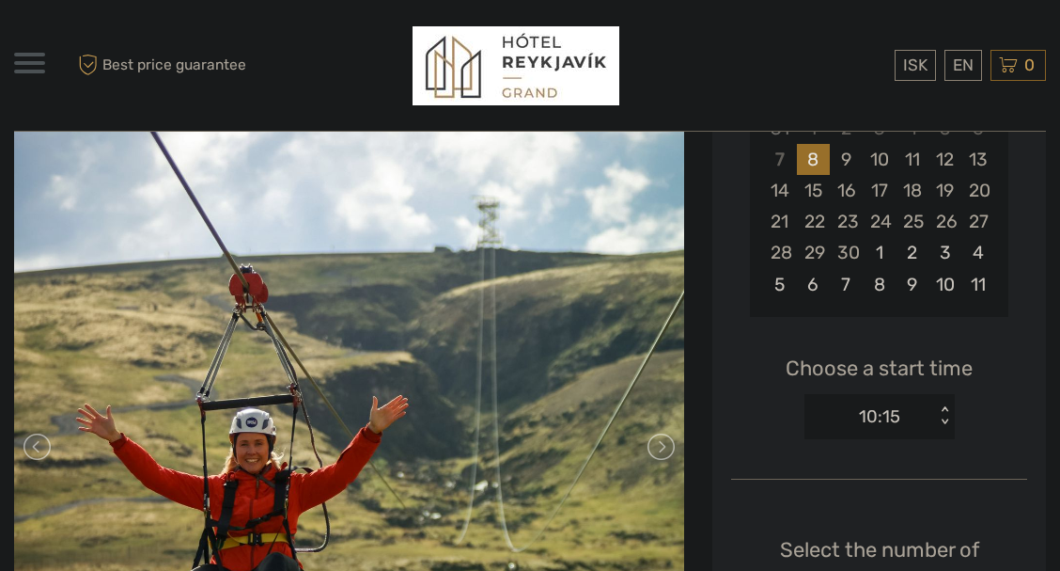
scroll to position [536, 0]
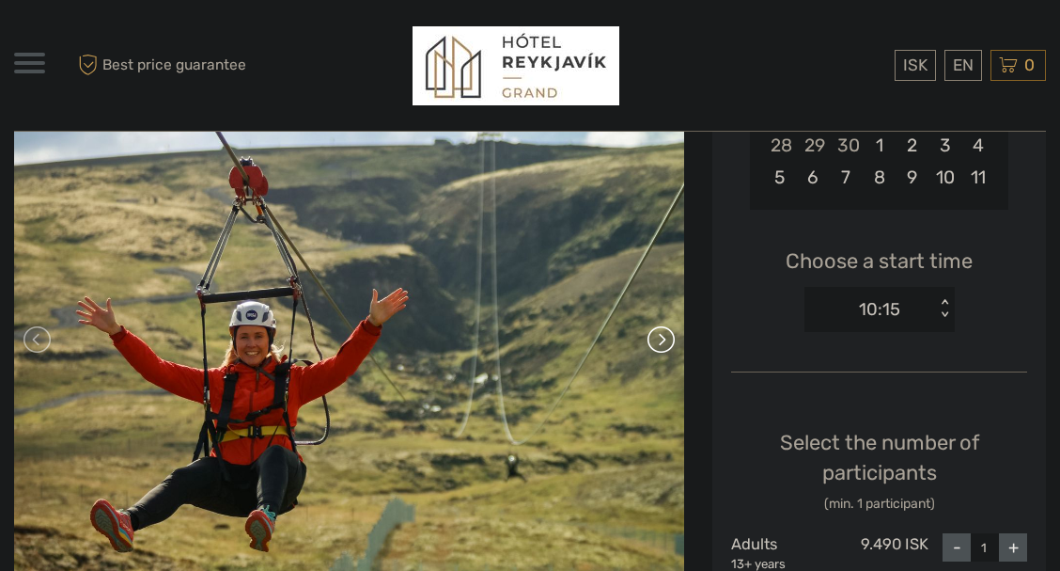
click at [665, 345] on link at bounding box center [660, 339] width 30 height 30
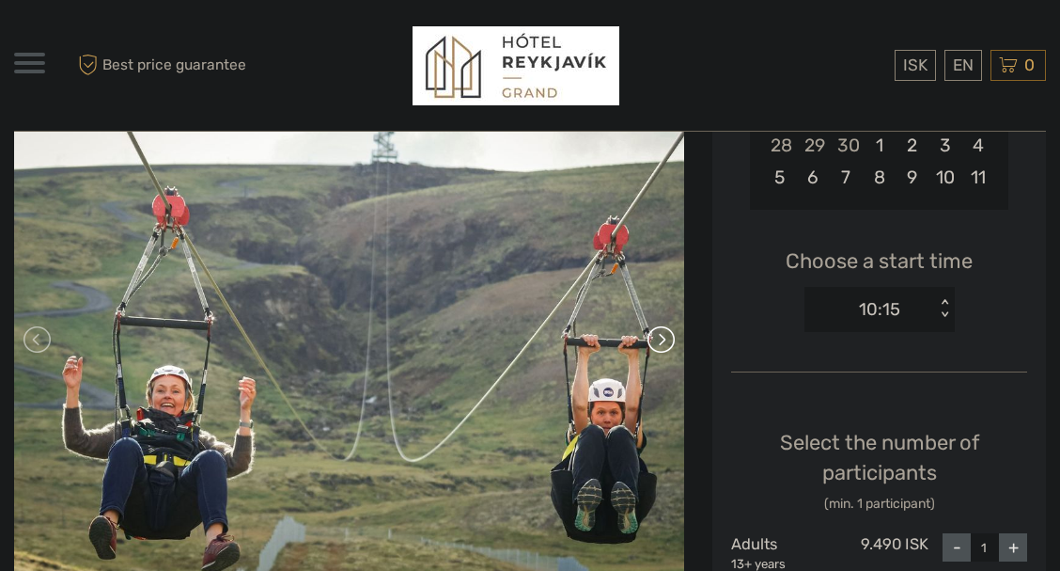
click at [665, 345] on link at bounding box center [660, 339] width 30 height 30
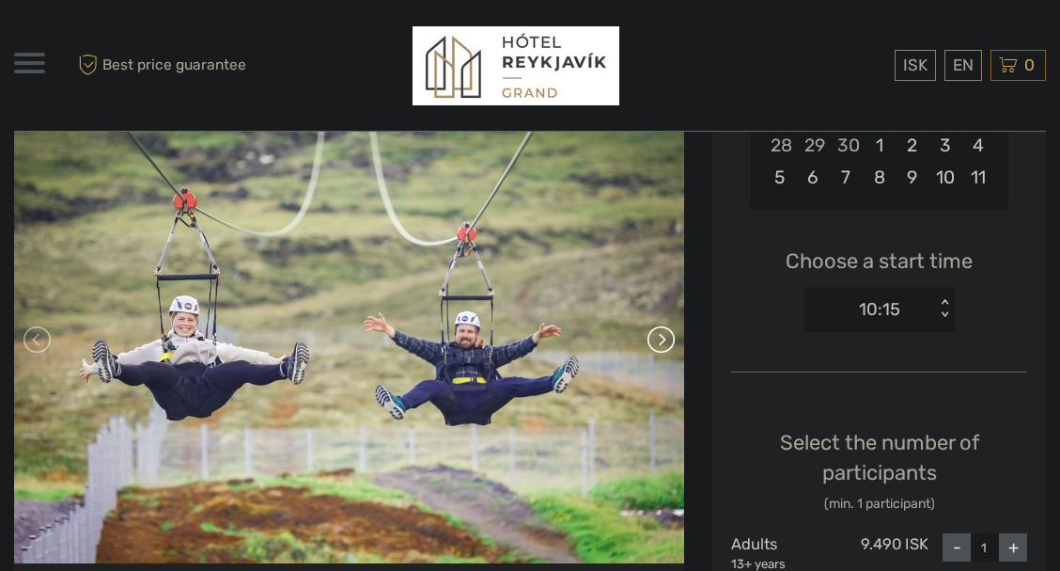
click at [665, 345] on link at bounding box center [660, 339] width 30 height 30
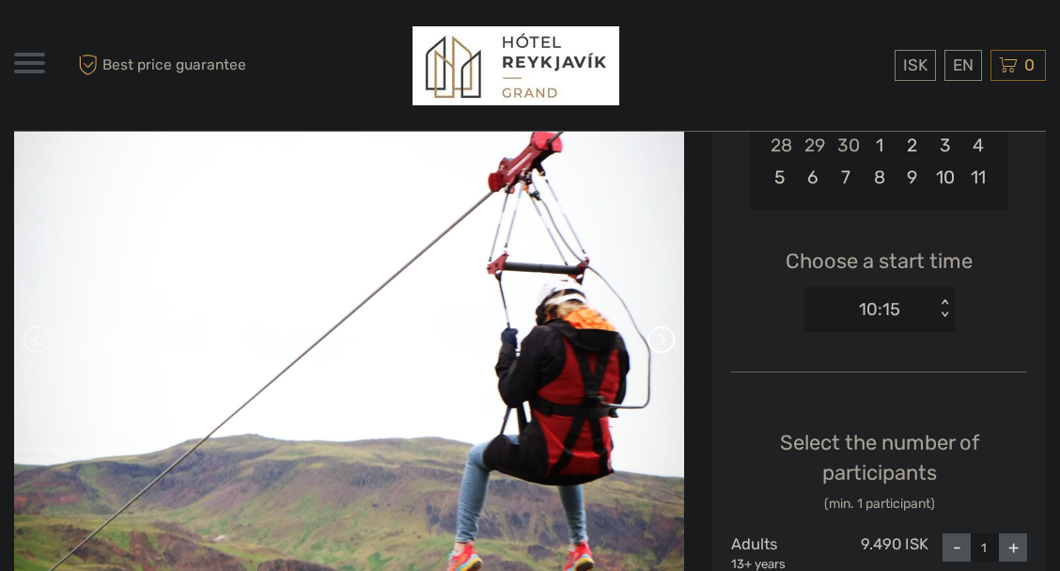
click at [665, 345] on link at bounding box center [660, 339] width 30 height 30
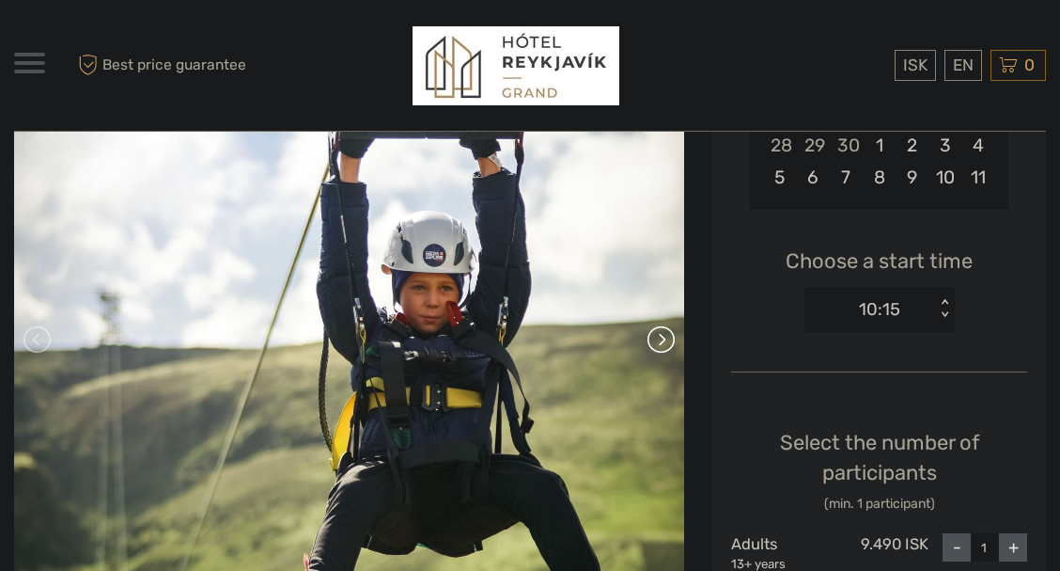
click at [665, 345] on link at bounding box center [660, 339] width 30 height 30
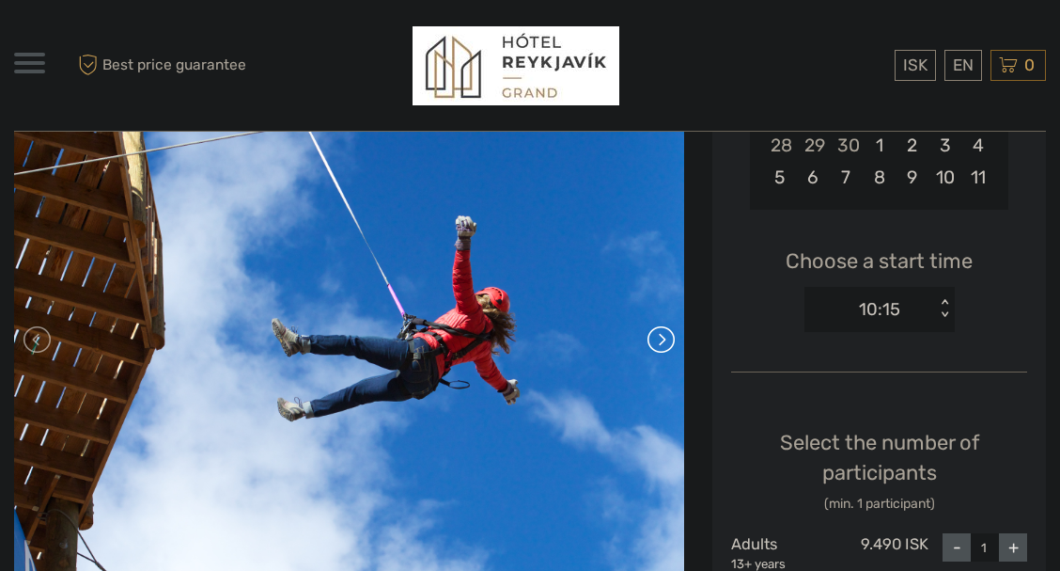
click at [665, 345] on link at bounding box center [660, 339] width 30 height 30
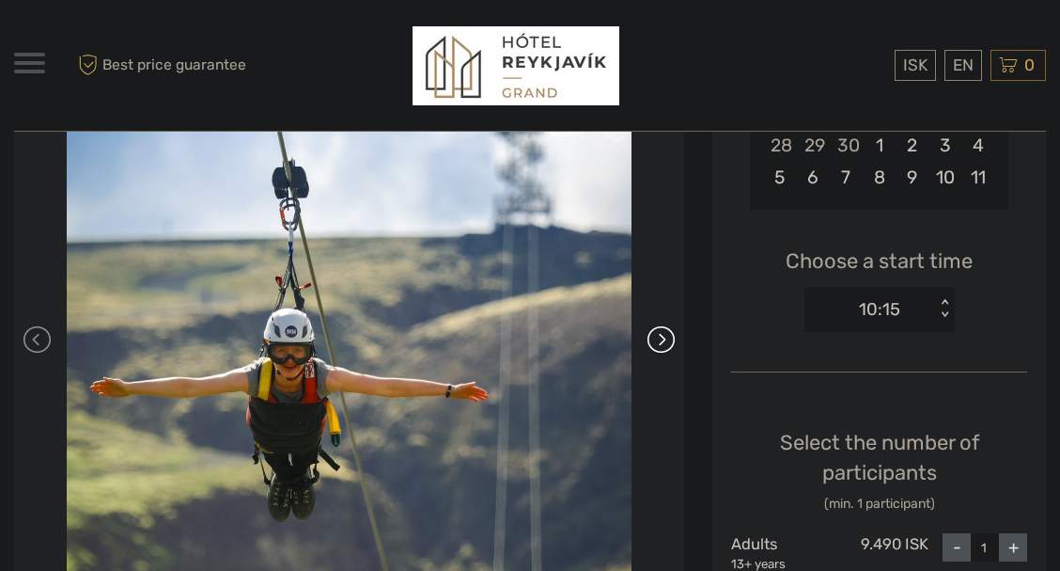
click at [662, 346] on link at bounding box center [660, 339] width 30 height 30
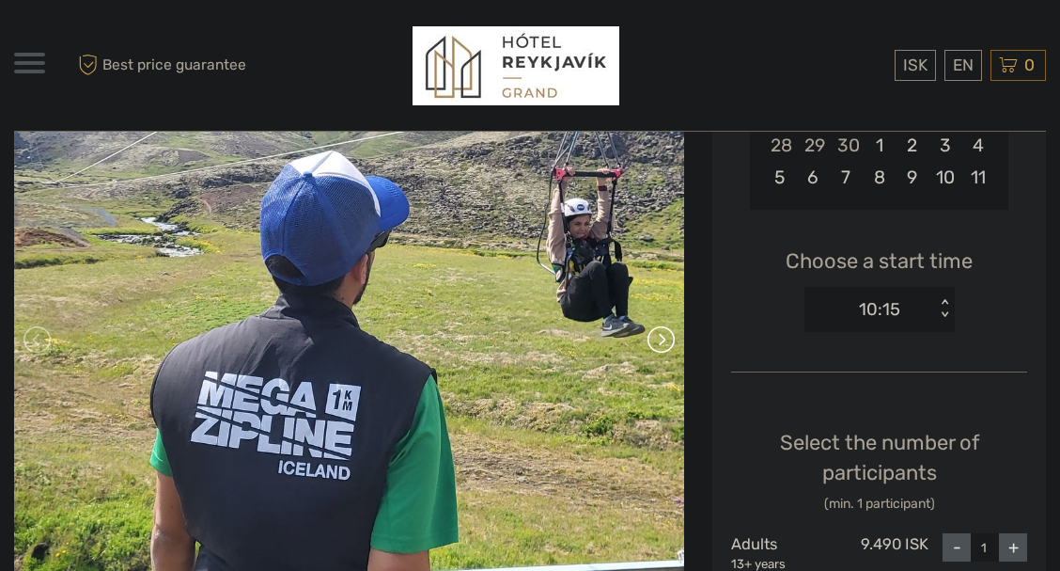
click at [662, 346] on link at bounding box center [660, 339] width 30 height 30
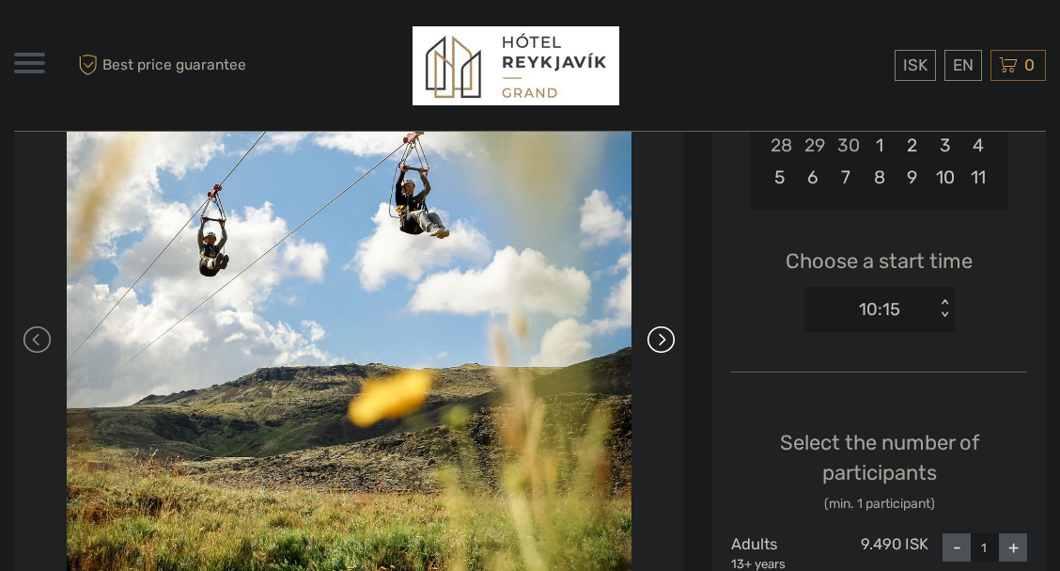
click at [662, 346] on link at bounding box center [660, 339] width 30 height 30
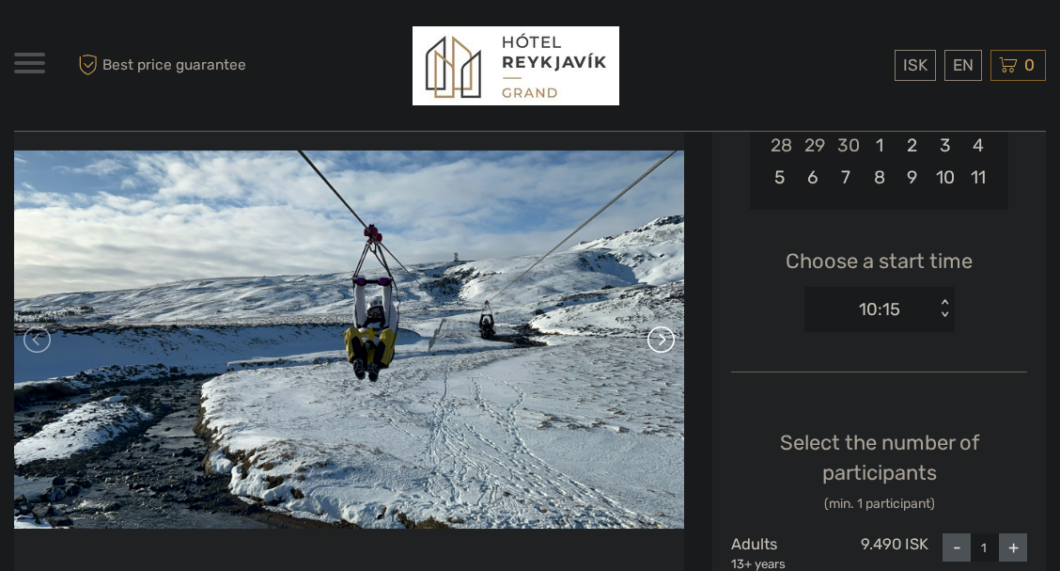
click at [662, 346] on link at bounding box center [660, 339] width 30 height 30
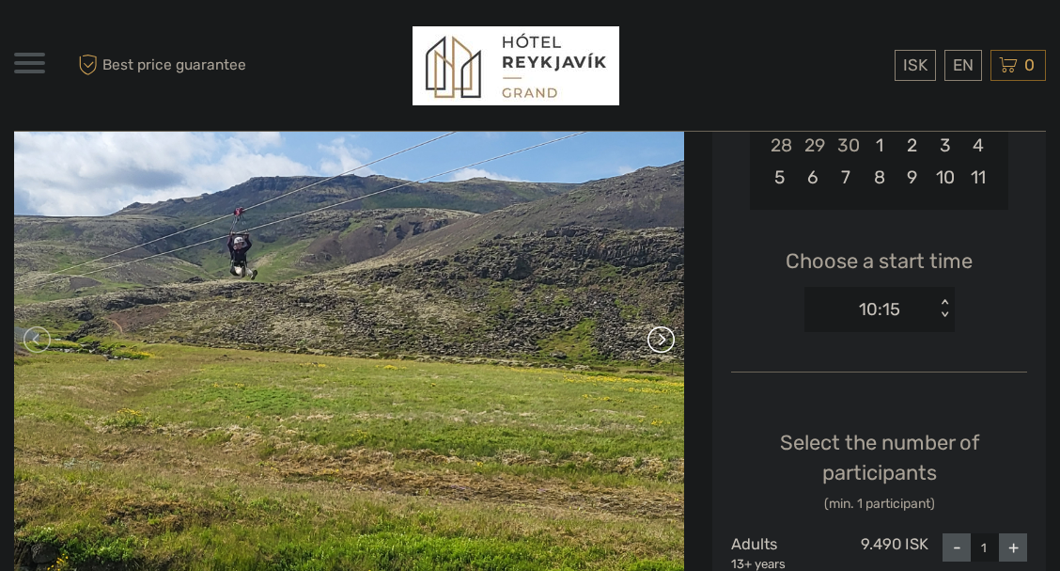
click at [662, 346] on link at bounding box center [660, 339] width 30 height 30
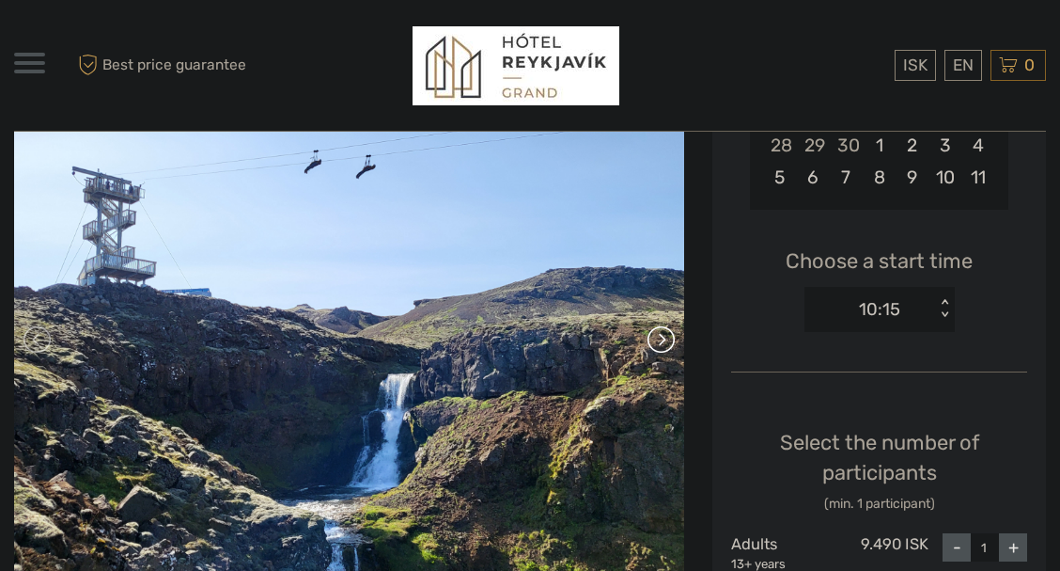
click at [662, 346] on link at bounding box center [660, 339] width 30 height 30
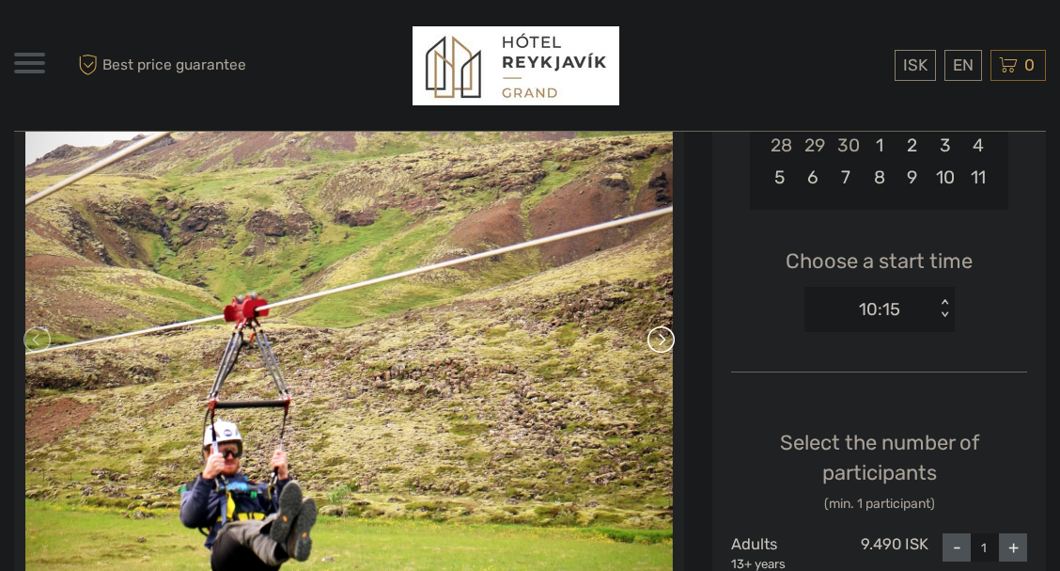
click at [662, 346] on link at bounding box center [660, 339] width 30 height 30
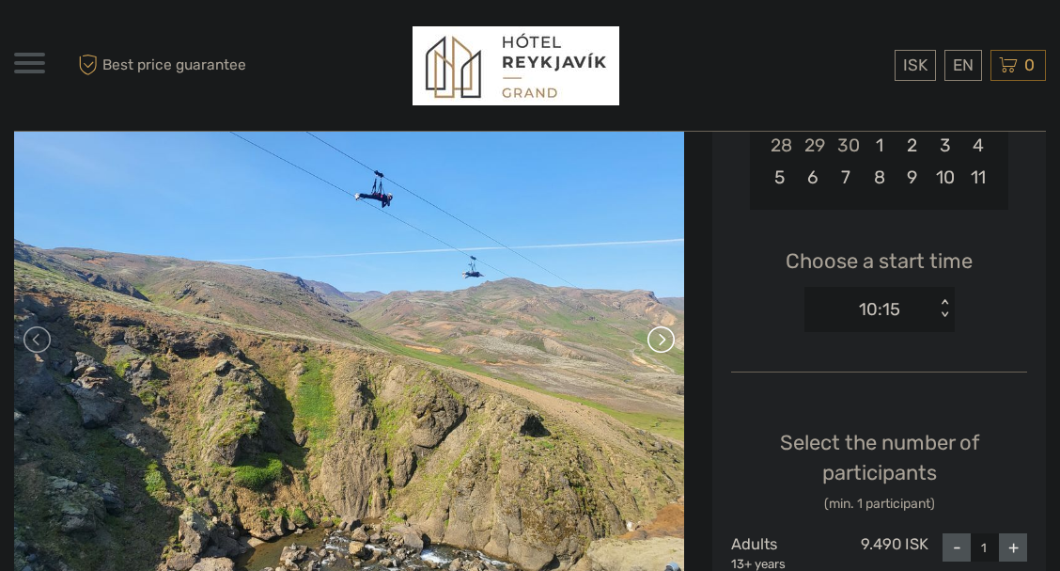
click at [662, 346] on link at bounding box center [660, 339] width 30 height 30
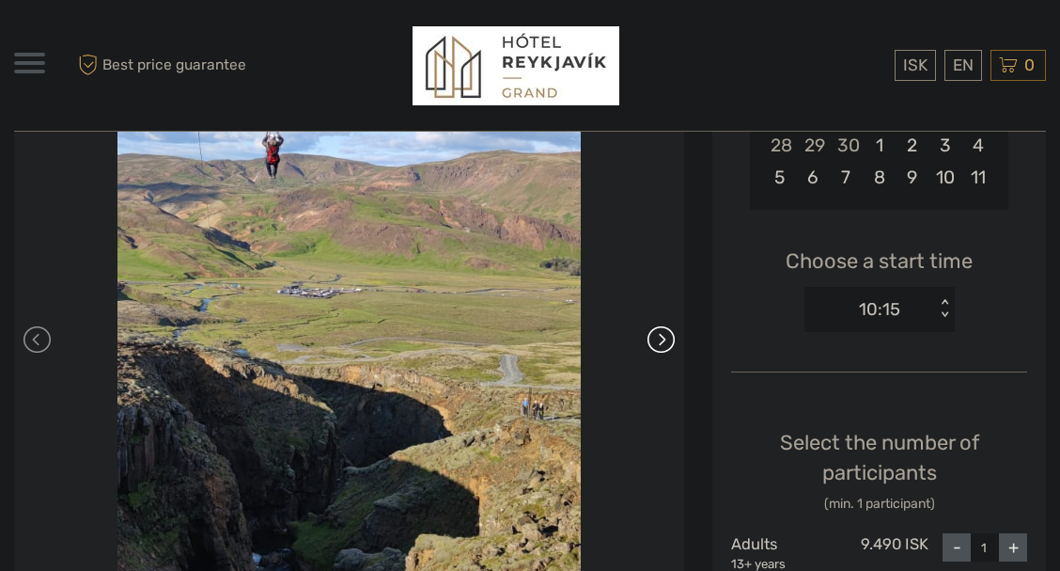
click at [662, 346] on link at bounding box center [660, 339] width 30 height 30
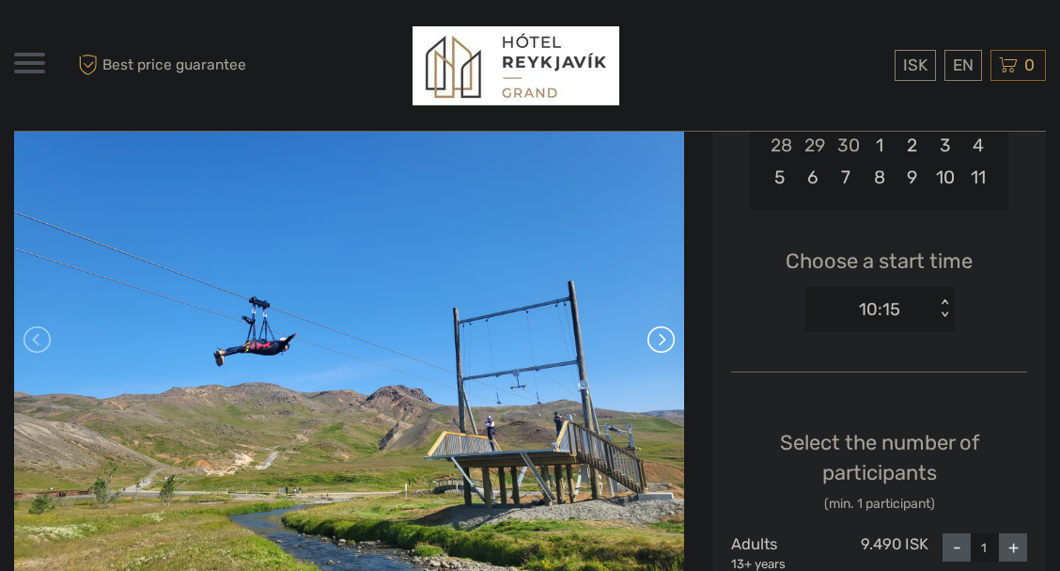
click at [662, 346] on link at bounding box center [660, 339] width 30 height 30
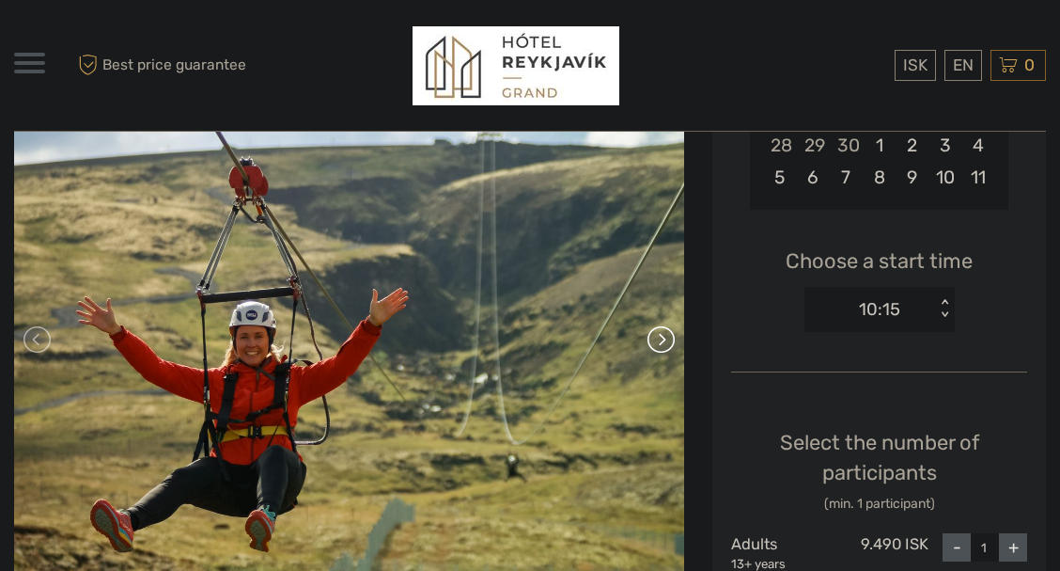
click at [655, 341] on link at bounding box center [660, 339] width 30 height 30
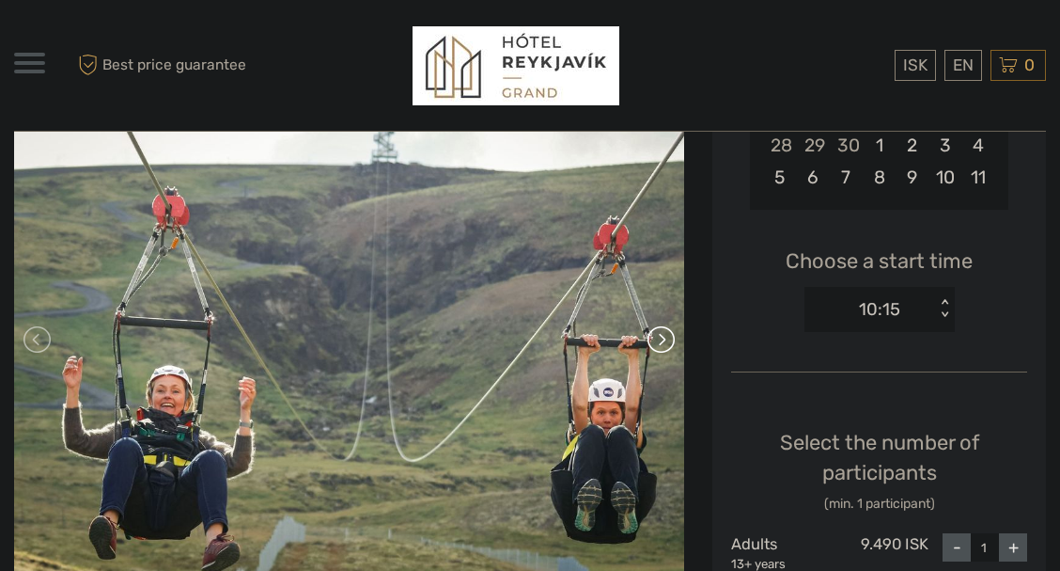
click at [655, 341] on link at bounding box center [660, 339] width 30 height 30
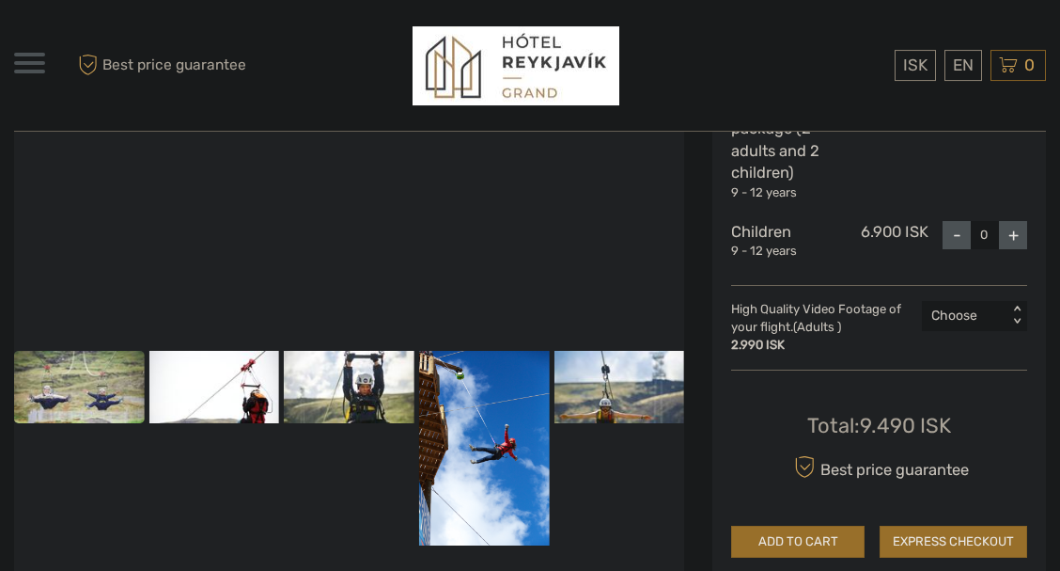
scroll to position [1071, 0]
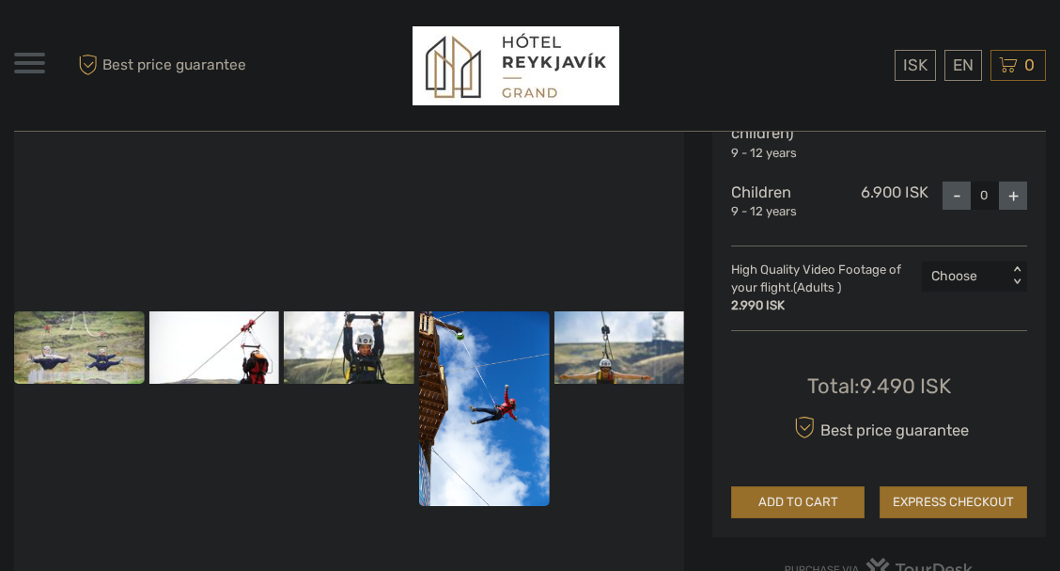
click at [504, 398] on img at bounding box center [484, 408] width 131 height 195
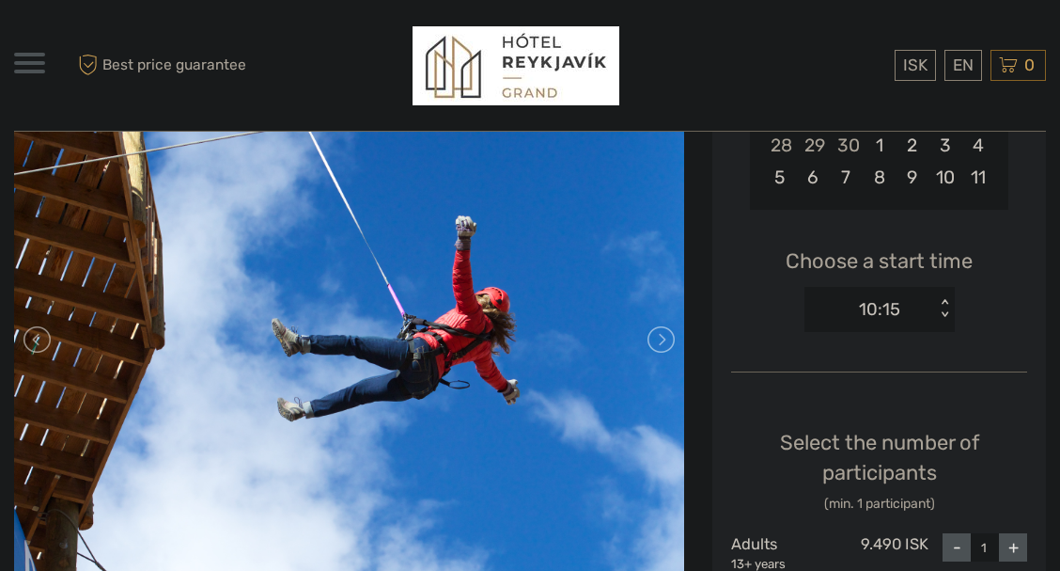
scroll to position [429, 0]
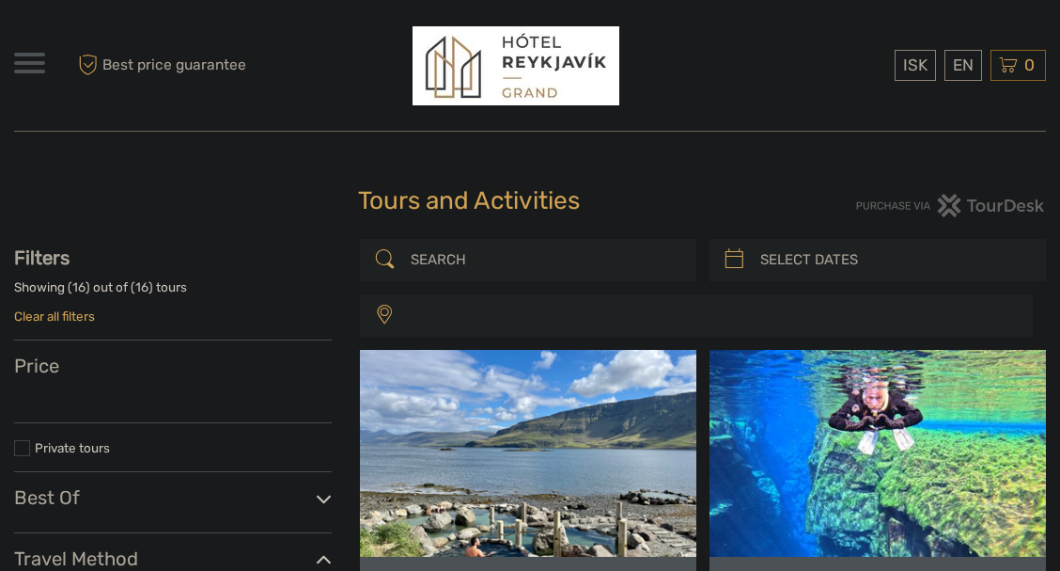
select select
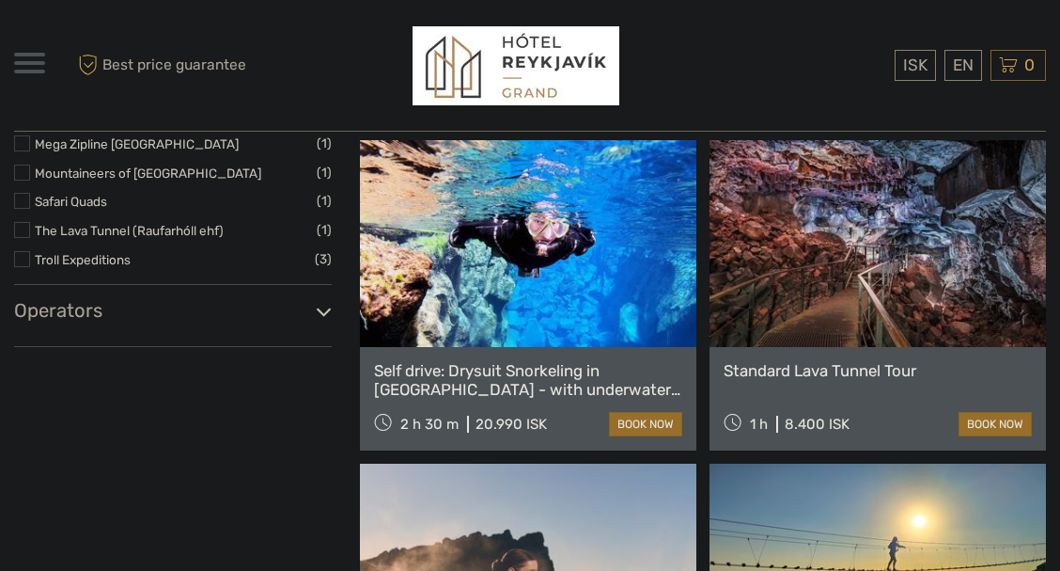
select select
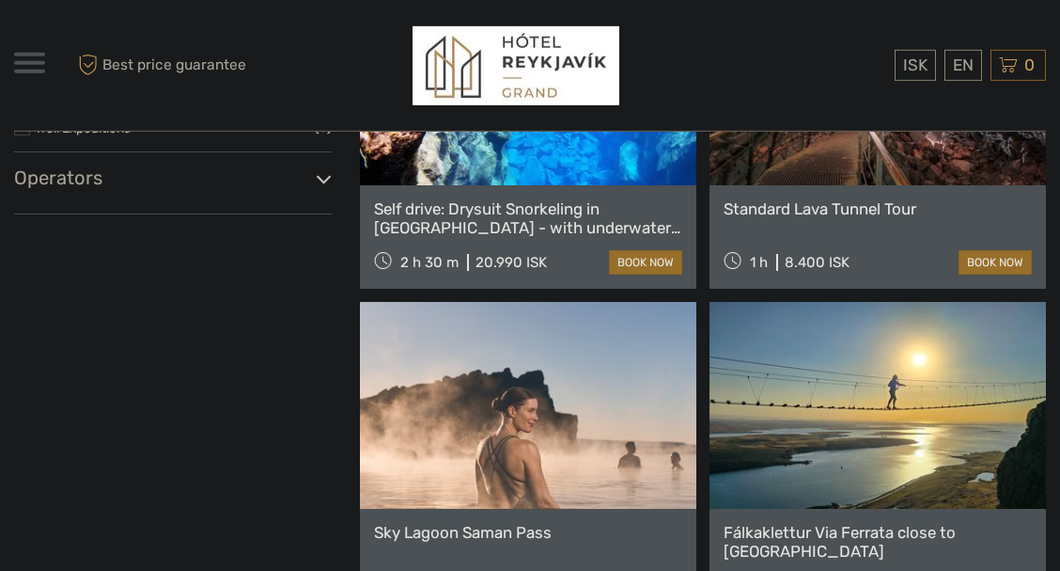
scroll to position [1071, 0]
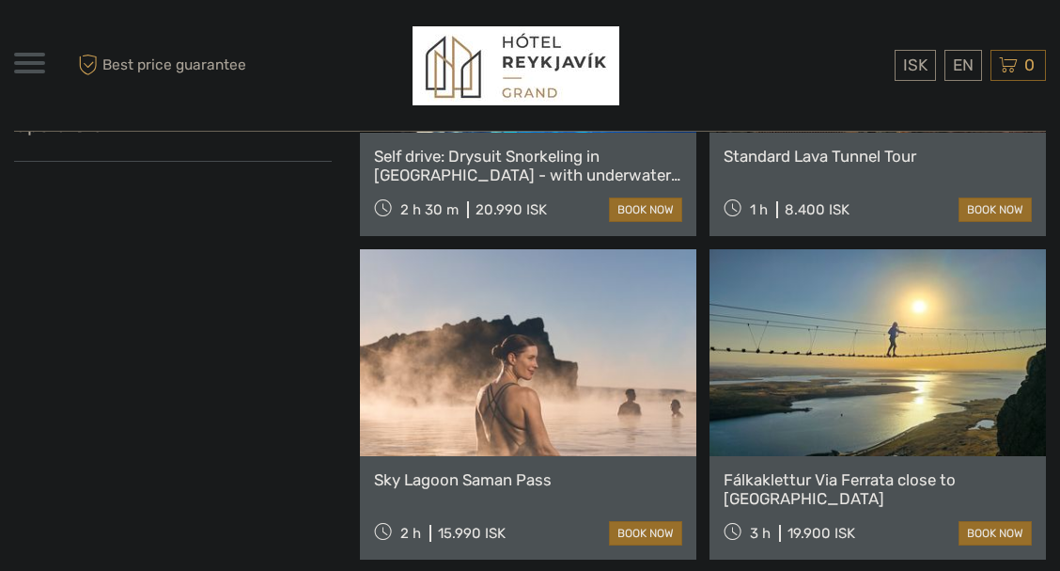
click at [522, 380] on link at bounding box center [528, 352] width 336 height 207
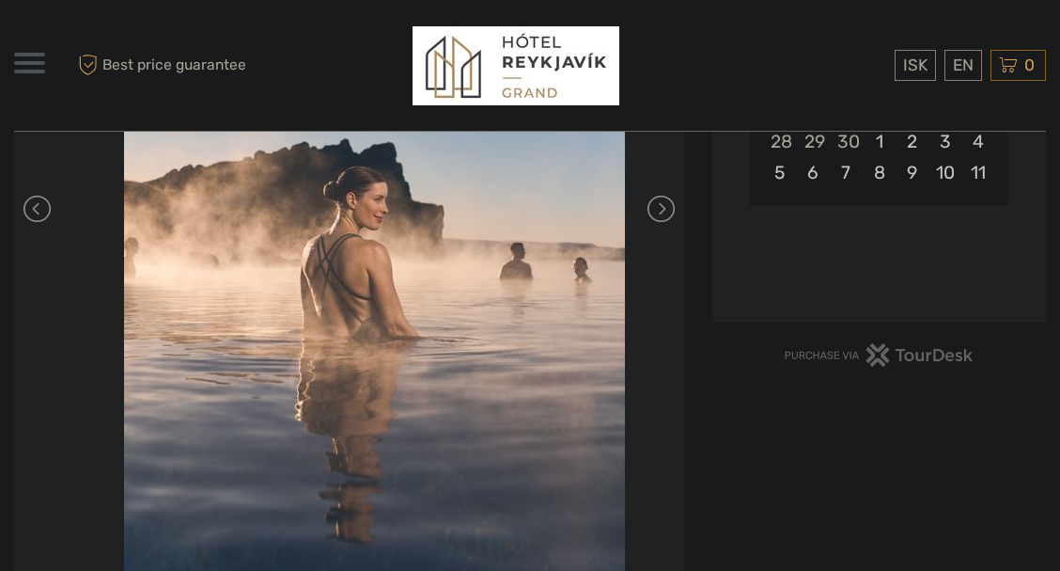
drag, startPoint x: 637, startPoint y: 318, endPoint x: 671, endPoint y: 254, distance: 72.3
click at [671, 254] on li at bounding box center [374, 209] width 670 height 752
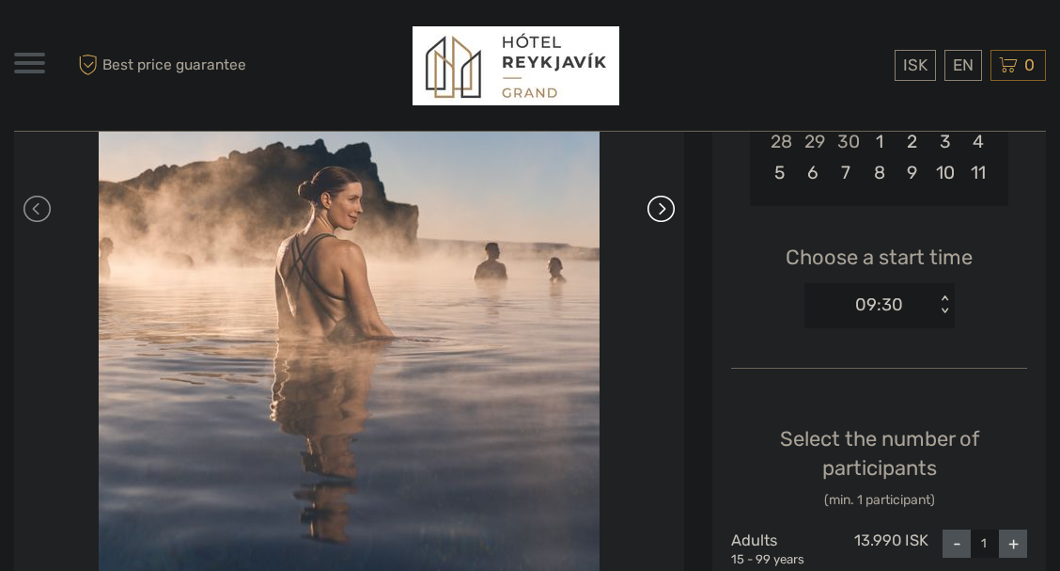
click at [664, 206] on link at bounding box center [660, 209] width 30 height 30
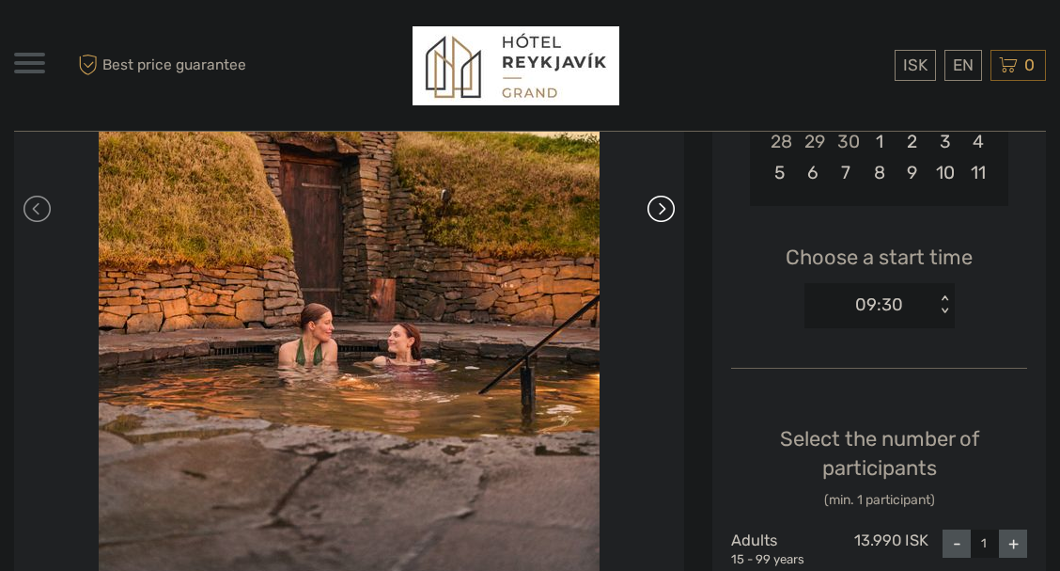
click at [664, 206] on link at bounding box center [660, 209] width 30 height 30
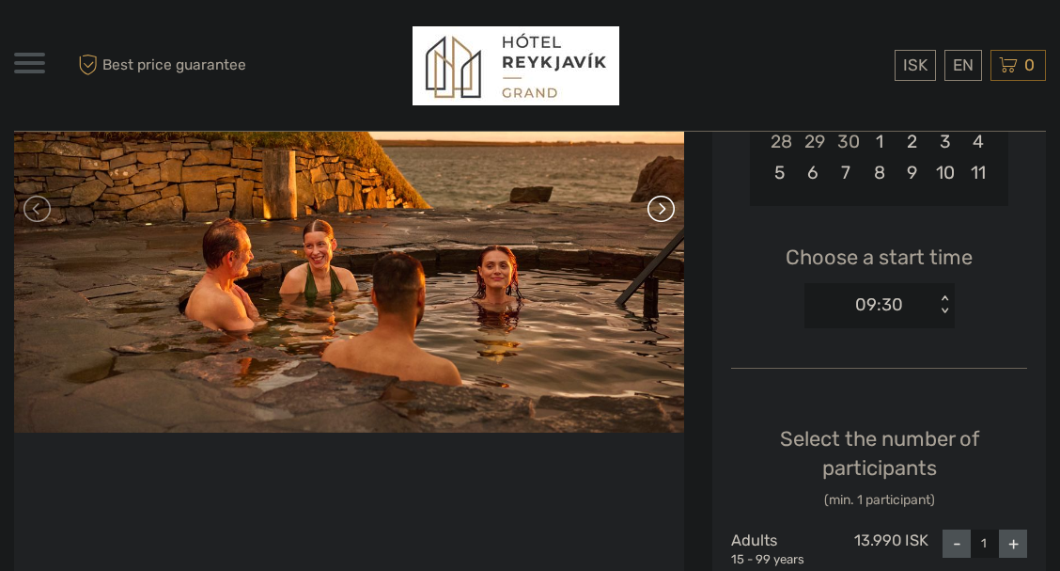
click at [664, 206] on link at bounding box center [660, 209] width 30 height 30
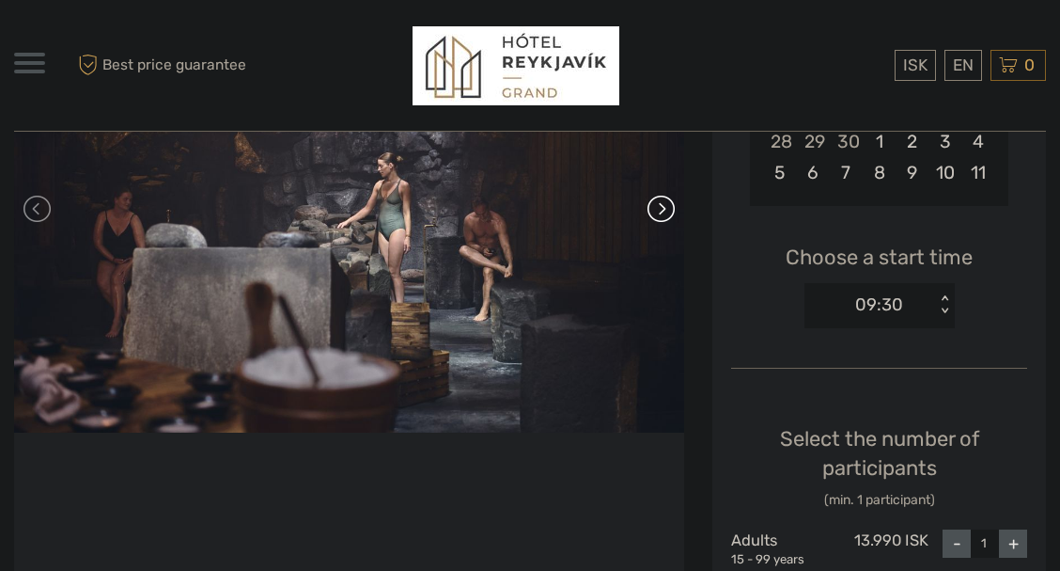
click at [664, 206] on link at bounding box center [660, 209] width 30 height 30
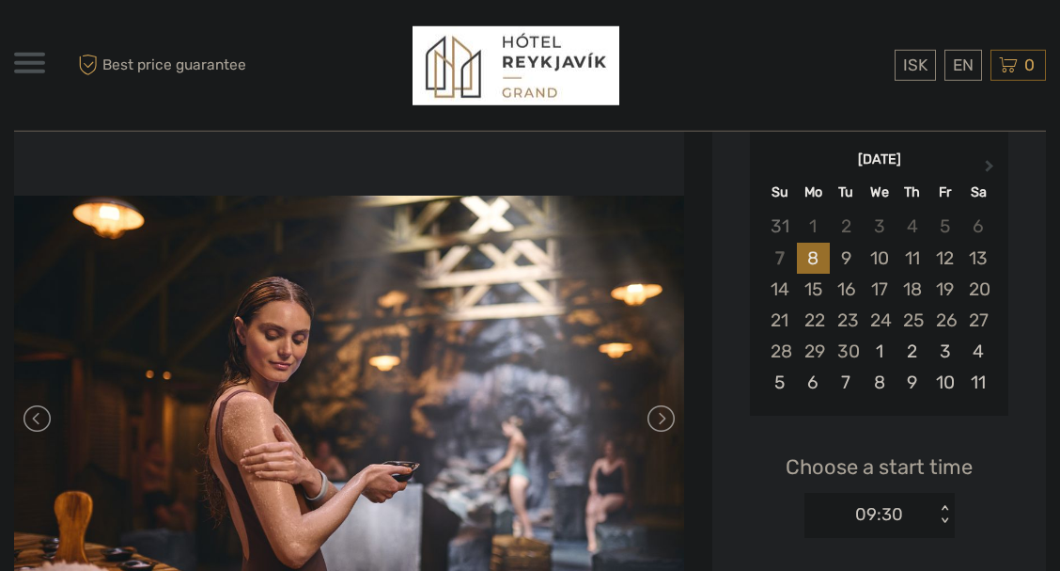
scroll to position [321, 0]
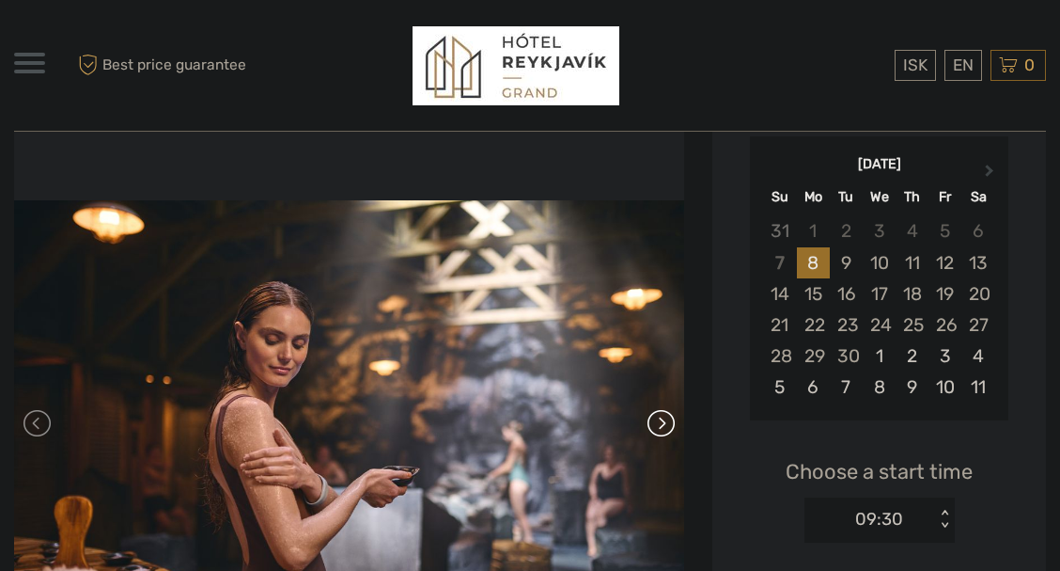
click at [659, 426] on link at bounding box center [660, 423] width 30 height 30
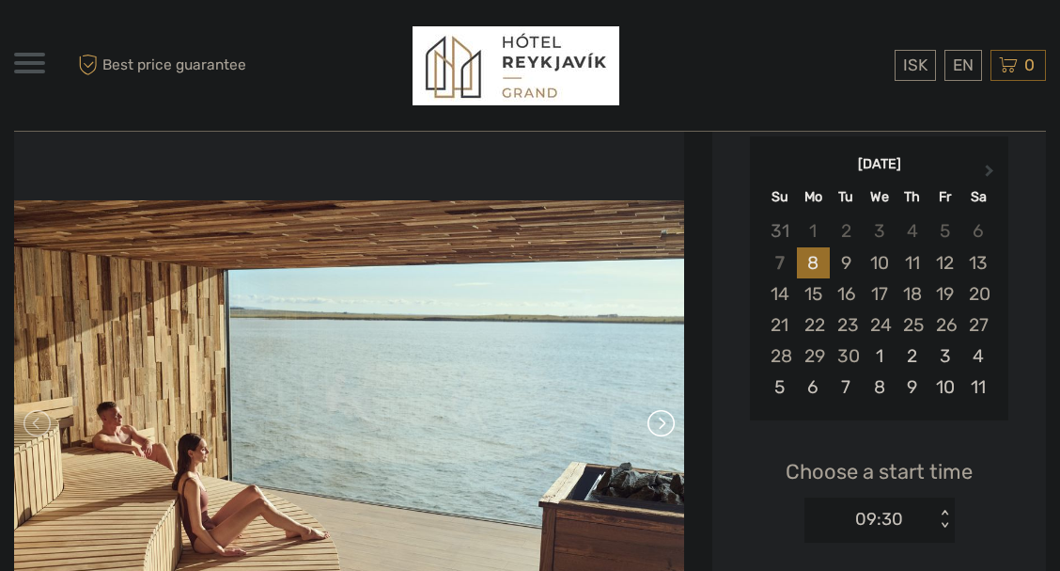
click at [659, 426] on link at bounding box center [660, 423] width 30 height 30
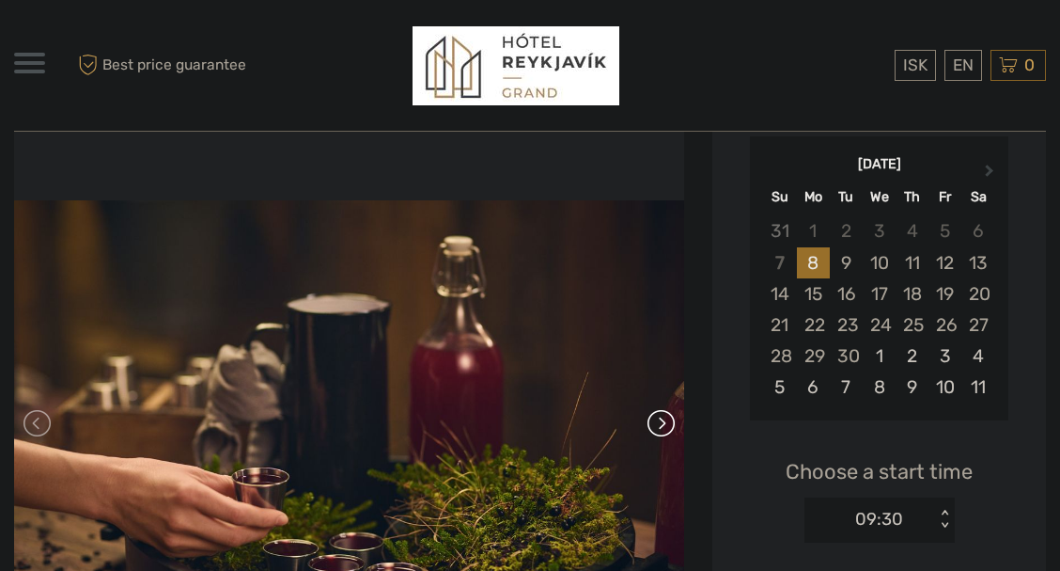
click at [659, 426] on link at bounding box center [660, 423] width 30 height 30
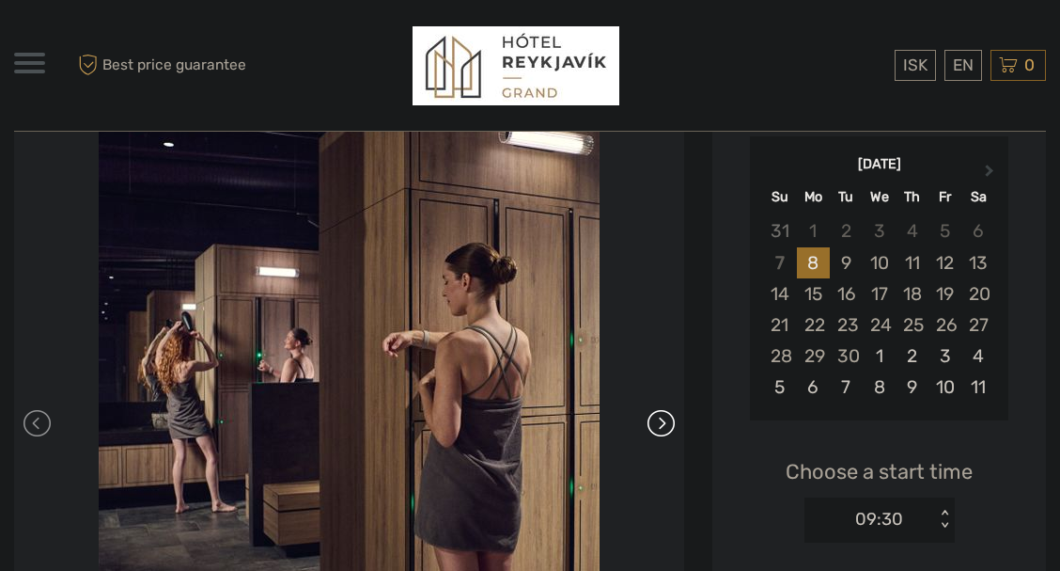
click at [659, 426] on link at bounding box center [660, 423] width 30 height 30
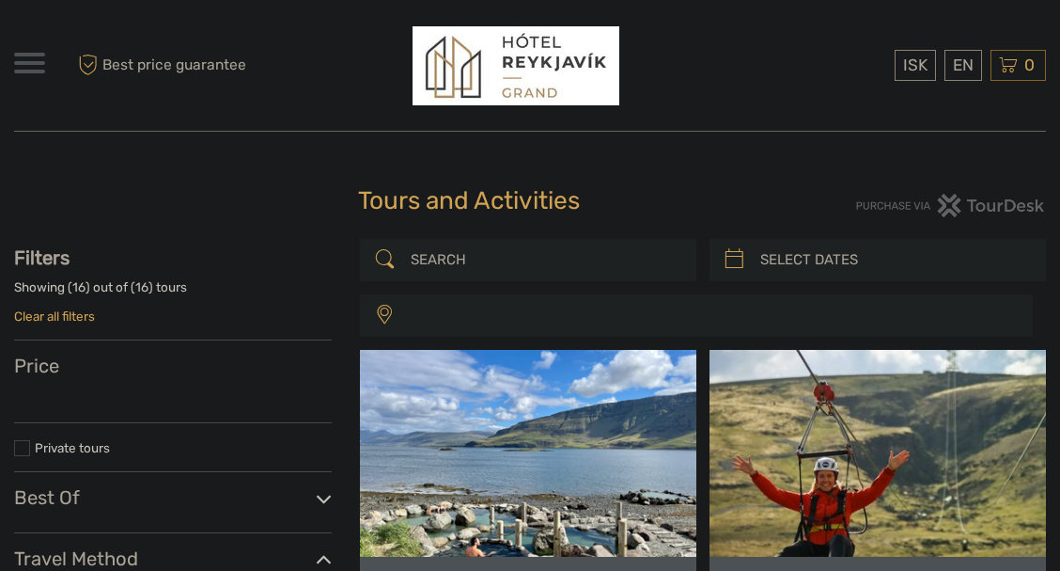
select select
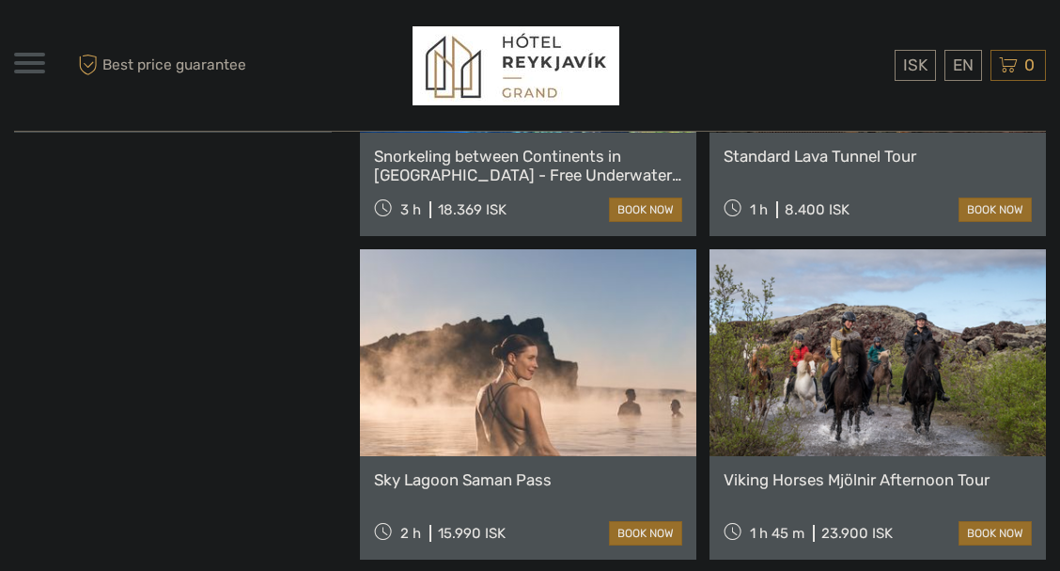
select select
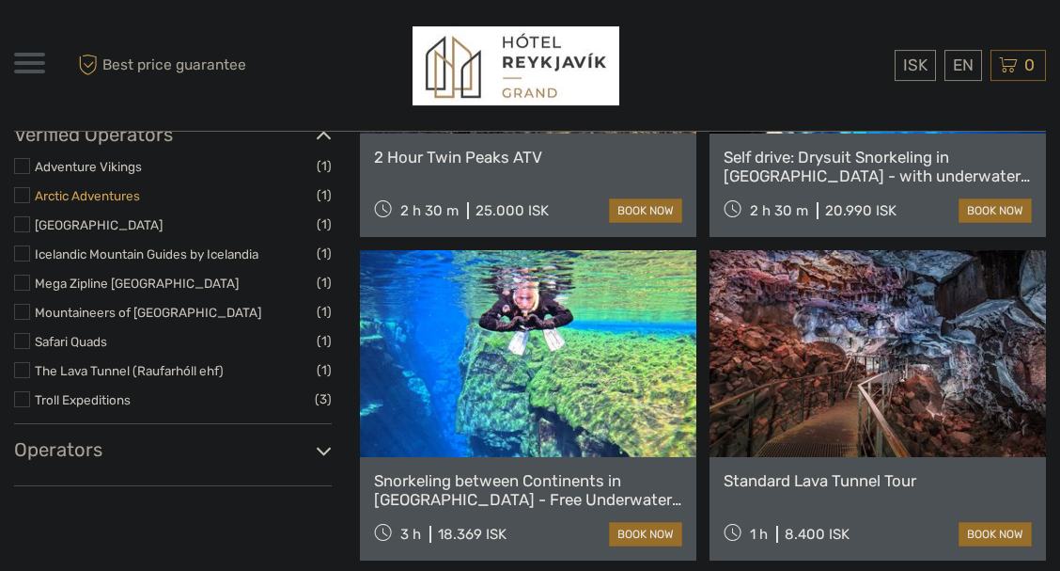
scroll to position [857, 0]
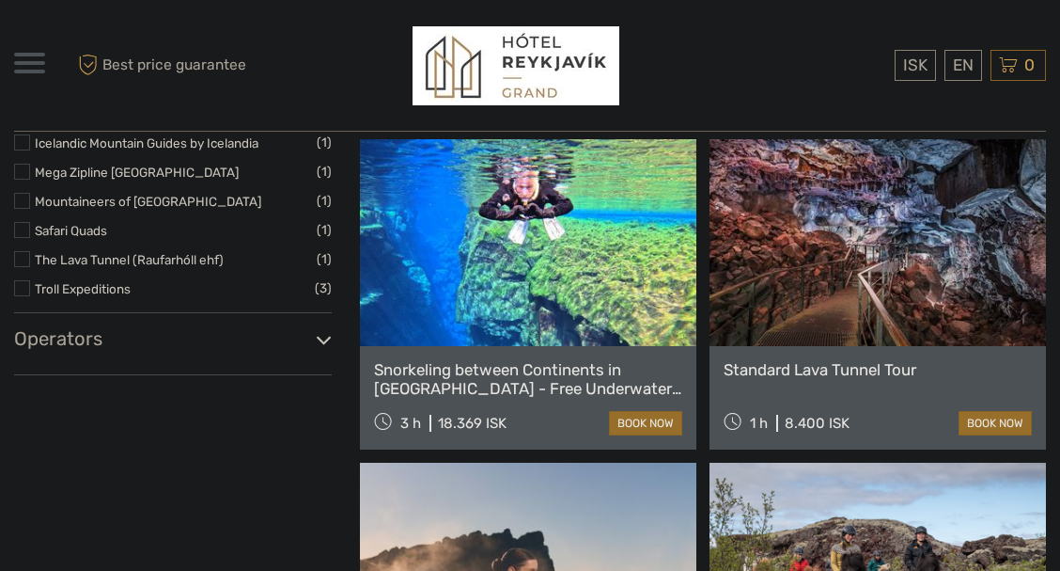
click at [23, 258] on label at bounding box center [22, 259] width 16 height 16
click at [0, 0] on input "checkbox" at bounding box center [0, 0] width 0 height 0
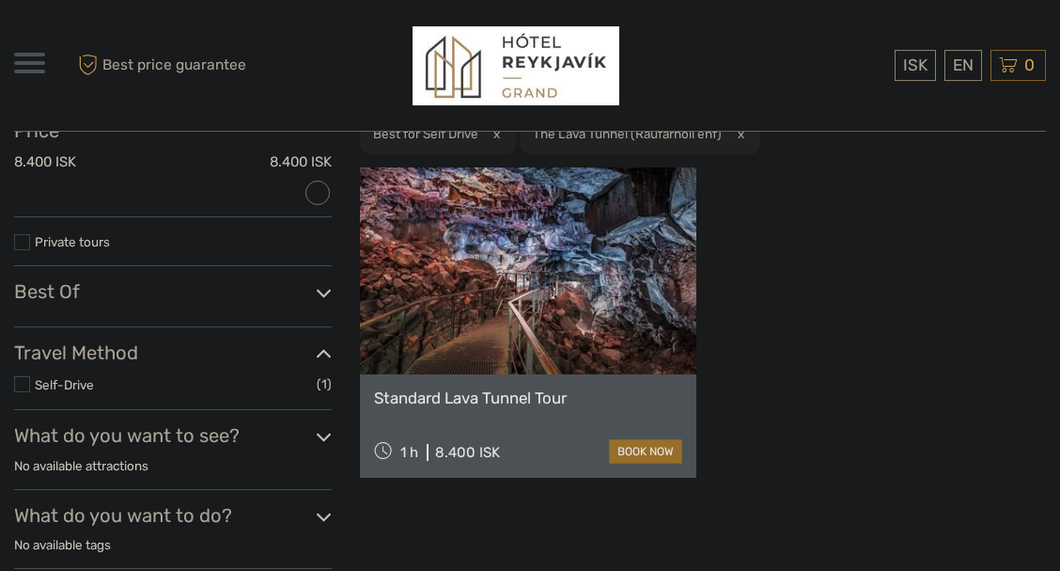
scroll to position [320, 0]
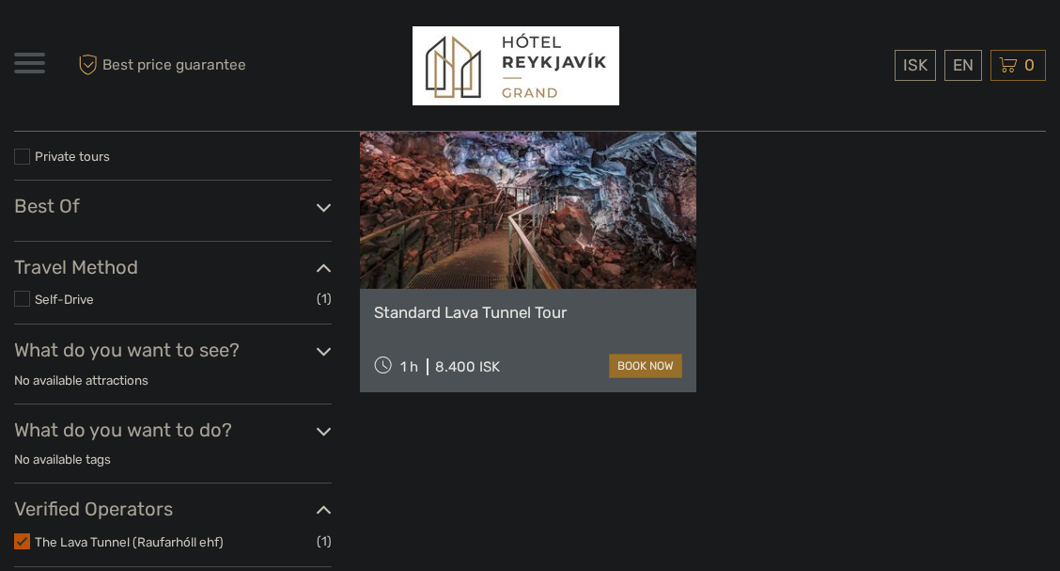
click at [530, 246] on link at bounding box center [528, 185] width 336 height 207
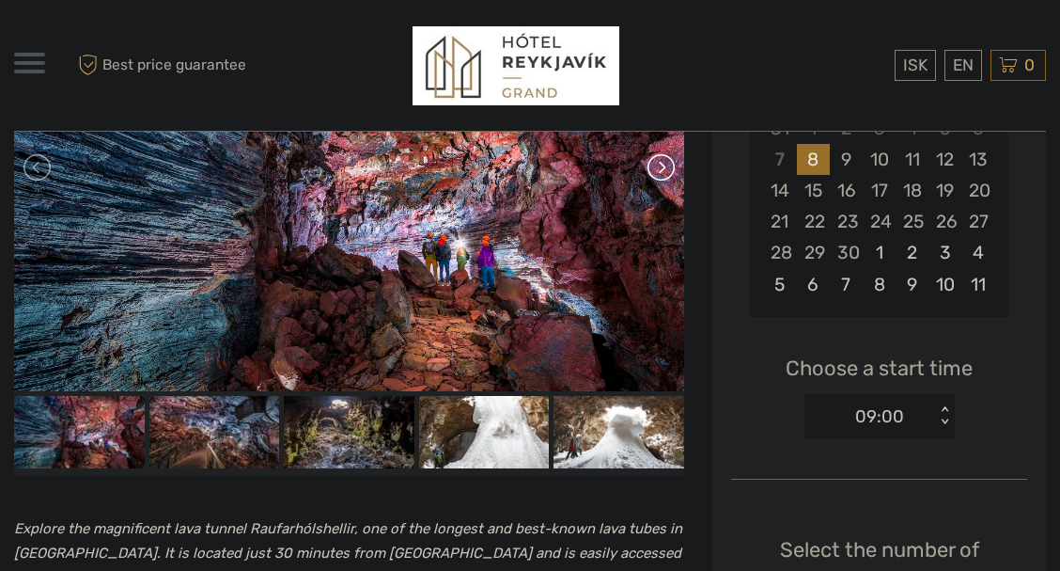
click at [662, 171] on link at bounding box center [660, 167] width 30 height 30
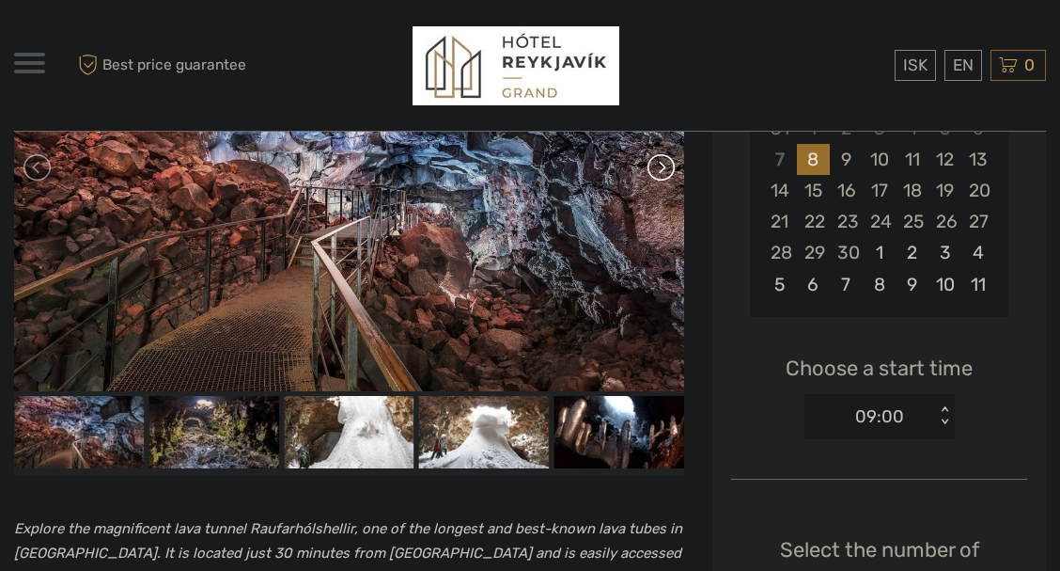
click at [662, 171] on link at bounding box center [660, 167] width 30 height 30
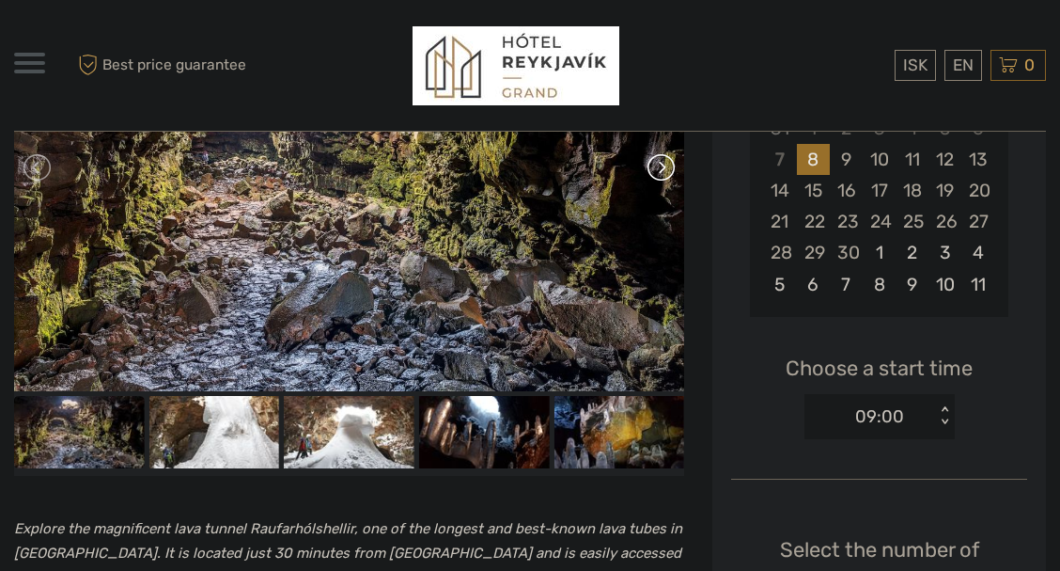
click at [662, 171] on link at bounding box center [660, 167] width 30 height 30
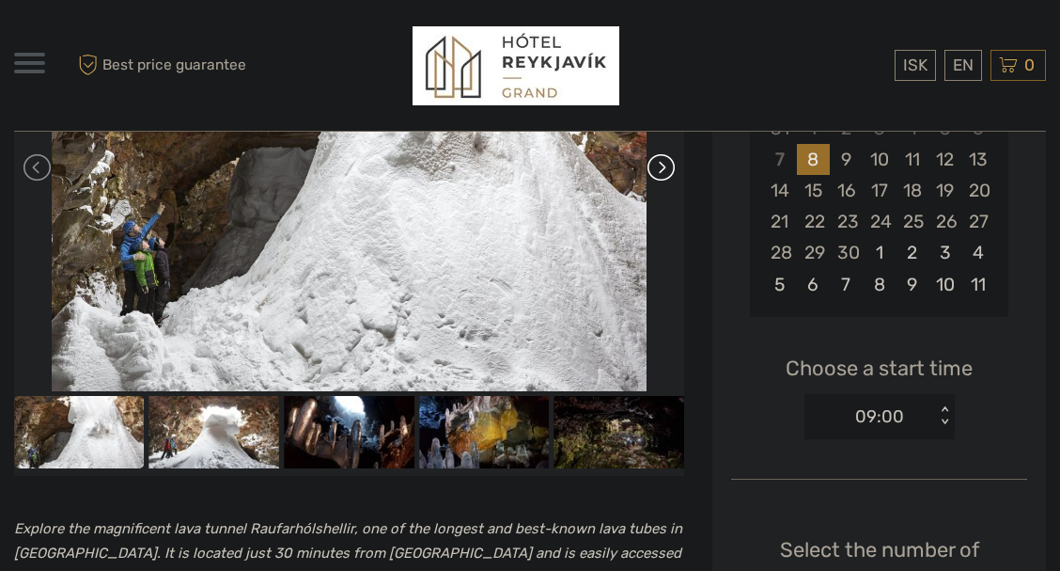
click at [662, 171] on link at bounding box center [660, 167] width 30 height 30
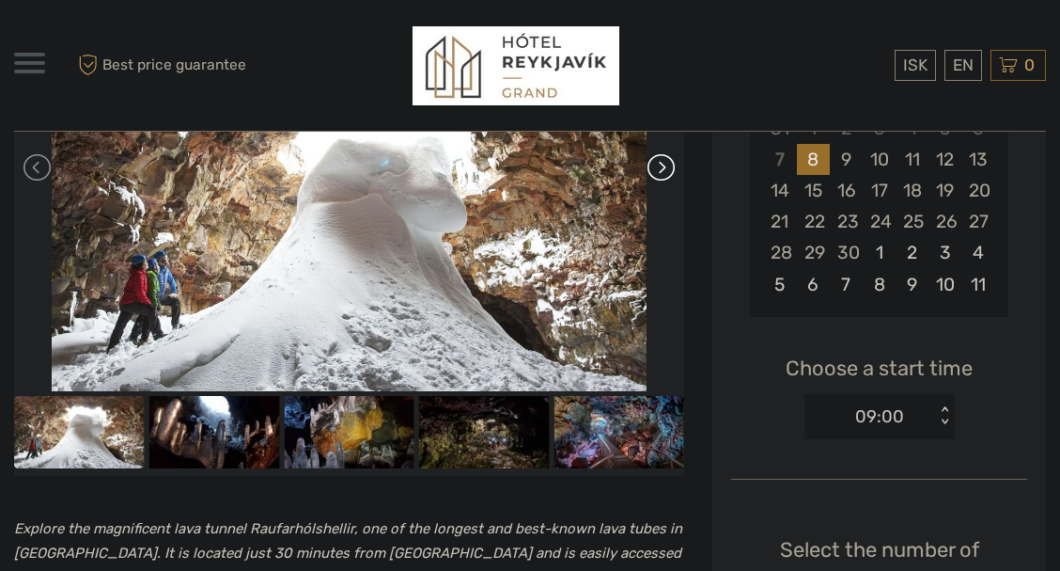
click at [662, 171] on link at bounding box center [660, 167] width 30 height 30
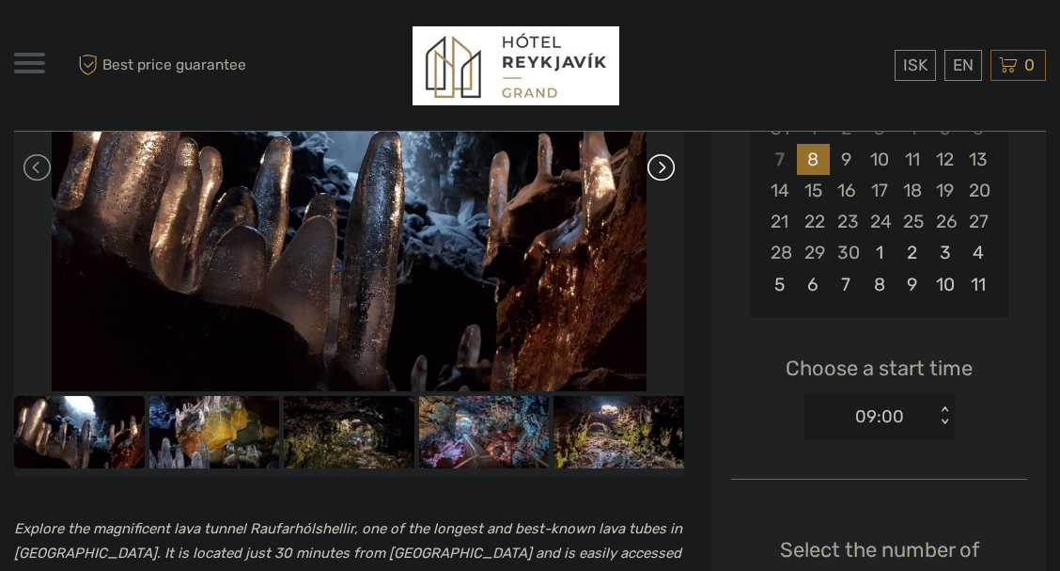
click at [662, 171] on link at bounding box center [660, 167] width 30 height 30
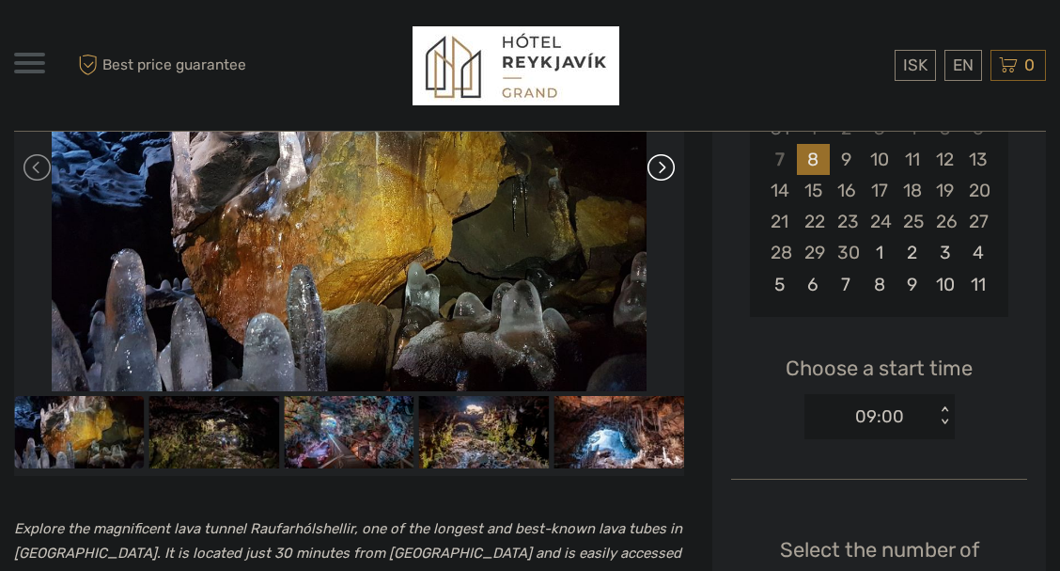
click at [662, 171] on link at bounding box center [660, 167] width 30 height 30
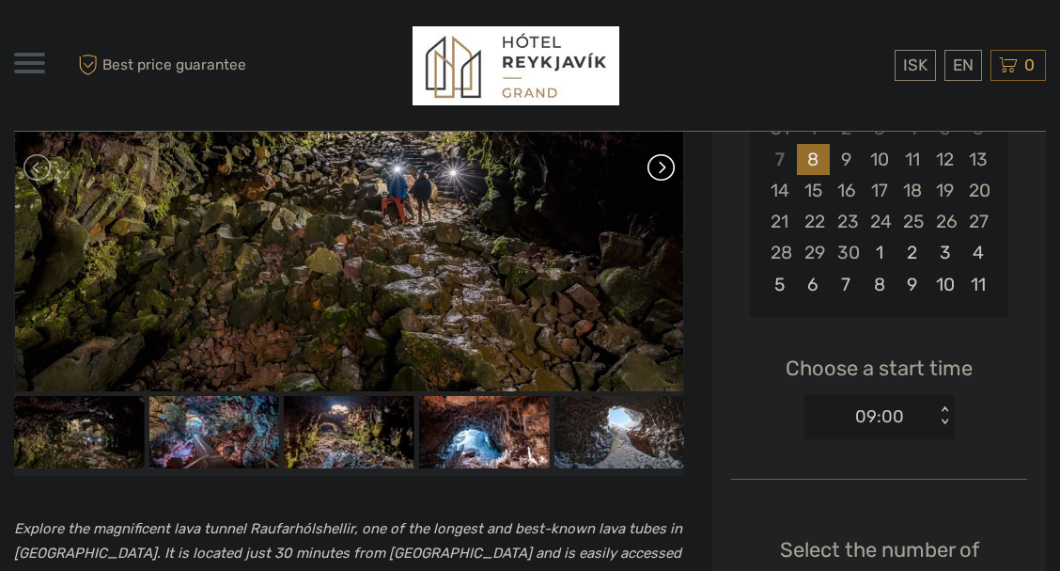
click at [662, 171] on link at bounding box center [660, 167] width 30 height 30
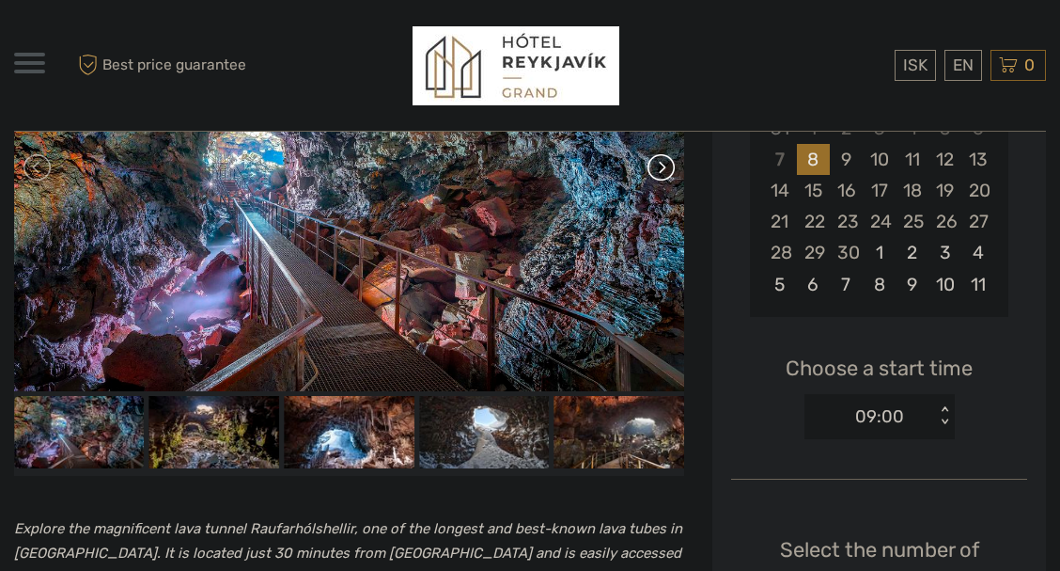
click at [662, 171] on link at bounding box center [660, 167] width 30 height 30
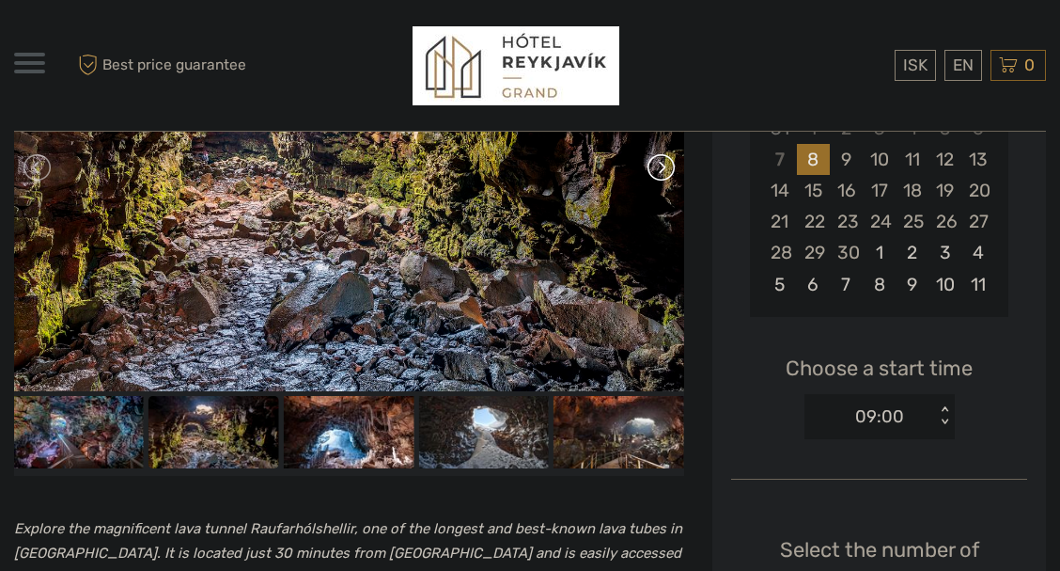
click at [662, 171] on link at bounding box center [660, 167] width 30 height 30
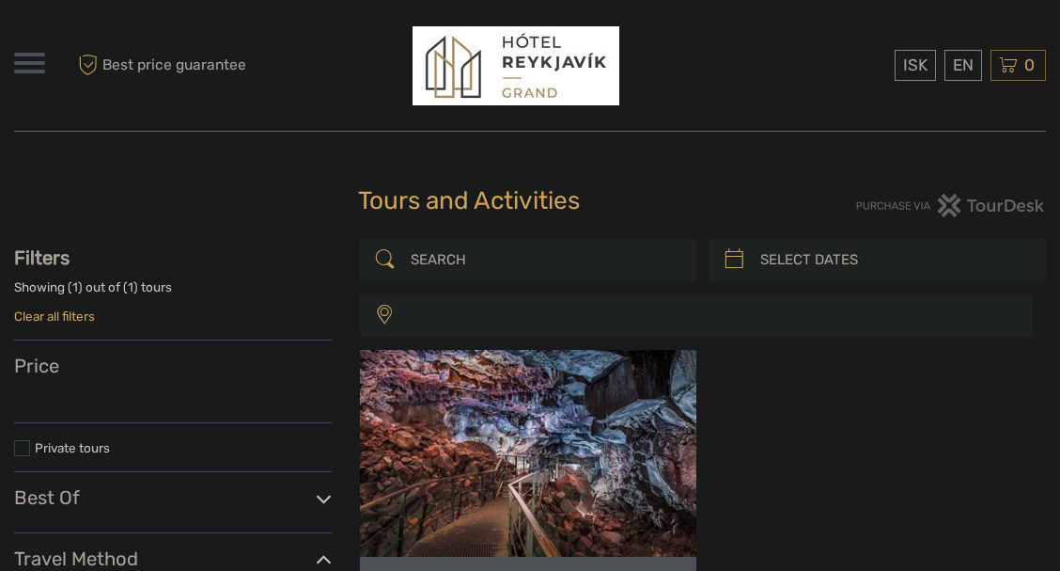
select select
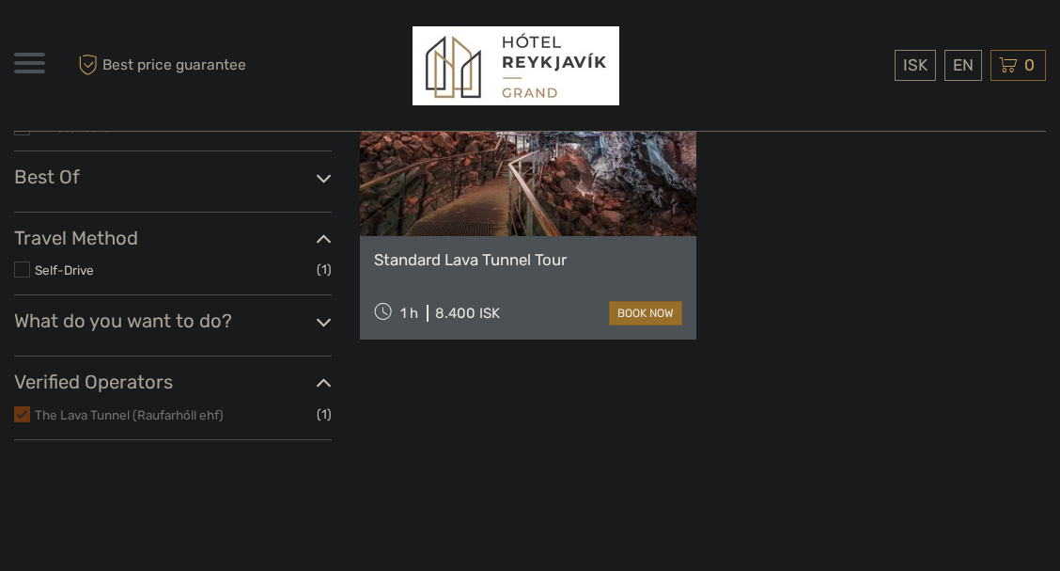
select select
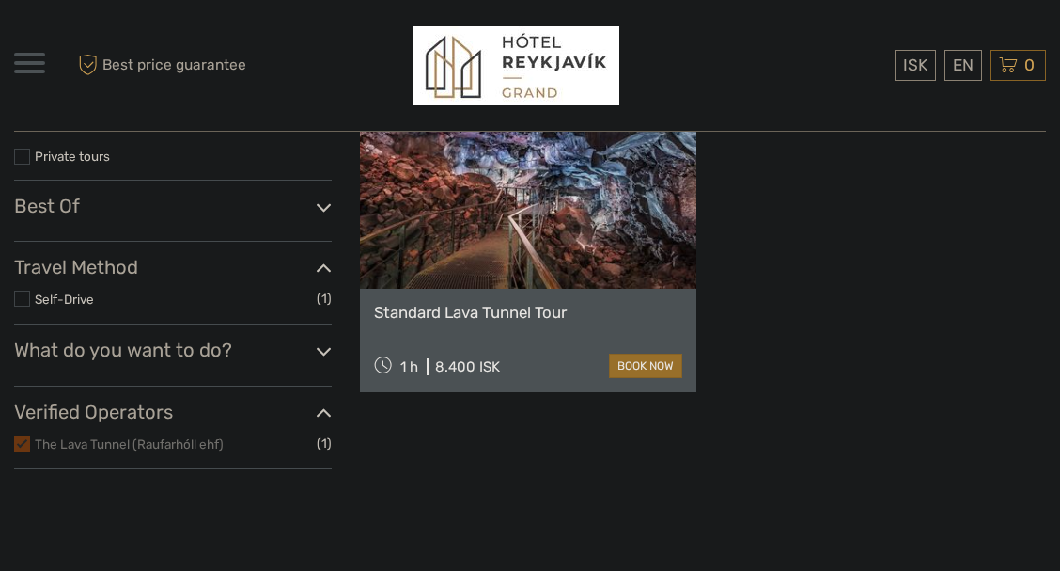
scroll to position [0, 0]
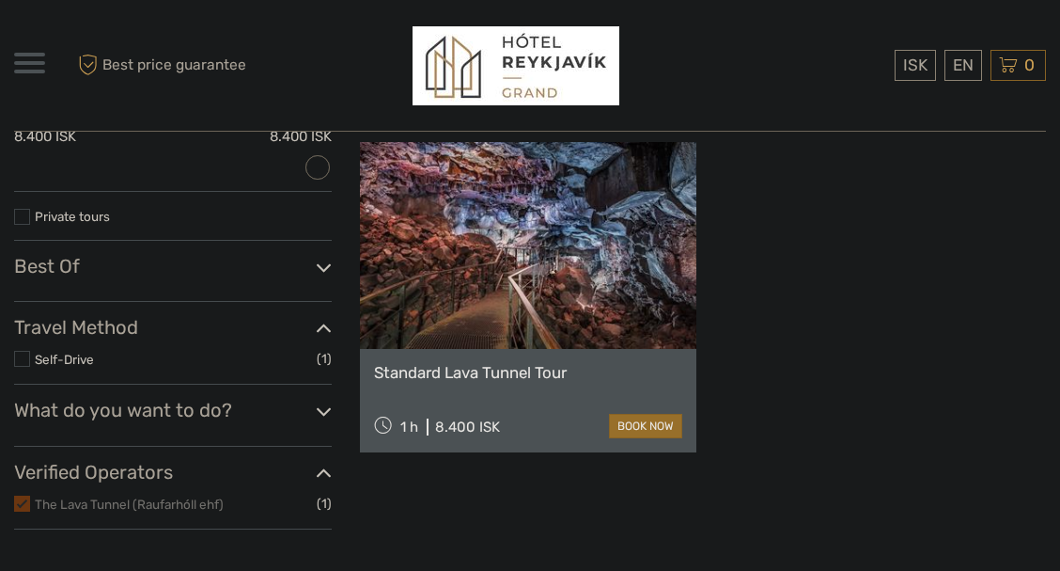
click at [473, 427] on div "8.400 ISK" at bounding box center [467, 426] width 65 height 17
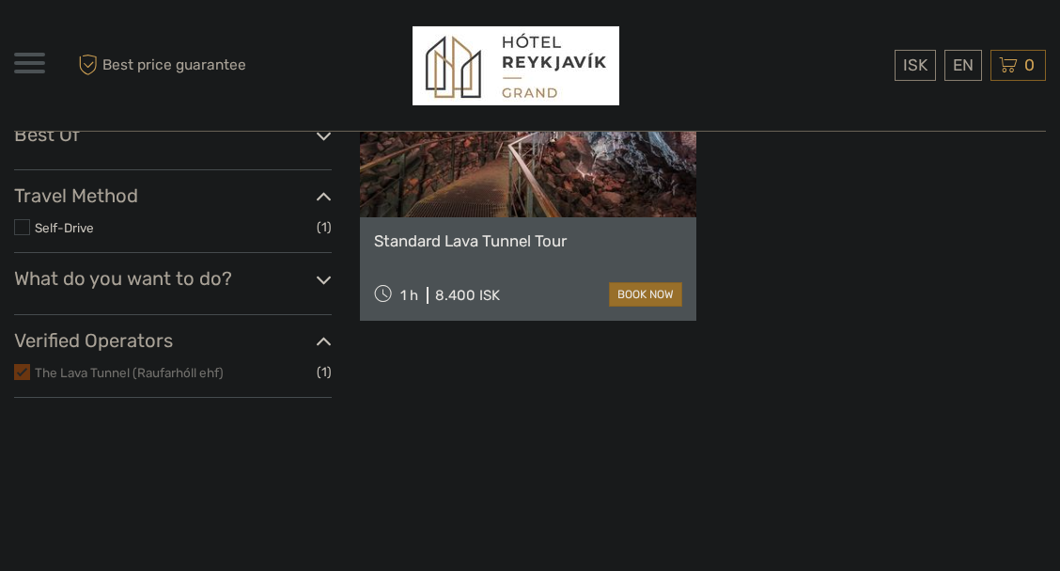
scroll to position [429, 0]
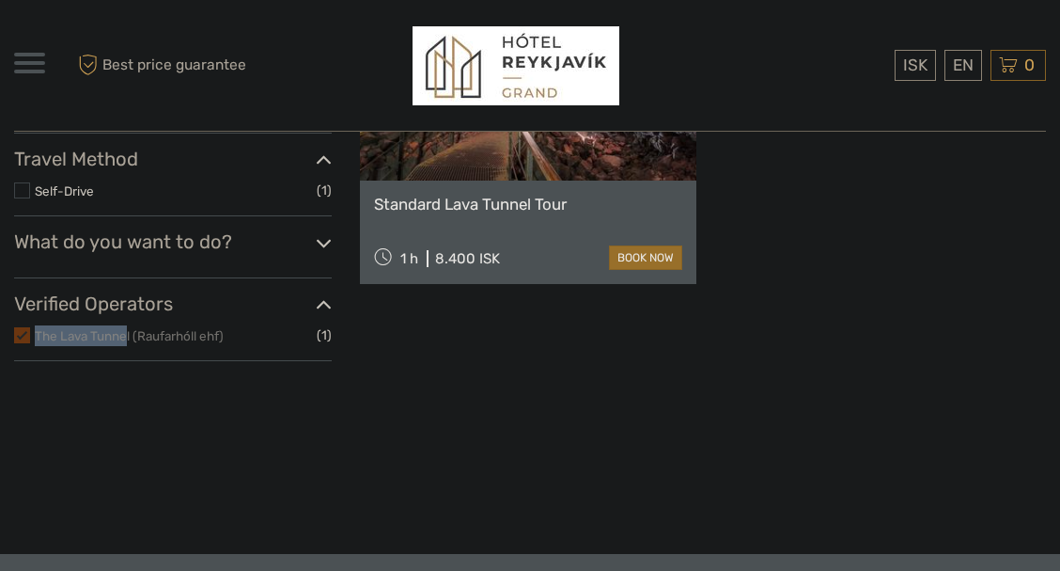
click at [22, 341] on label at bounding box center [22, 335] width 16 height 16
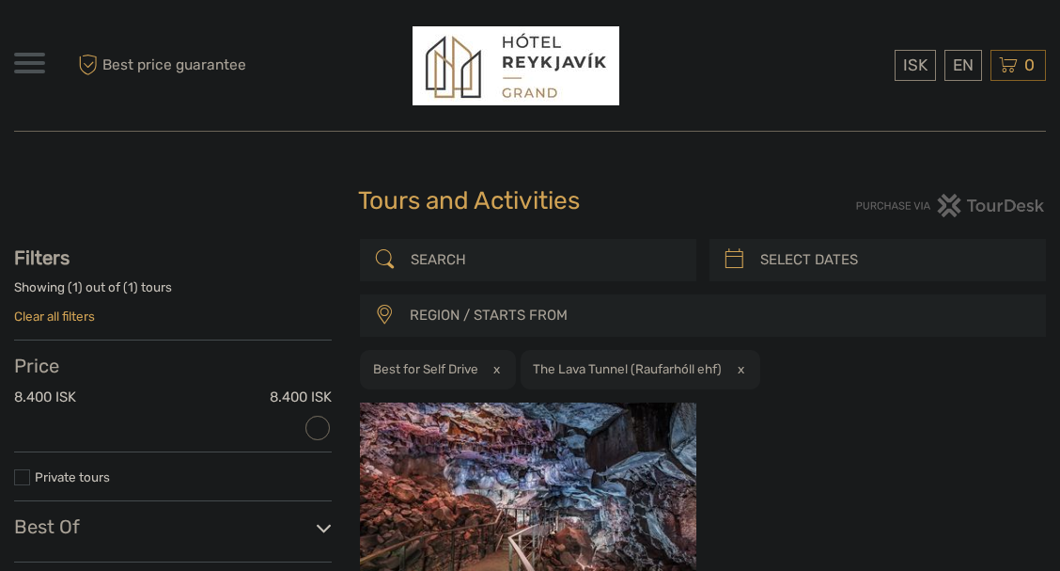
click at [76, 323] on link "Clear all filters" at bounding box center [54, 315] width 81 height 15
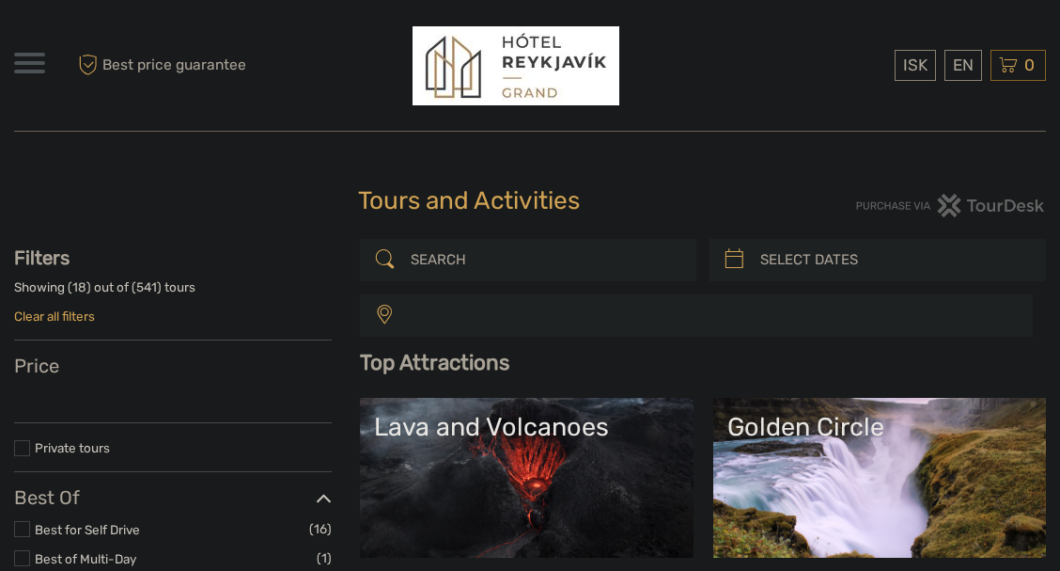
select select
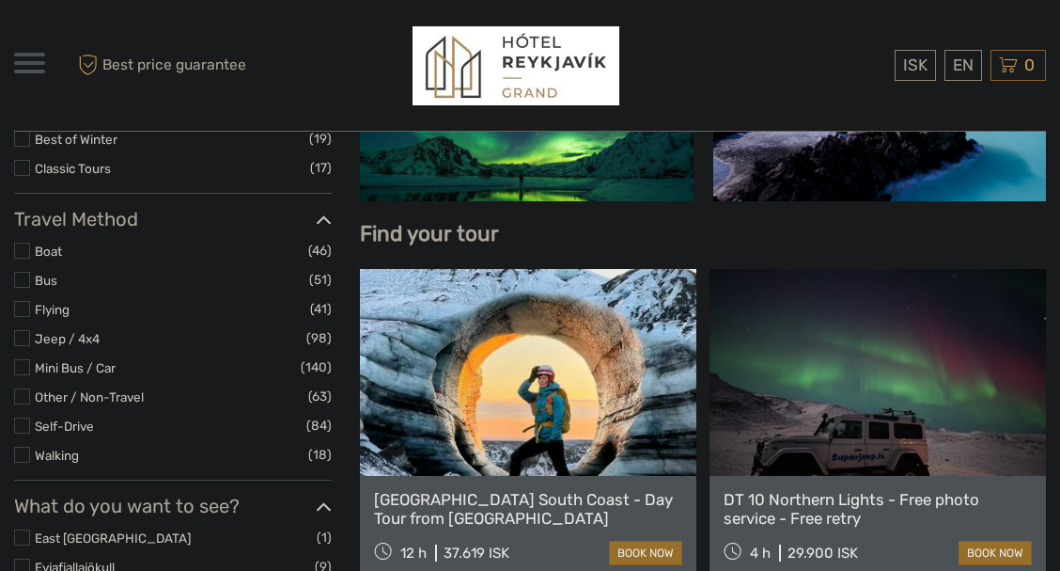
scroll to position [107, 0]
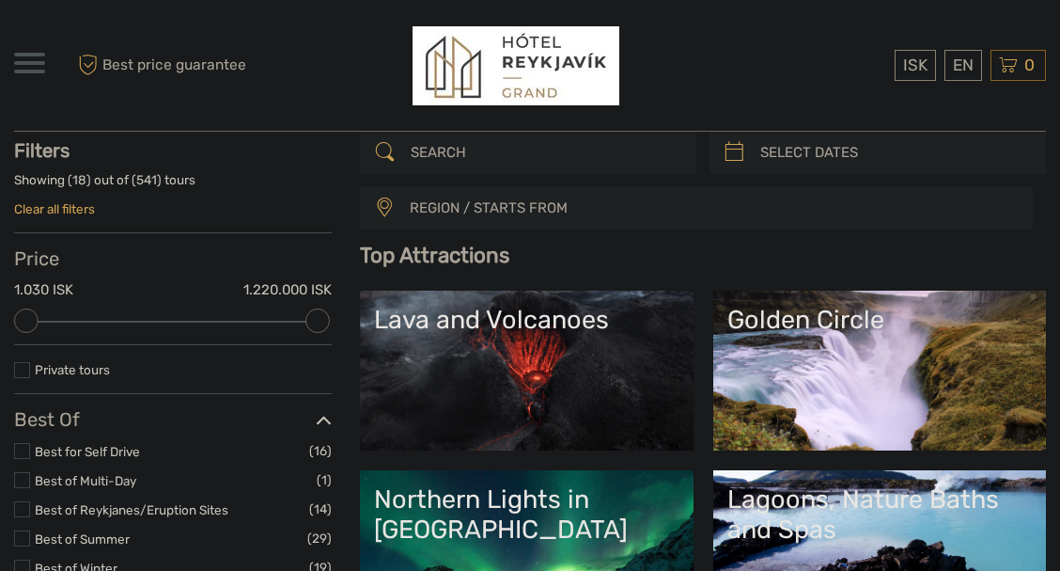
click at [863, 345] on link "Golden Circle" at bounding box center [879, 371] width 305 height 132
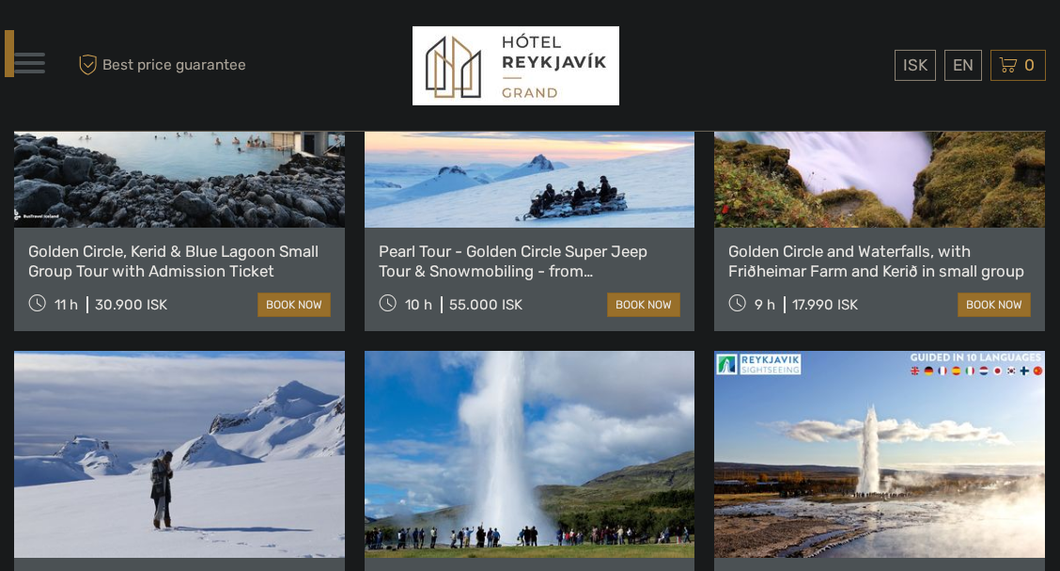
scroll to position [1071, 0]
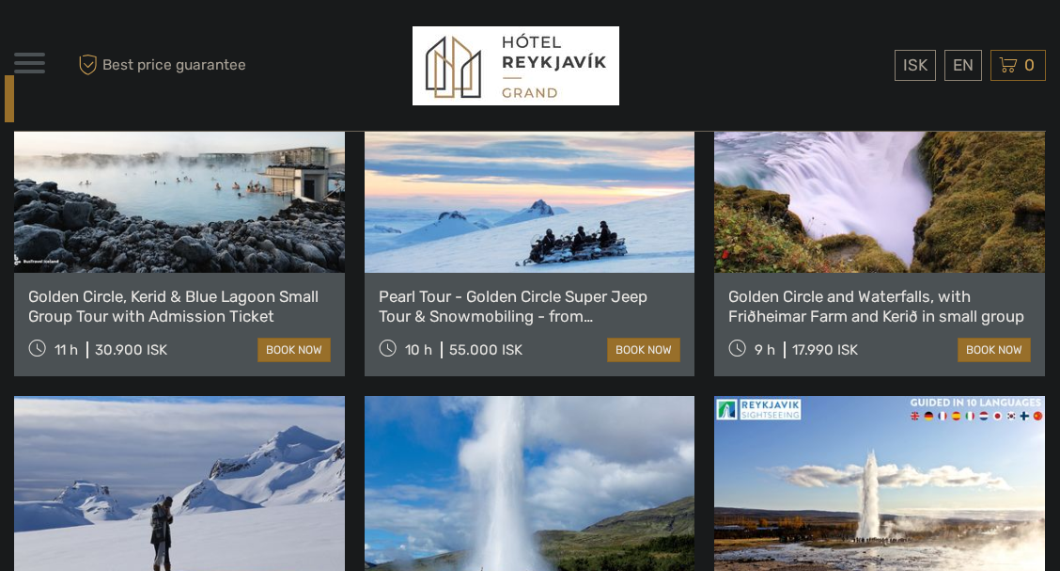
click at [199, 273] on link at bounding box center [179, 169] width 331 height 207
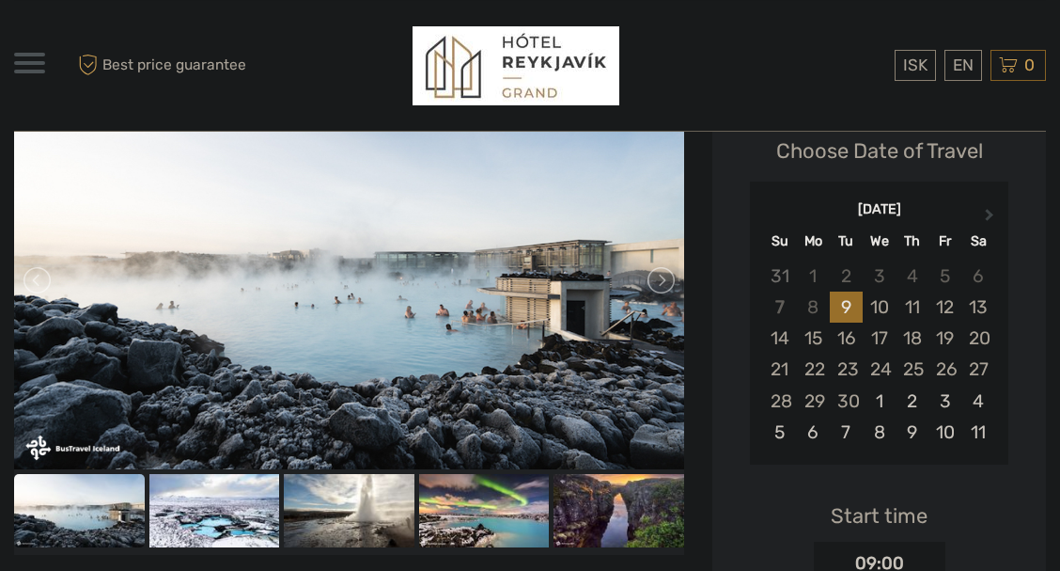
scroll to position [321, 0]
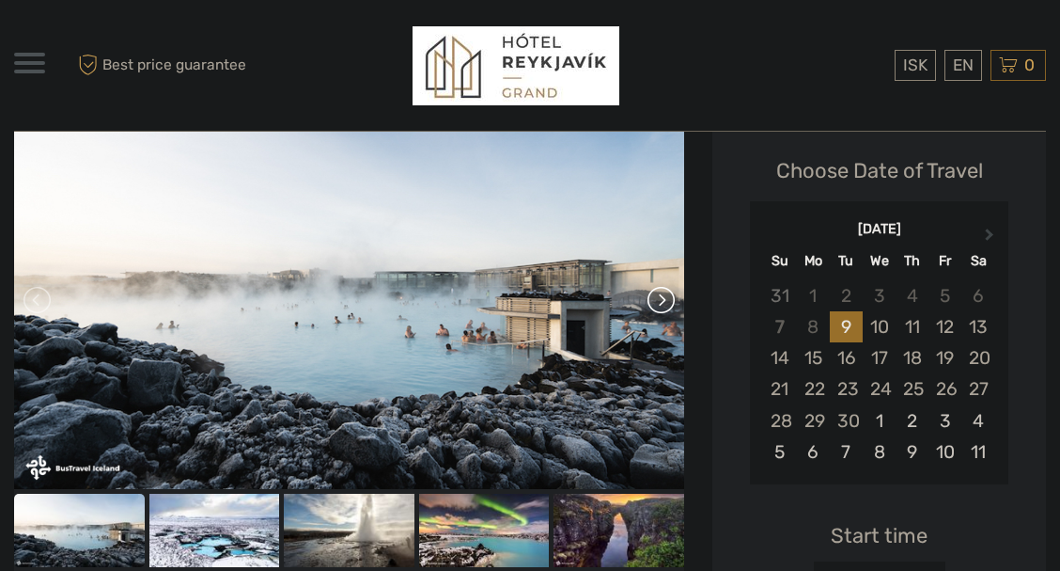
click at [661, 295] on link at bounding box center [660, 300] width 30 height 30
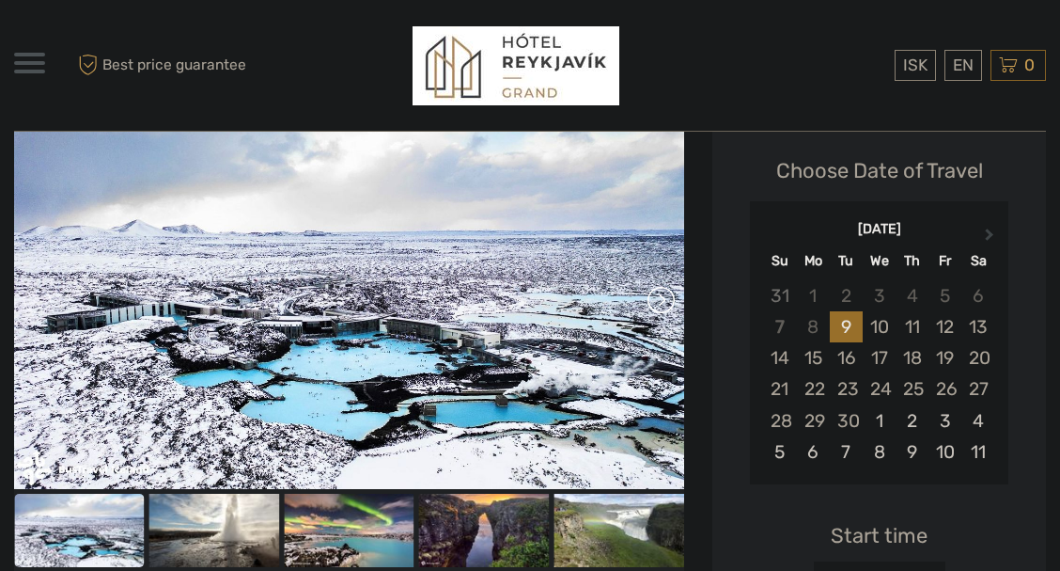
click at [661, 295] on link at bounding box center [660, 300] width 30 height 30
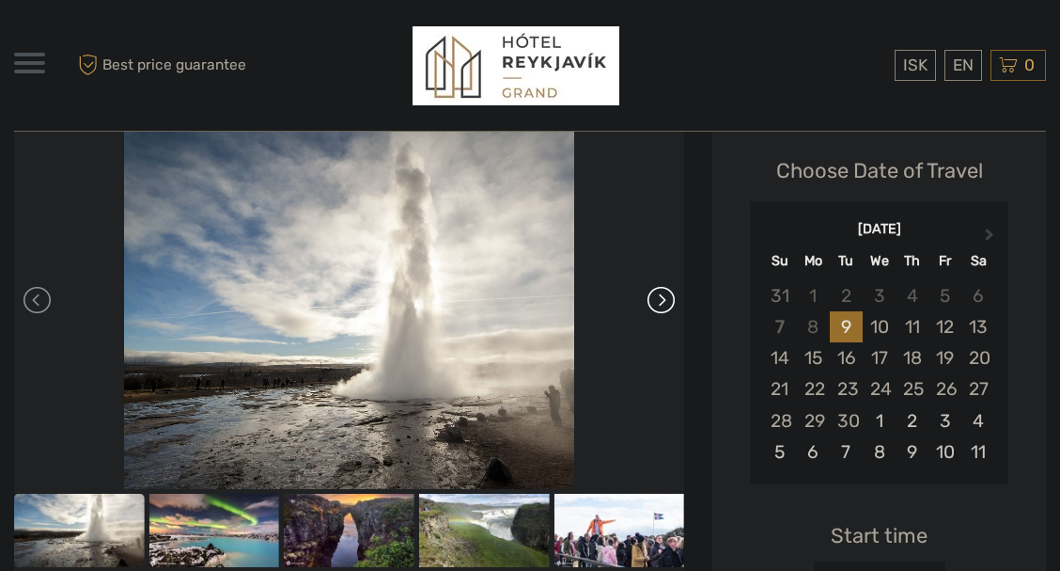
click at [661, 295] on link at bounding box center [660, 300] width 30 height 30
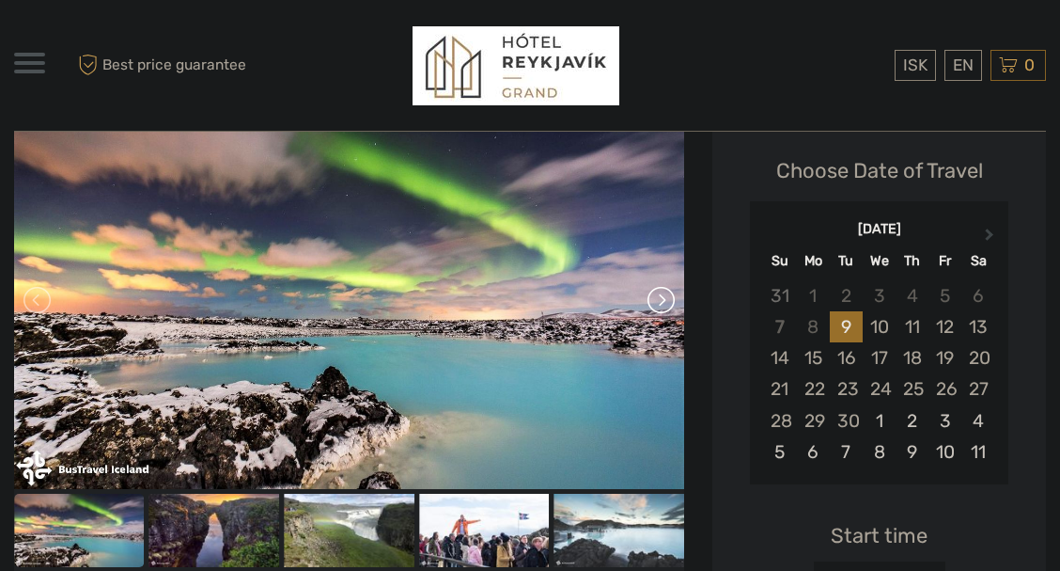
click at [661, 295] on link at bounding box center [660, 300] width 30 height 30
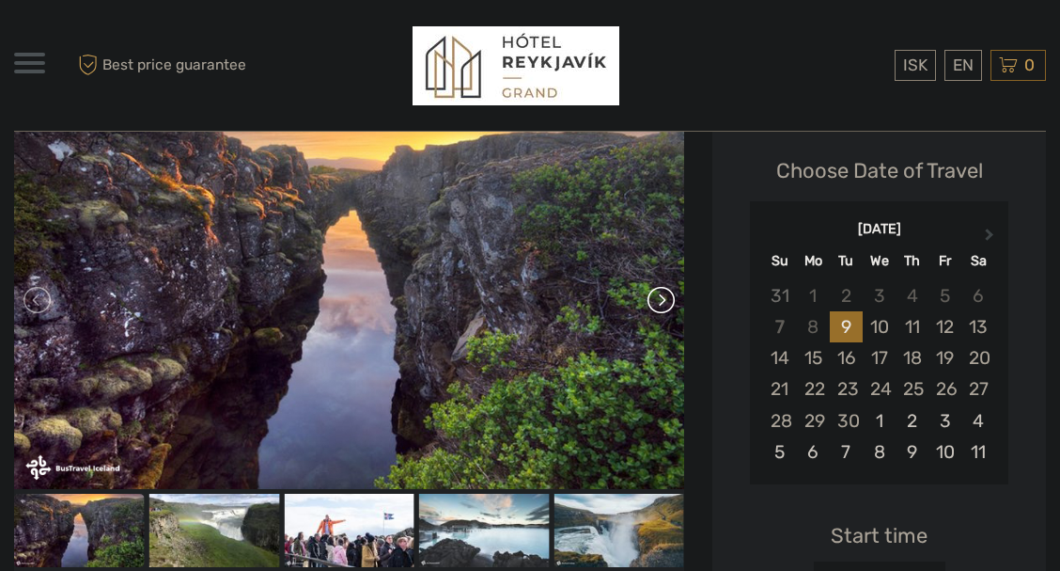
click at [661, 295] on link at bounding box center [660, 300] width 30 height 30
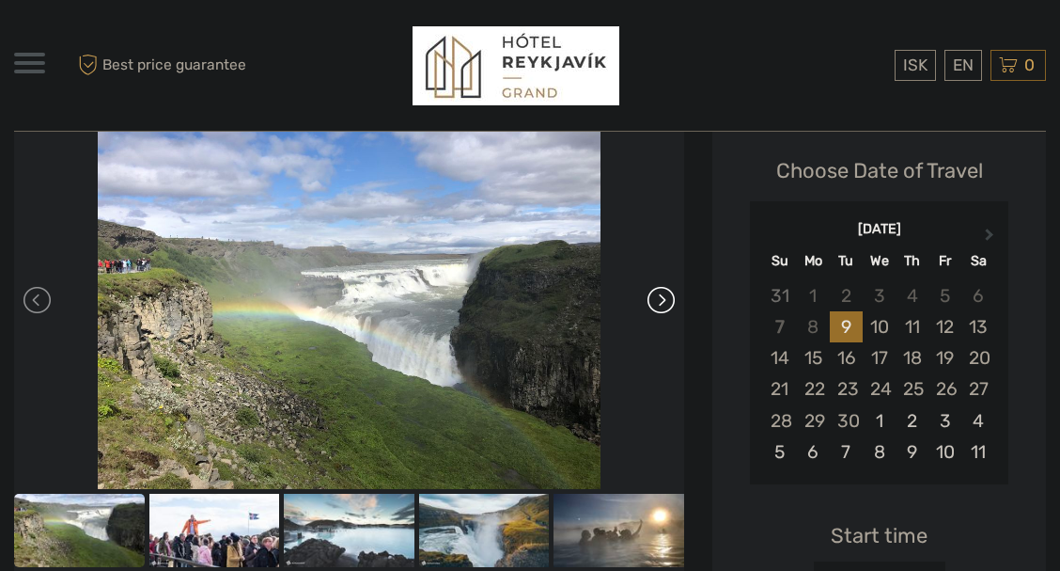
click at [661, 295] on link at bounding box center [660, 300] width 30 height 30
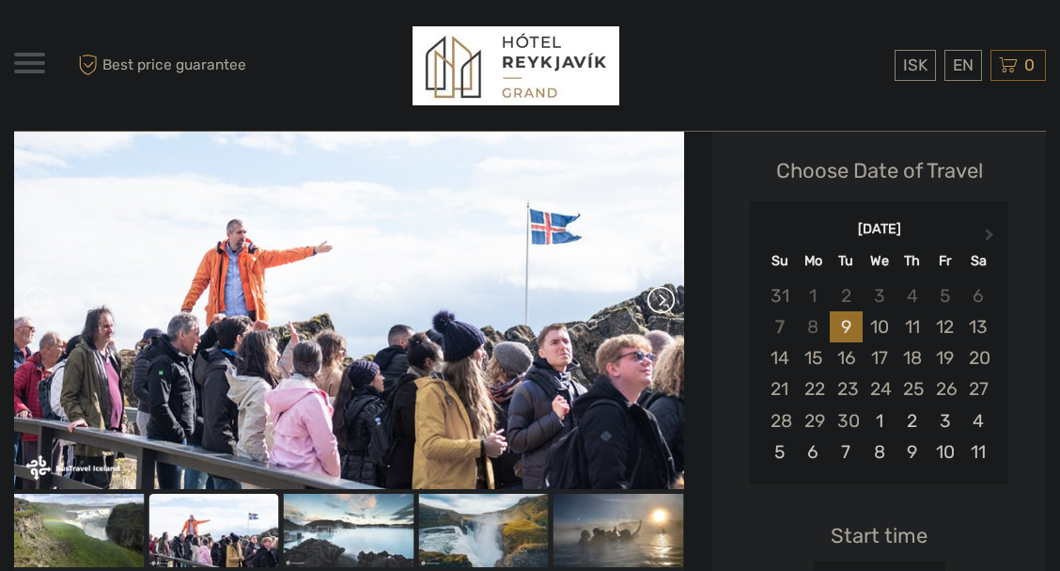
click at [661, 295] on link at bounding box center [660, 300] width 30 height 30
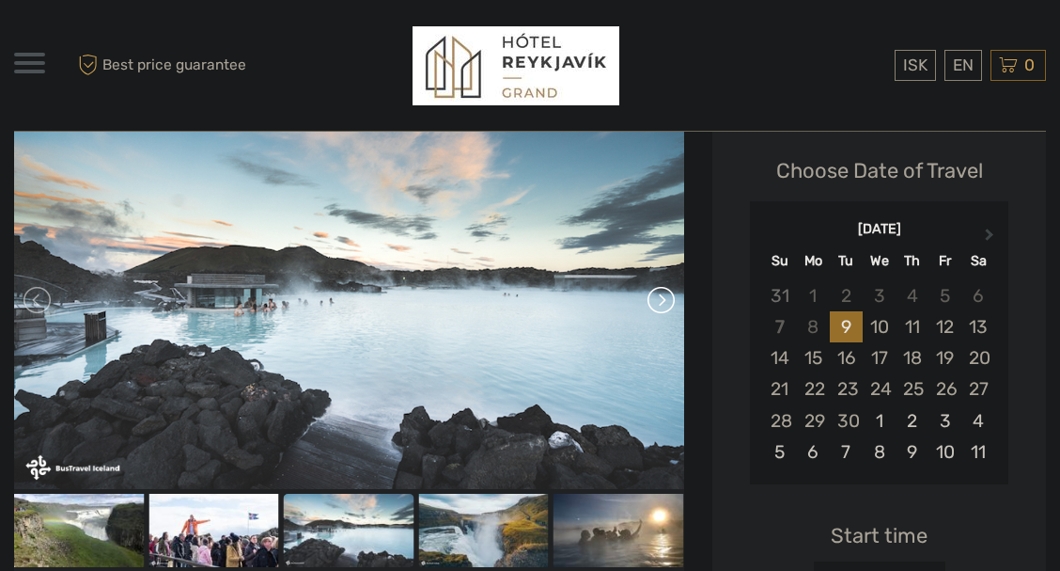
click at [661, 295] on link at bounding box center [660, 300] width 30 height 30
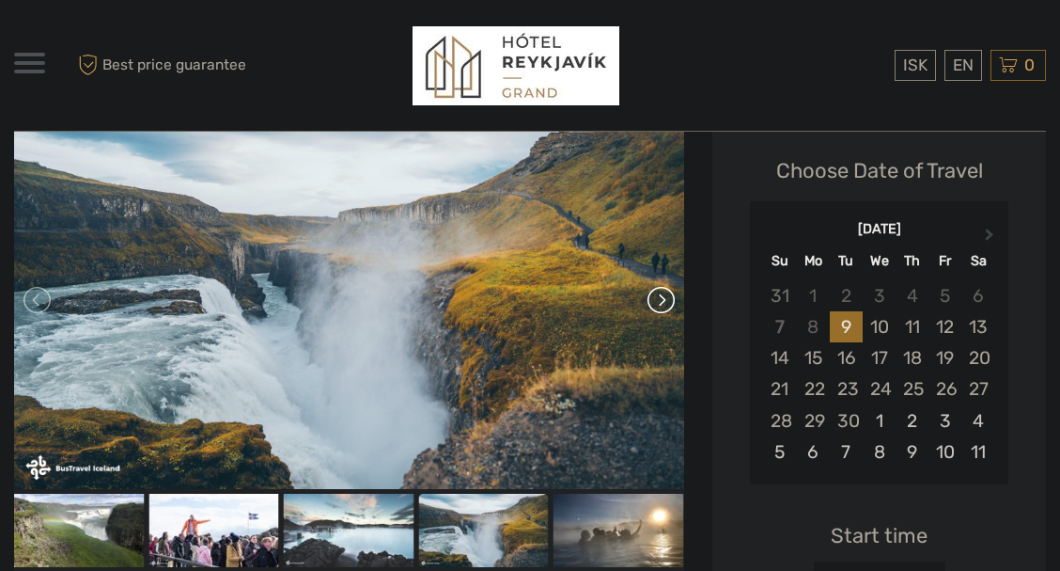
click at [661, 295] on link at bounding box center [660, 300] width 30 height 30
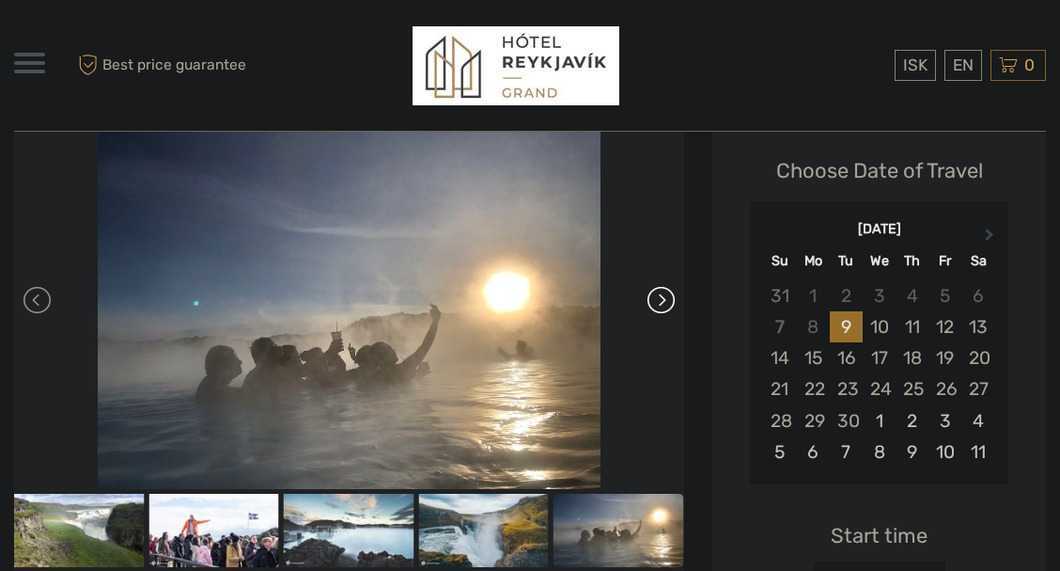
click at [661, 295] on link at bounding box center [660, 300] width 30 height 30
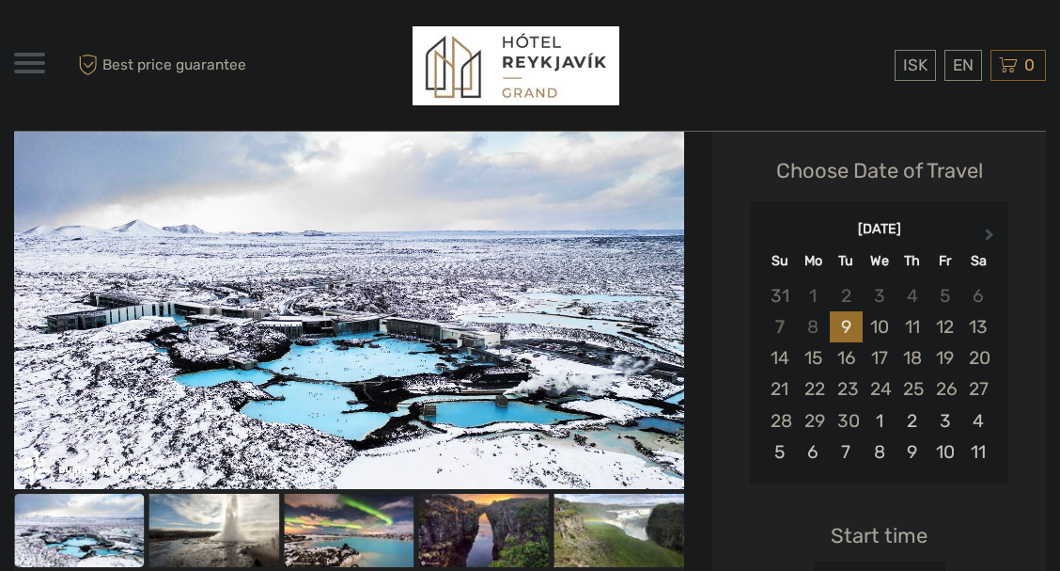
click at [985, 232] on button "Next Month" at bounding box center [992, 240] width 30 height 30
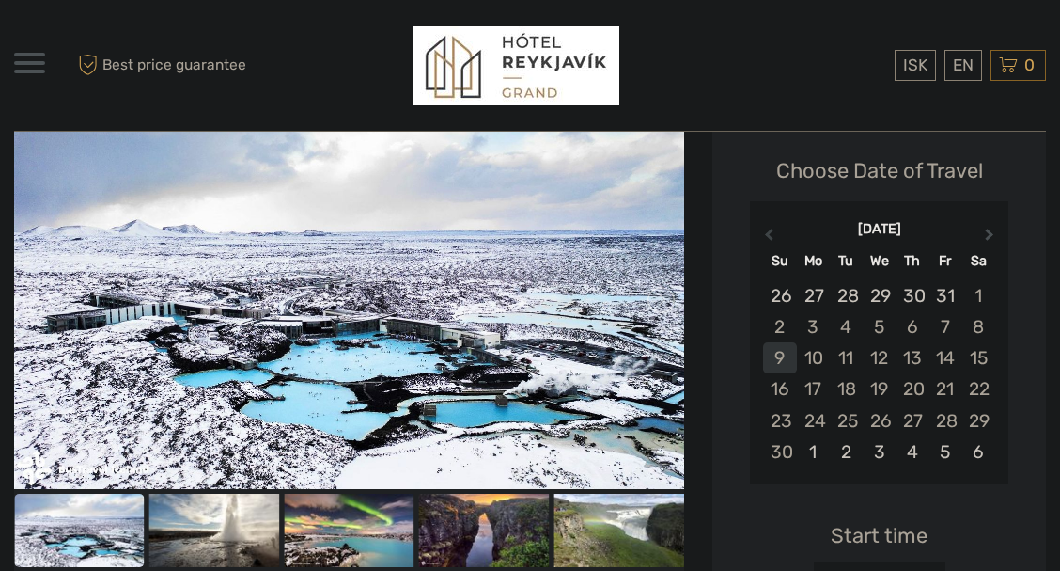
click at [985, 232] on button "Next Month" at bounding box center [992, 240] width 30 height 30
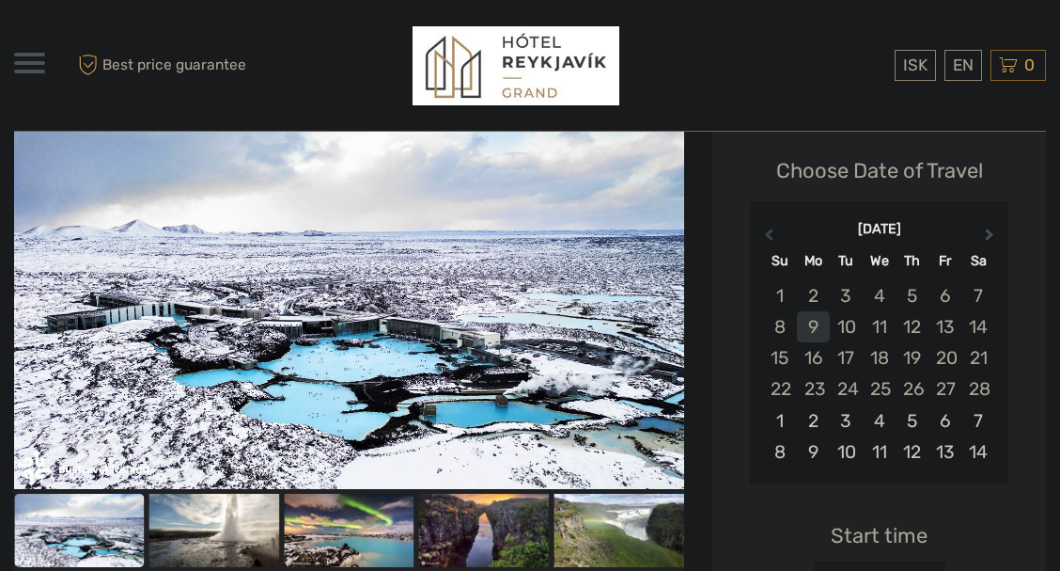
click at [985, 232] on button "Next Month" at bounding box center [992, 240] width 30 height 30
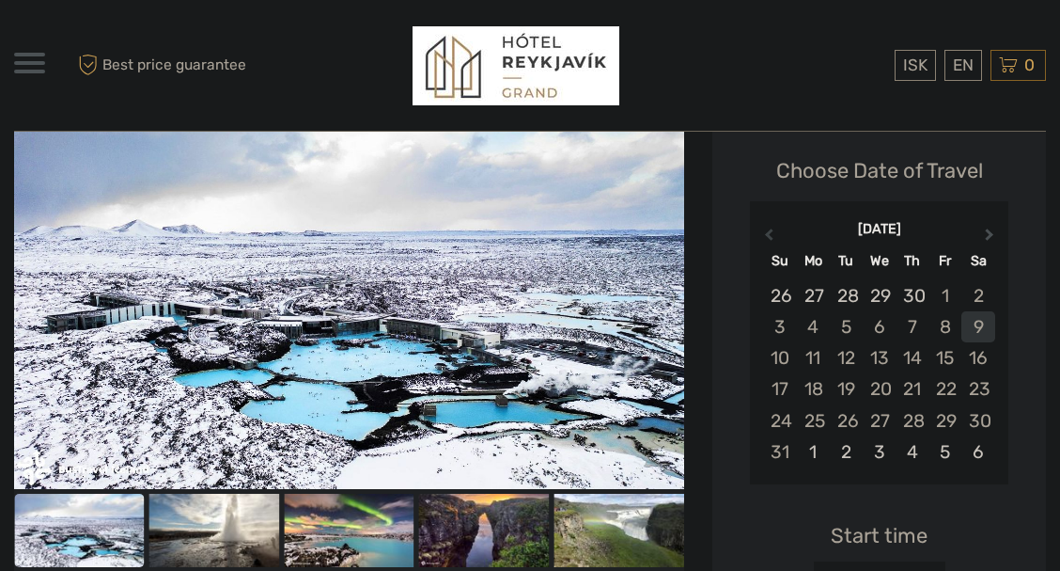
click at [985, 232] on button "Next Month" at bounding box center [992, 240] width 30 height 30
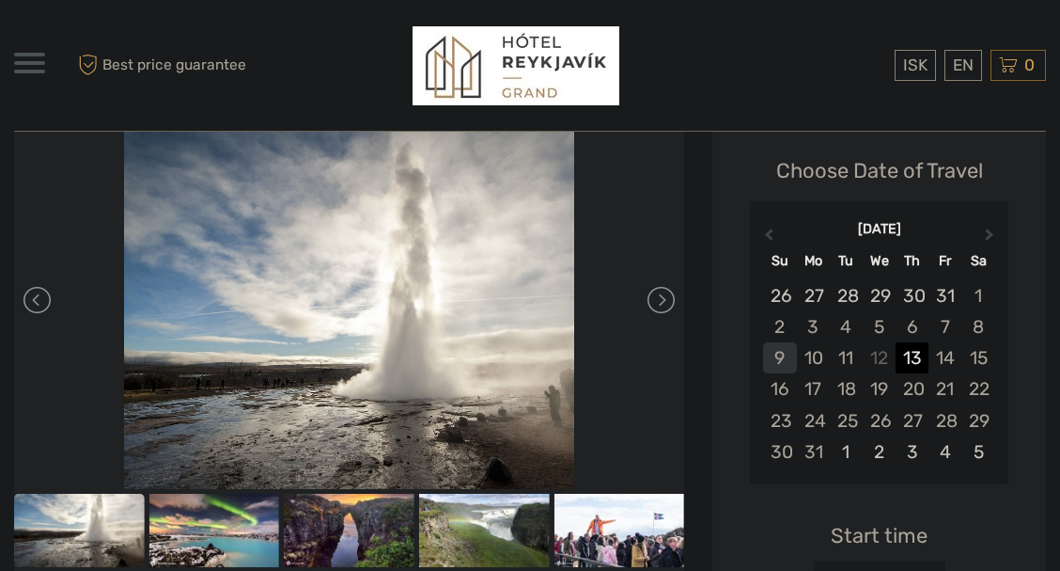
click at [922, 356] on div "13" at bounding box center [912, 357] width 33 height 31
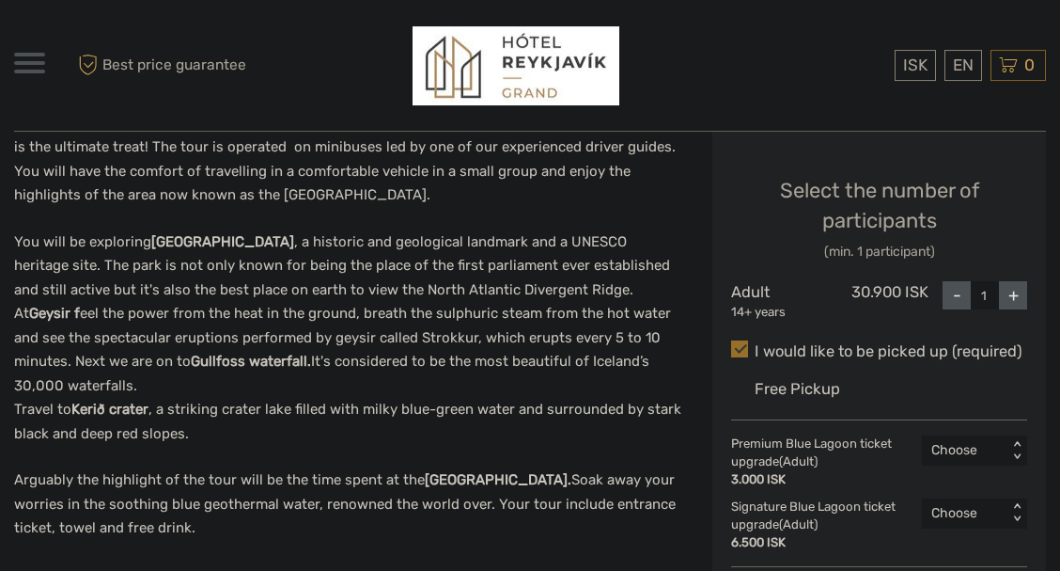
scroll to position [857, 0]
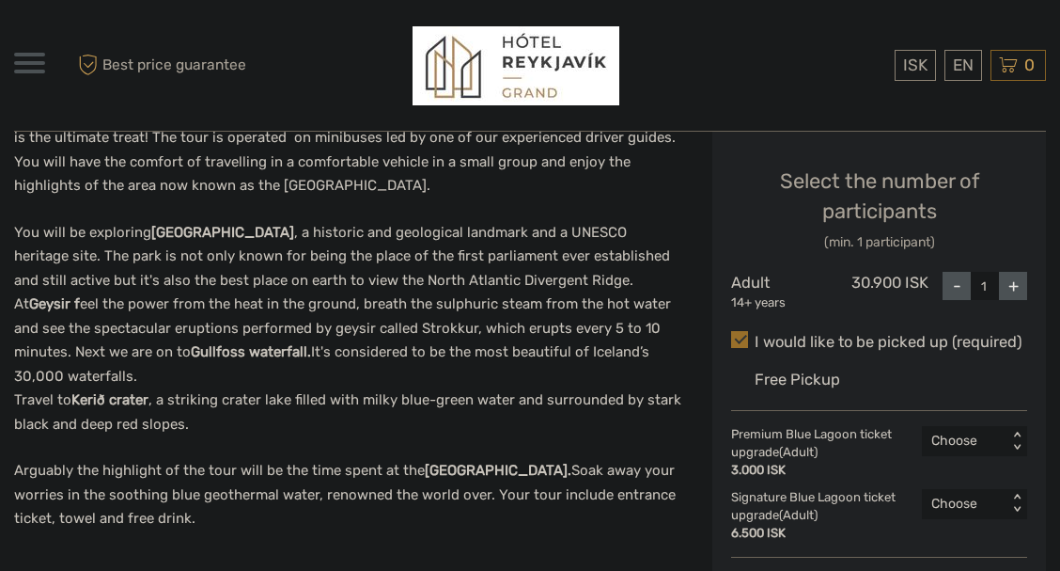
click at [1010, 295] on div "+" at bounding box center [1013, 286] width 28 height 28
type input "2"
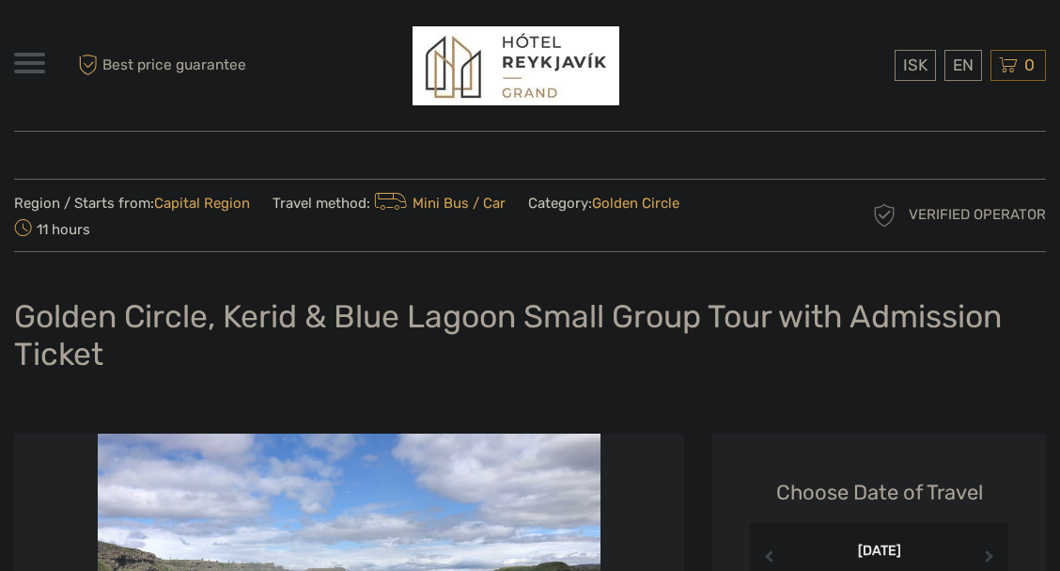
scroll to position [429, 0]
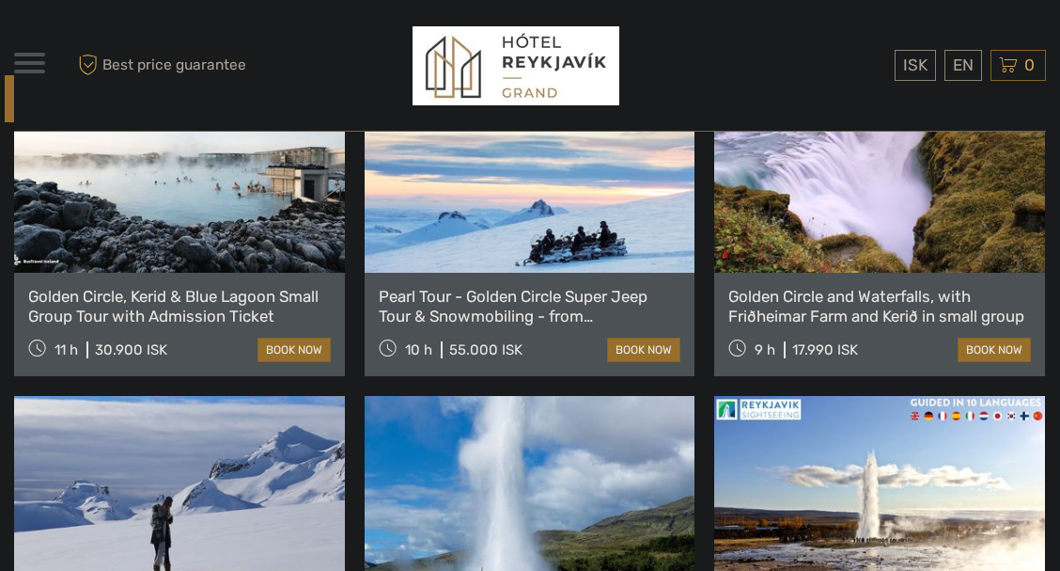
click at [826, 325] on link "Golden Circle and Waterfalls, with Friðheimar Farm and Kerið in small group" at bounding box center [879, 306] width 303 height 39
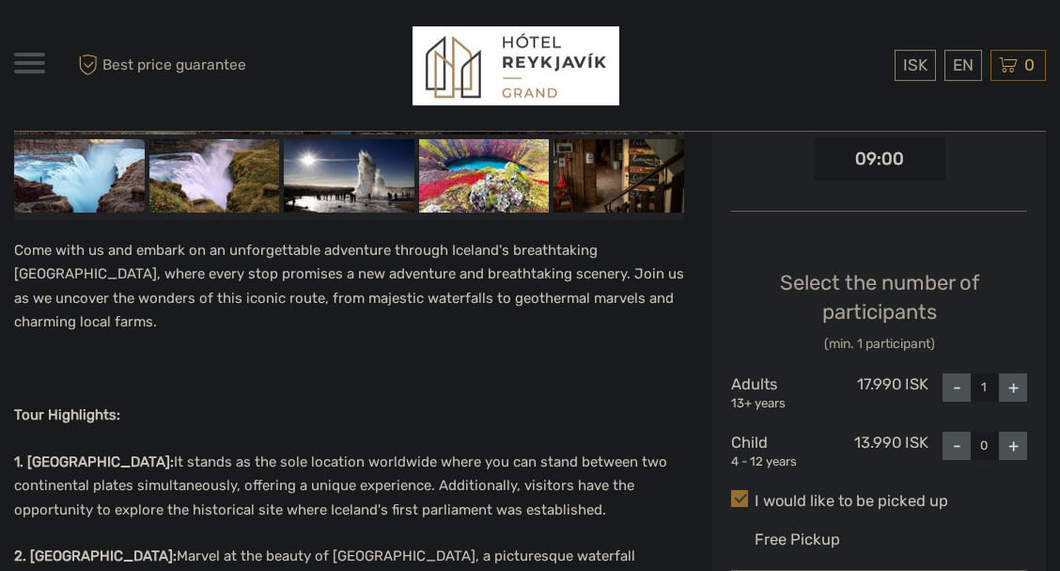
scroll to position [750, 0]
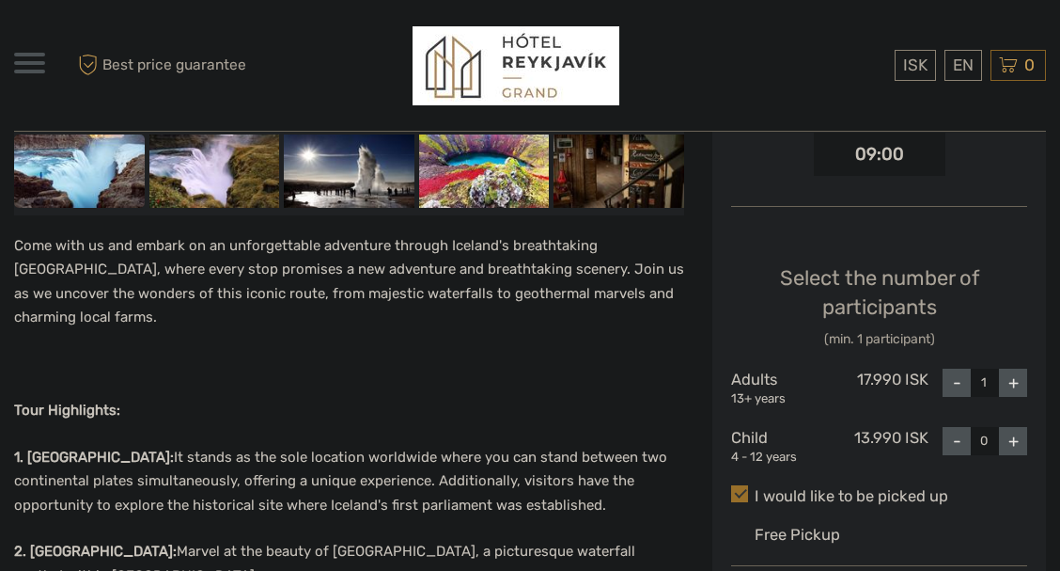
click at [1012, 385] on div "+" at bounding box center [1013, 382] width 28 height 28
type input "3"
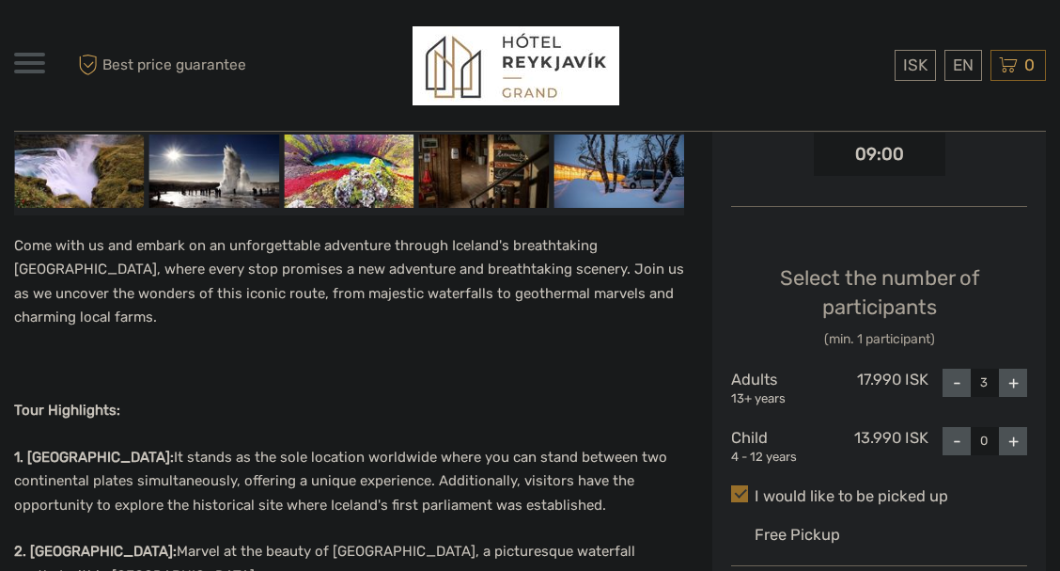
click at [1010, 448] on div "+" at bounding box center [1013, 441] width 28 height 28
type input "1"
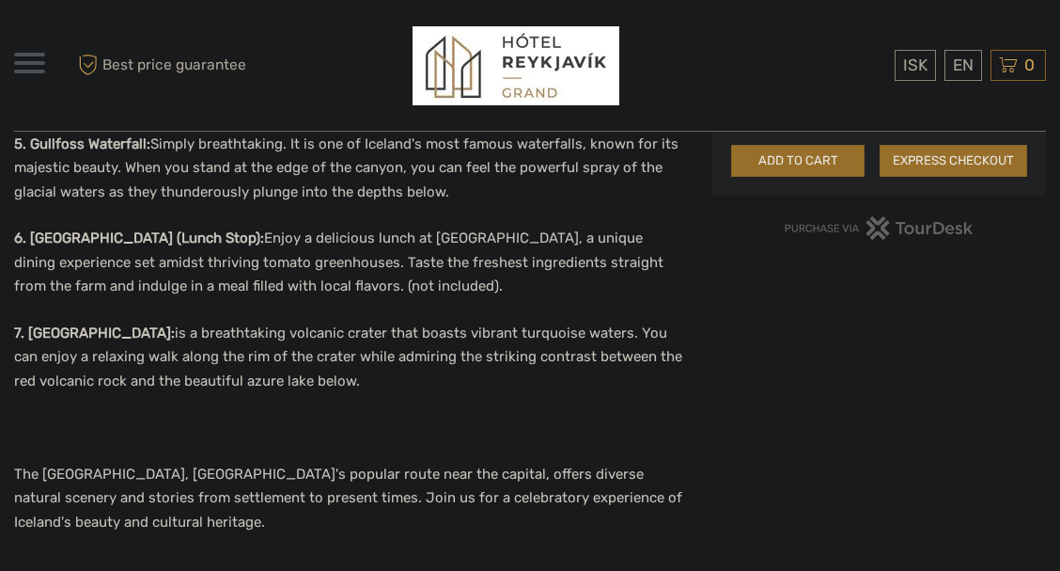
scroll to position [0, 0]
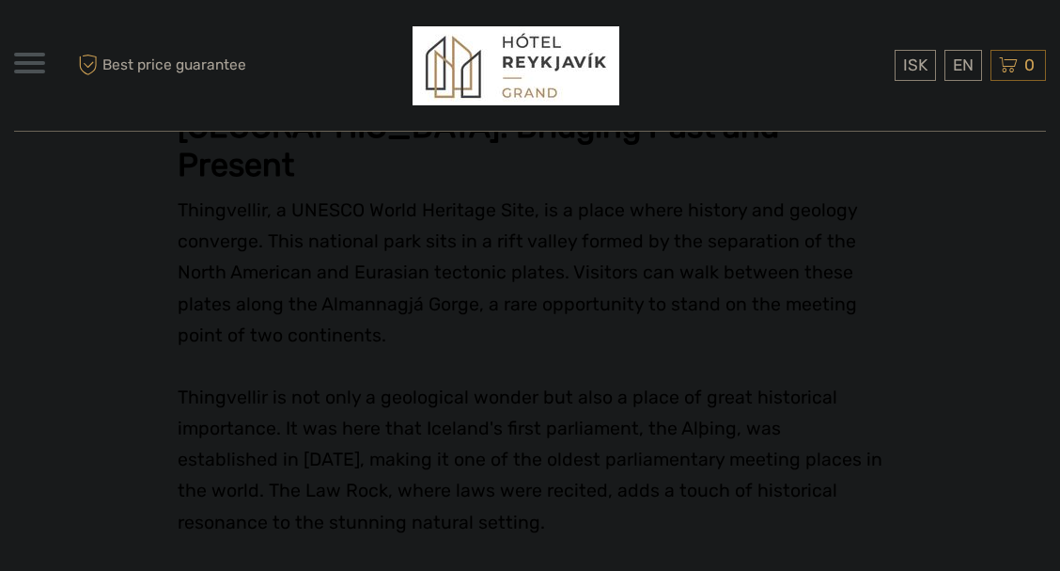
scroll to position [2357, 0]
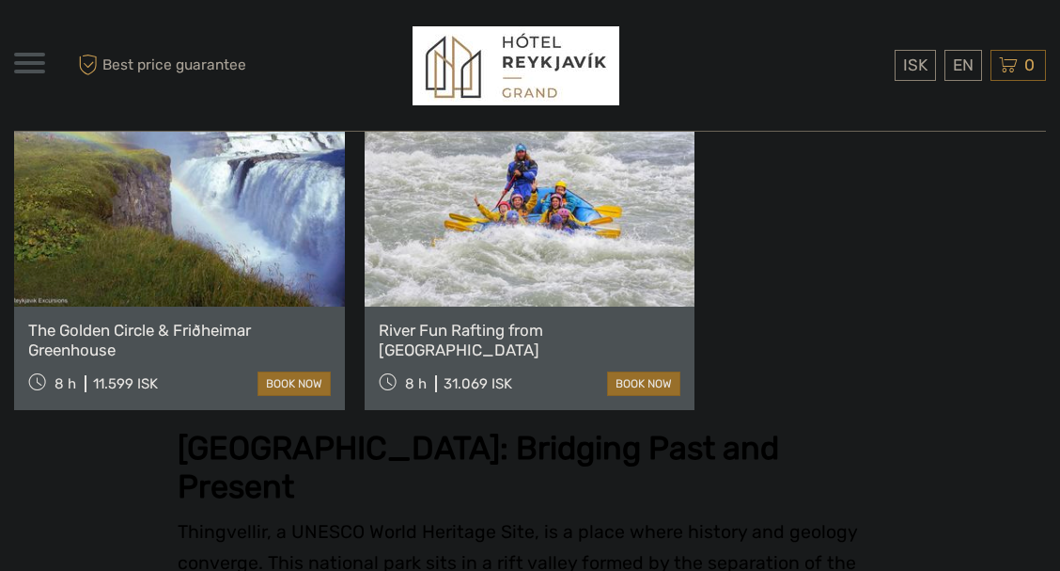
click at [194, 359] on link "The Golden Circle & Friðheimar Greenhouse" at bounding box center [179, 339] width 303 height 39
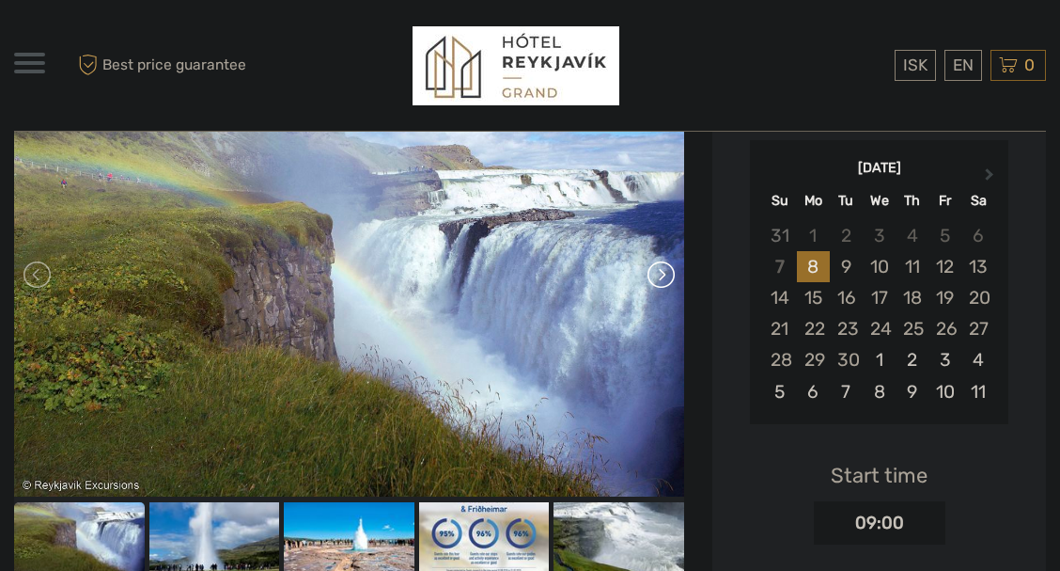
click at [653, 274] on link at bounding box center [660, 274] width 30 height 30
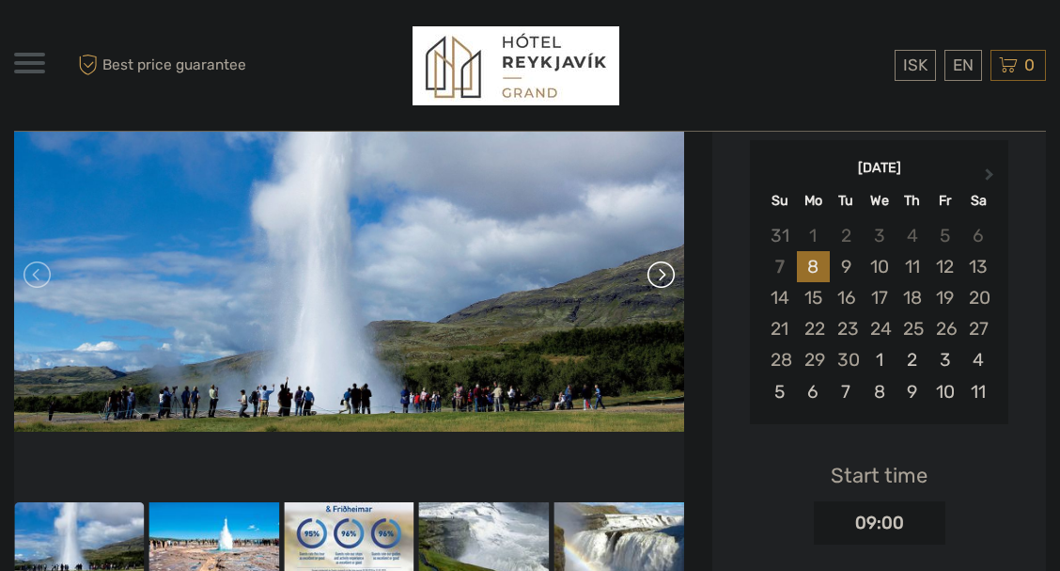
click at [653, 274] on link at bounding box center [660, 274] width 30 height 30
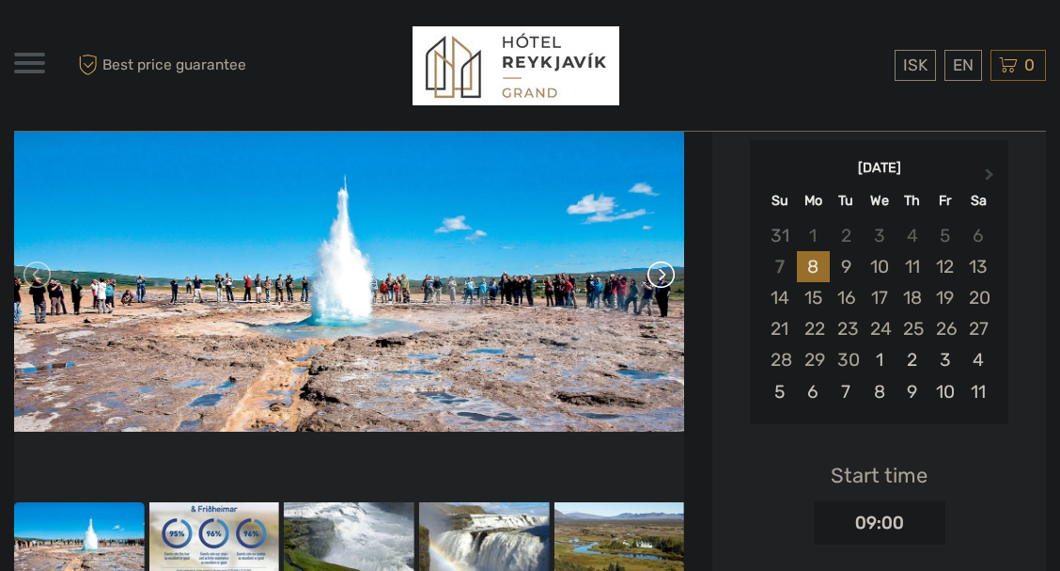
click at [653, 274] on link at bounding box center [660, 274] width 30 height 30
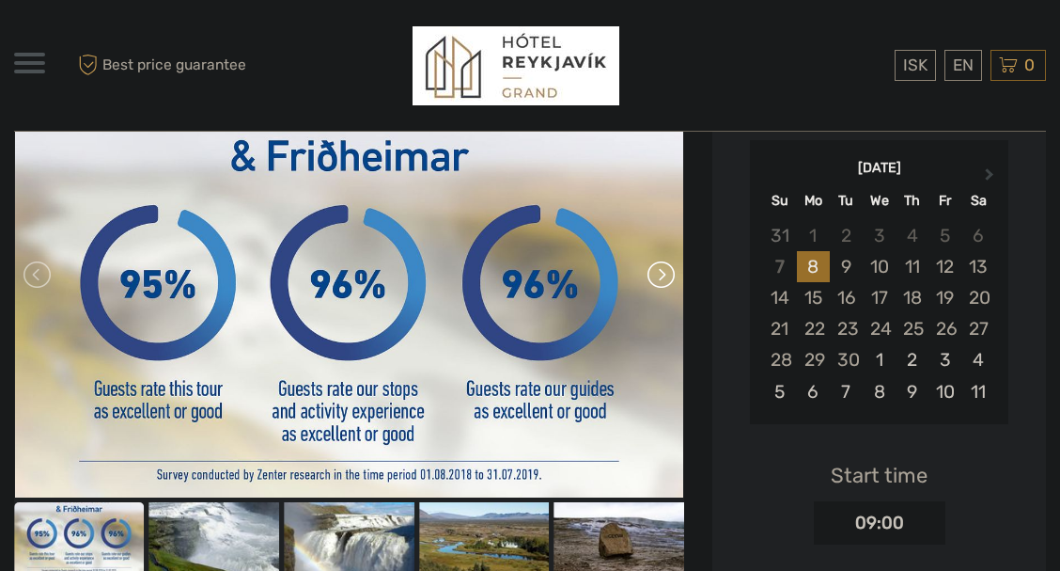
click at [653, 274] on link at bounding box center [660, 274] width 30 height 30
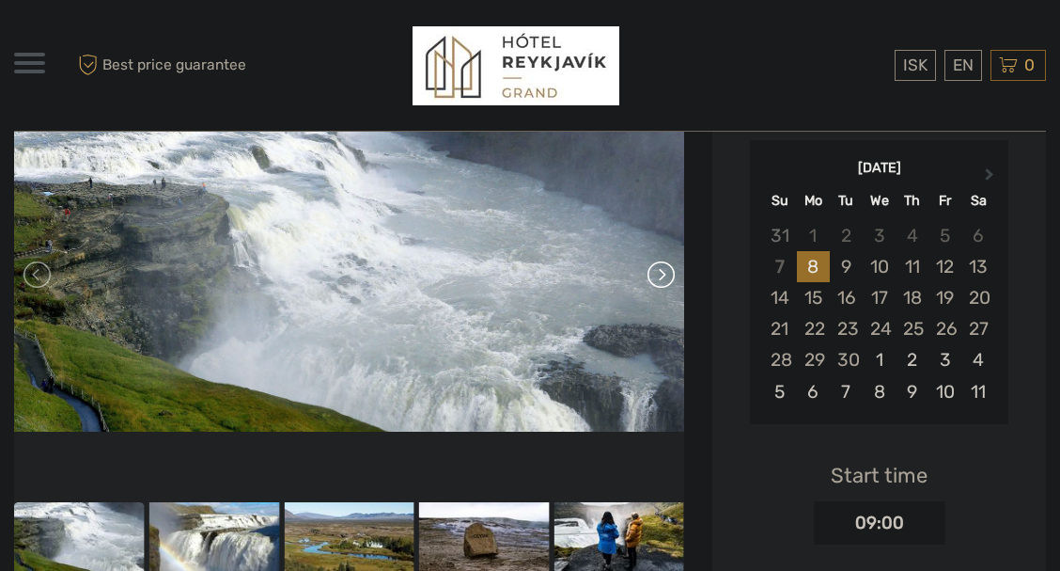
click at [653, 274] on link at bounding box center [660, 274] width 30 height 30
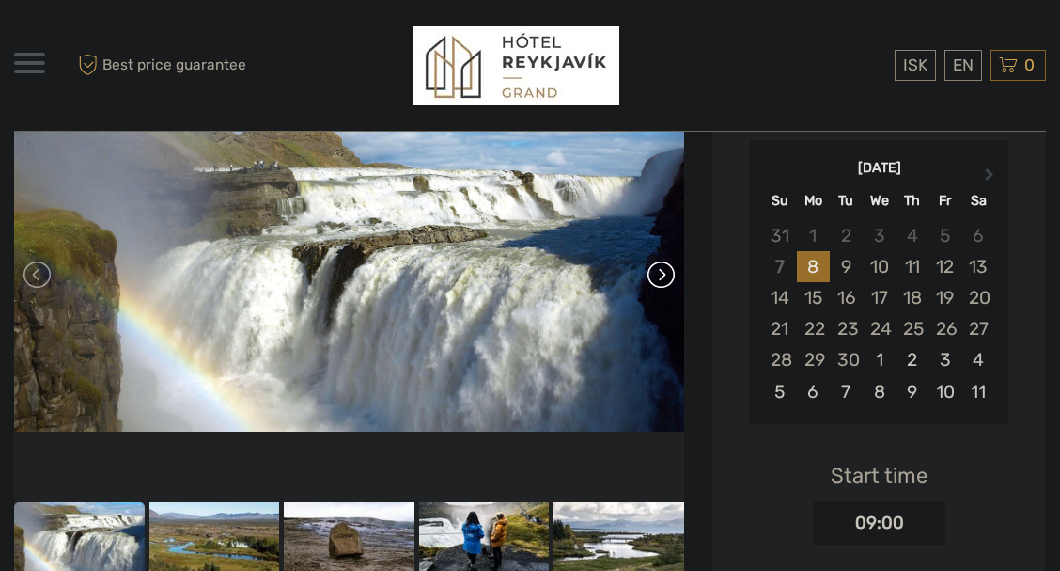
click at [653, 274] on link at bounding box center [660, 274] width 30 height 30
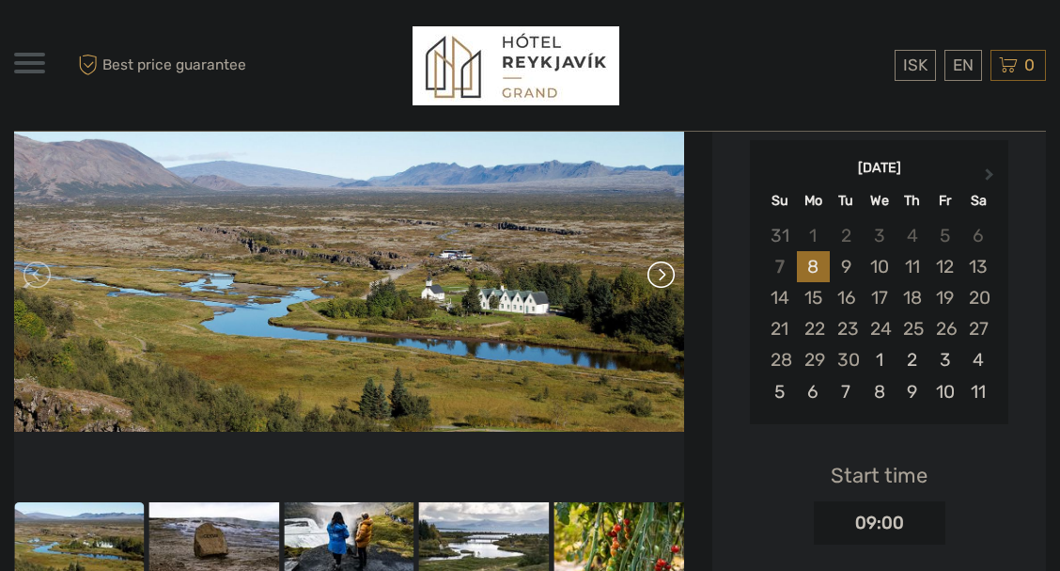
click at [653, 274] on link at bounding box center [660, 274] width 30 height 30
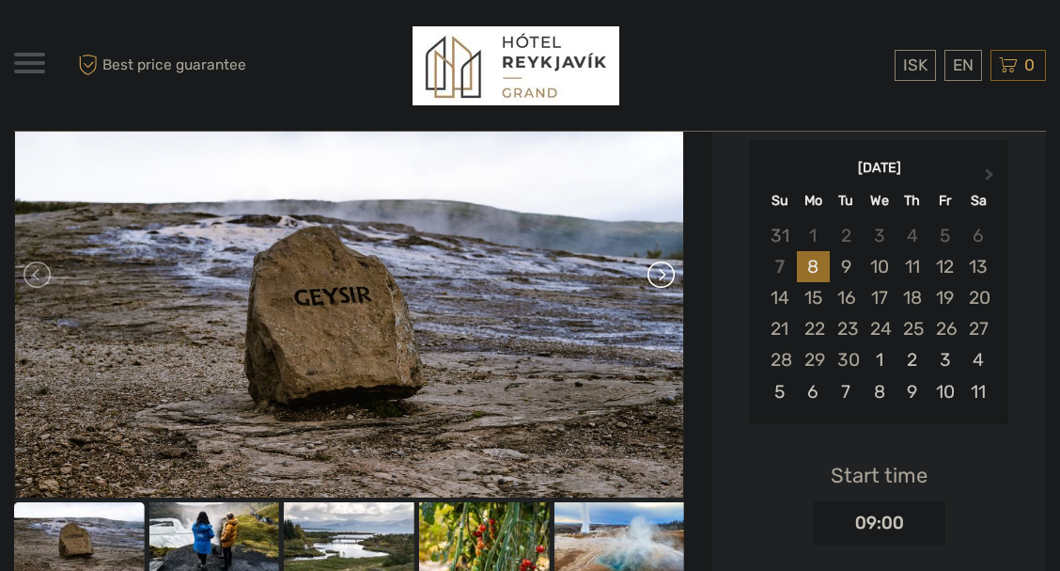
click at [653, 274] on link at bounding box center [660, 274] width 30 height 30
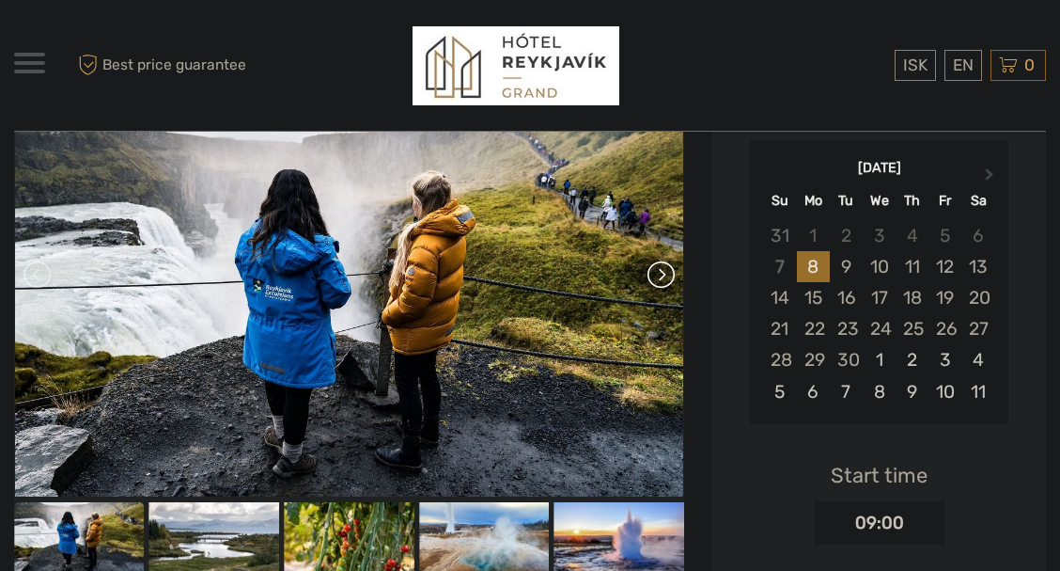
click at [653, 274] on link at bounding box center [660, 274] width 30 height 30
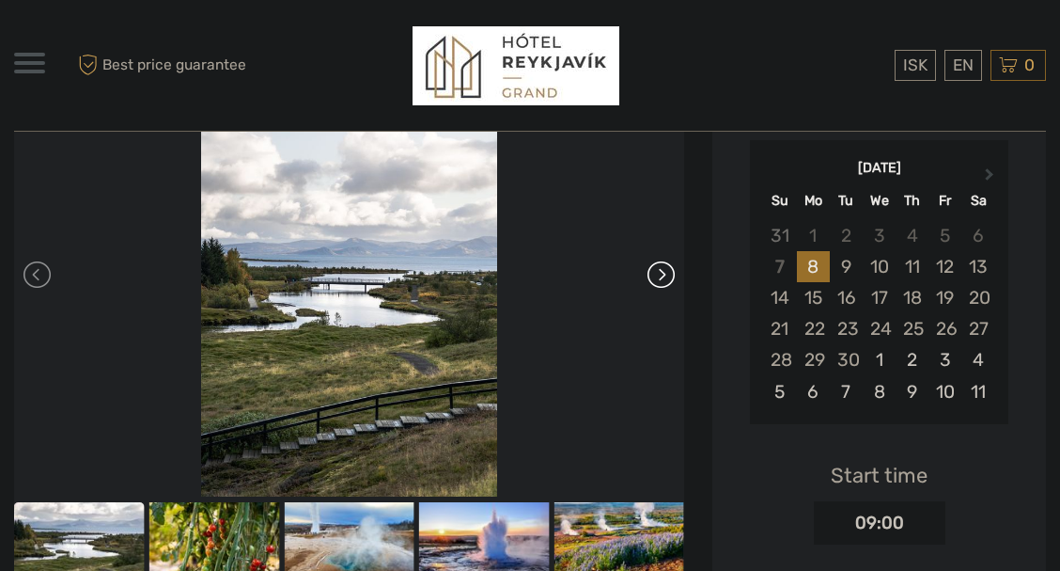
click at [653, 274] on link at bounding box center [660, 274] width 30 height 30
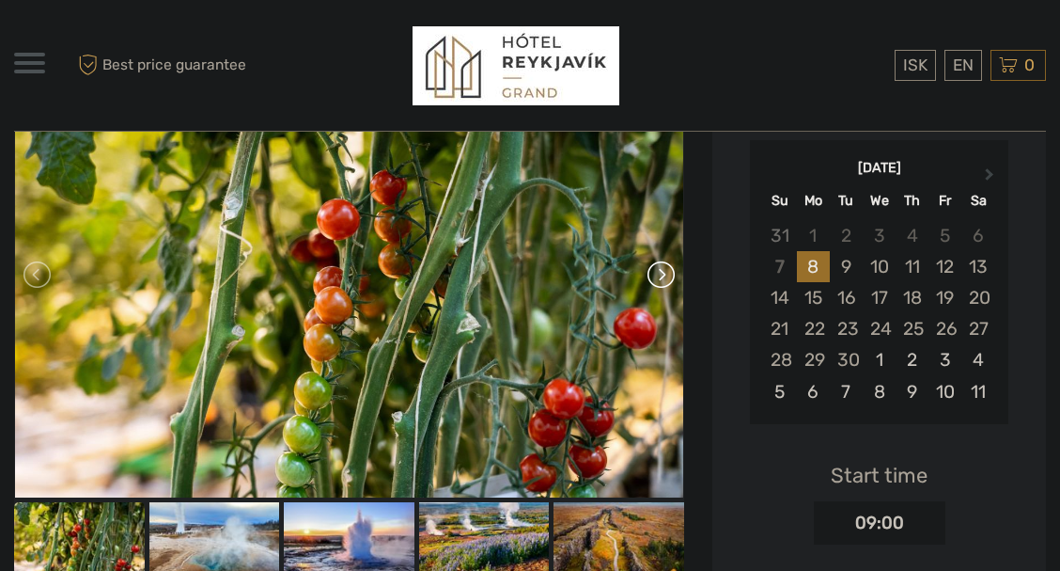
click at [653, 274] on link at bounding box center [660, 274] width 30 height 30
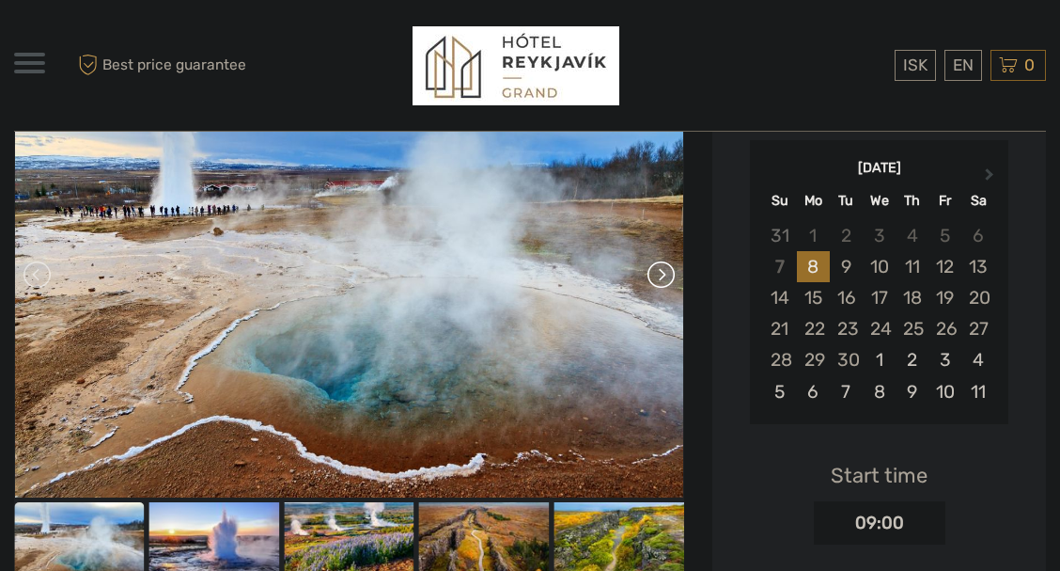
click at [653, 274] on link at bounding box center [660, 274] width 30 height 30
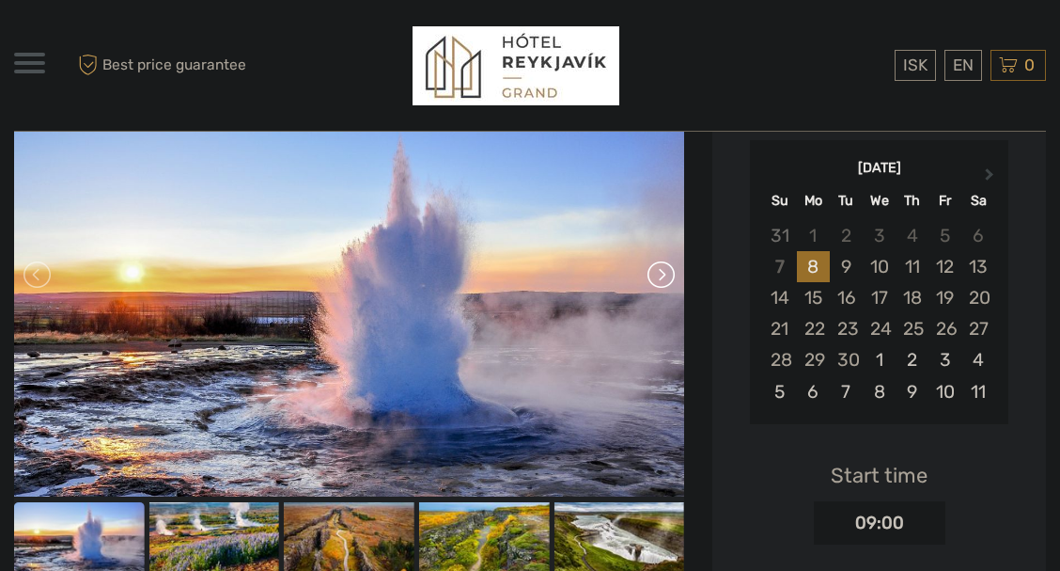
click at [653, 274] on link at bounding box center [660, 274] width 30 height 30
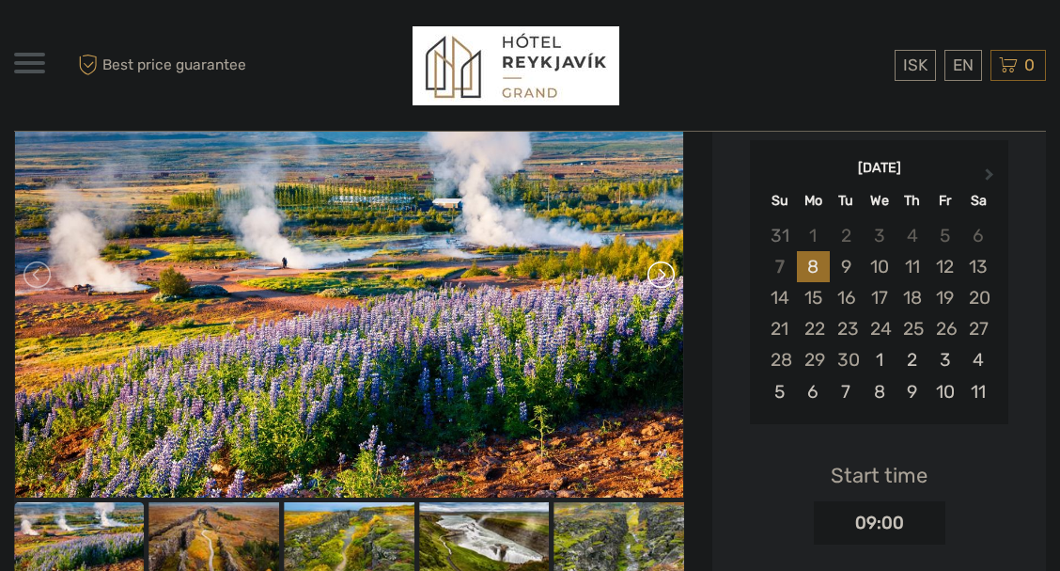
click at [653, 274] on link at bounding box center [660, 274] width 30 height 30
